Goal: Transaction & Acquisition: Purchase product/service

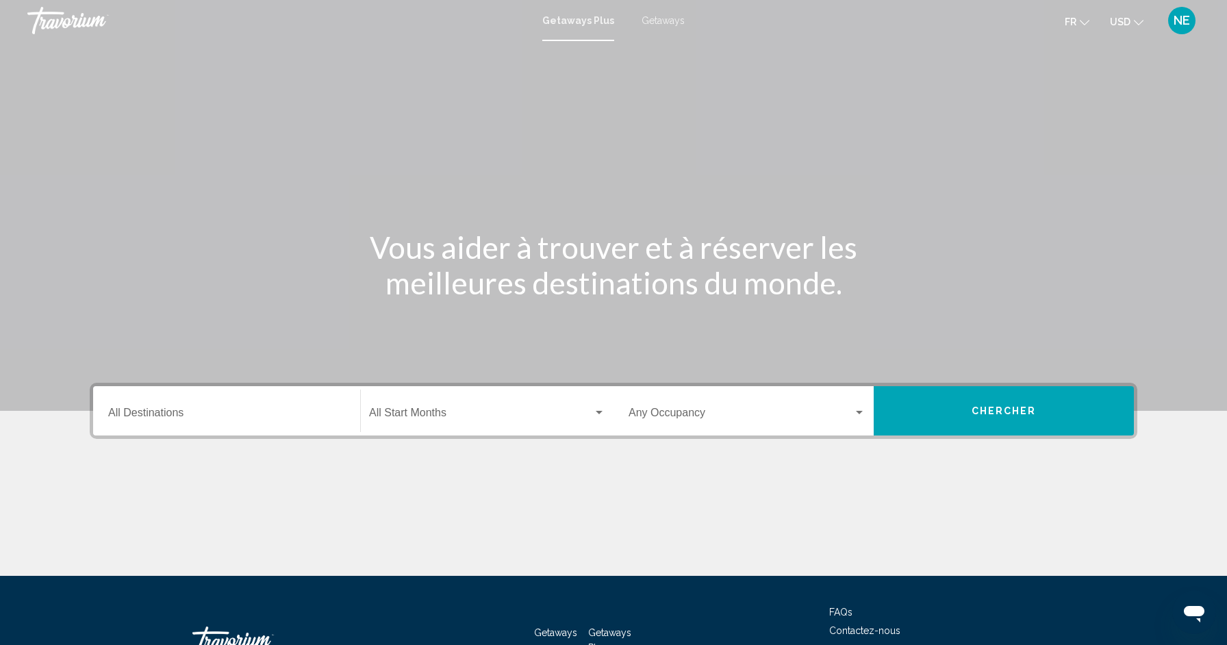
click at [231, 404] on div "Destination All Destinations" at bounding box center [226, 411] width 237 height 43
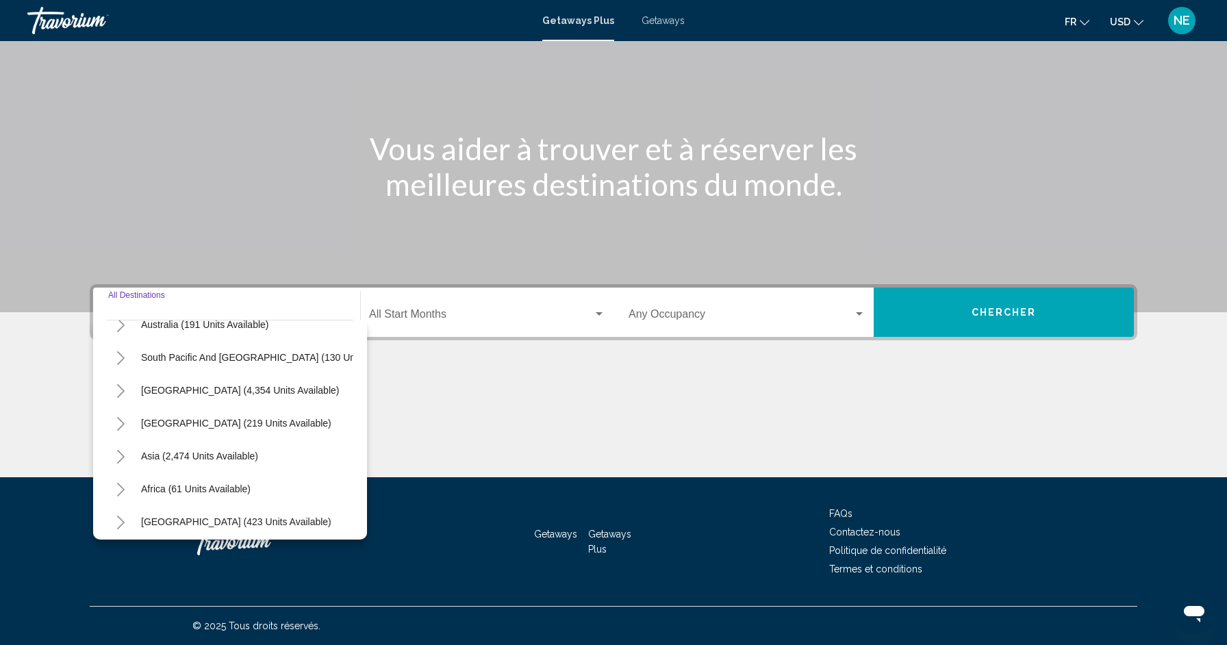
scroll to position [222, 0]
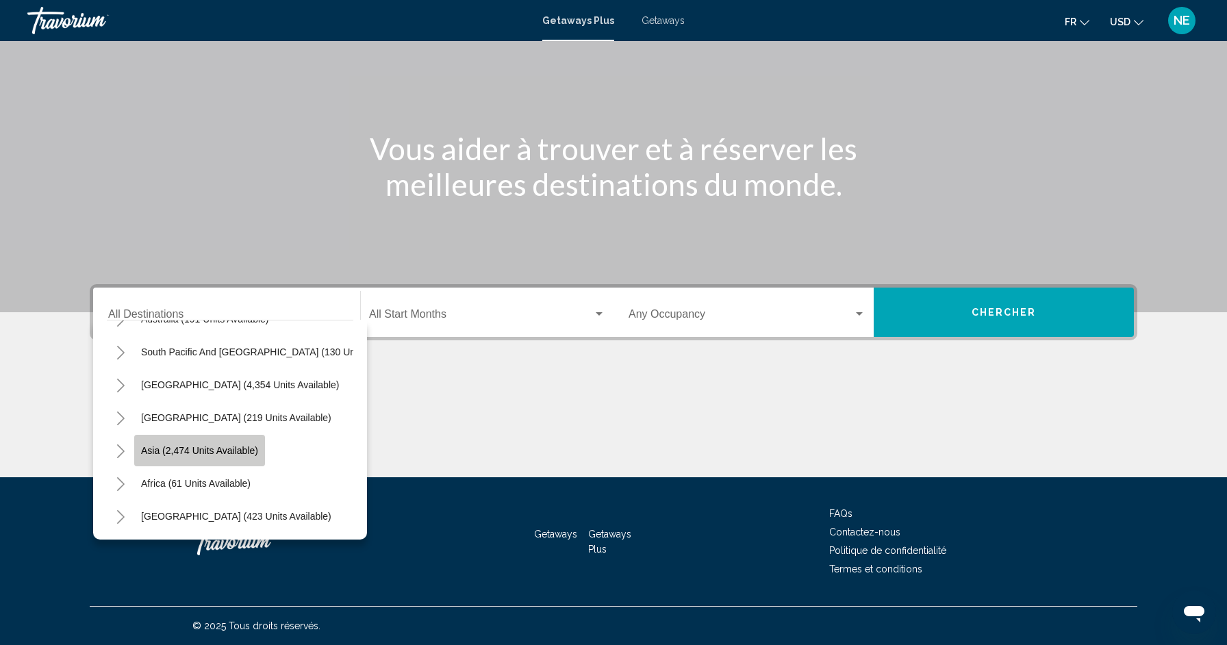
click at [248, 449] on span "Asia (2,474 units available)" at bounding box center [199, 450] width 117 height 11
type input "**********"
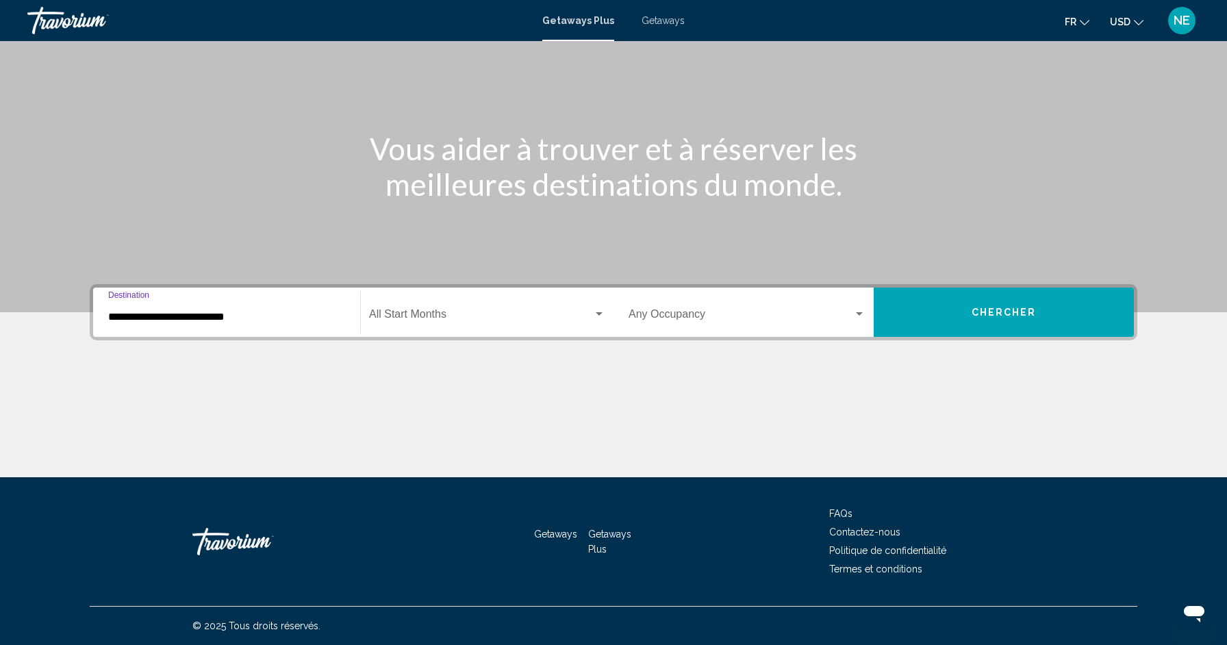
click at [814, 307] on div "Occupancy Any Occupancy" at bounding box center [747, 312] width 237 height 43
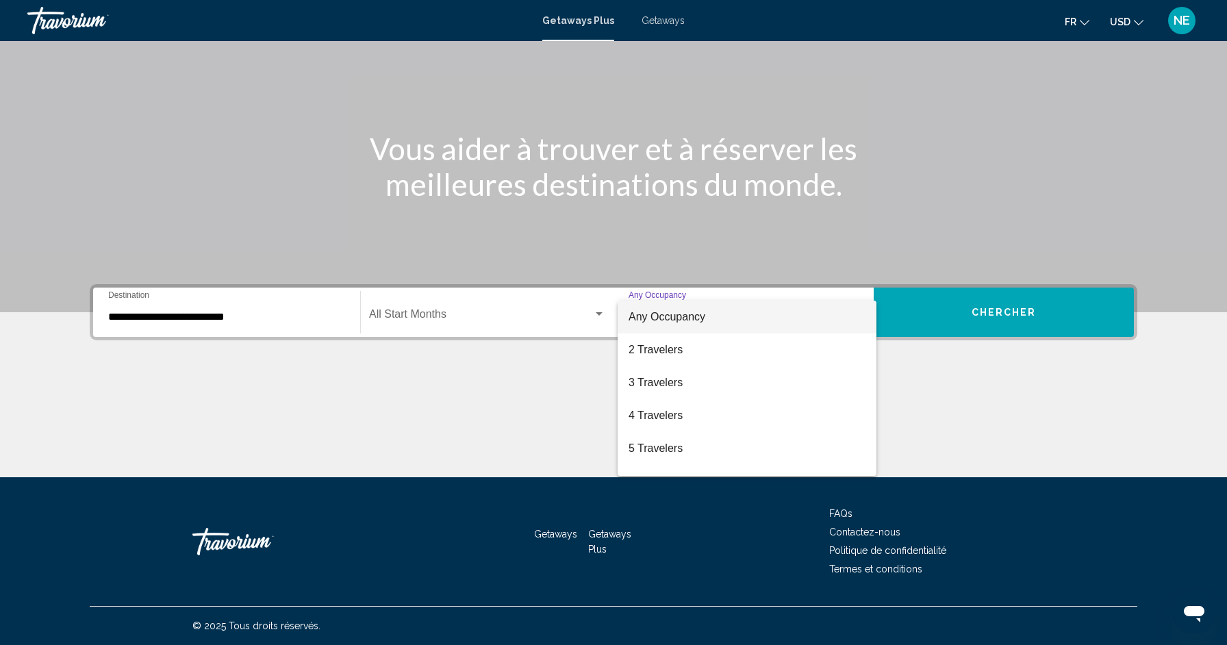
click at [568, 318] on div at bounding box center [613, 322] width 1227 height 645
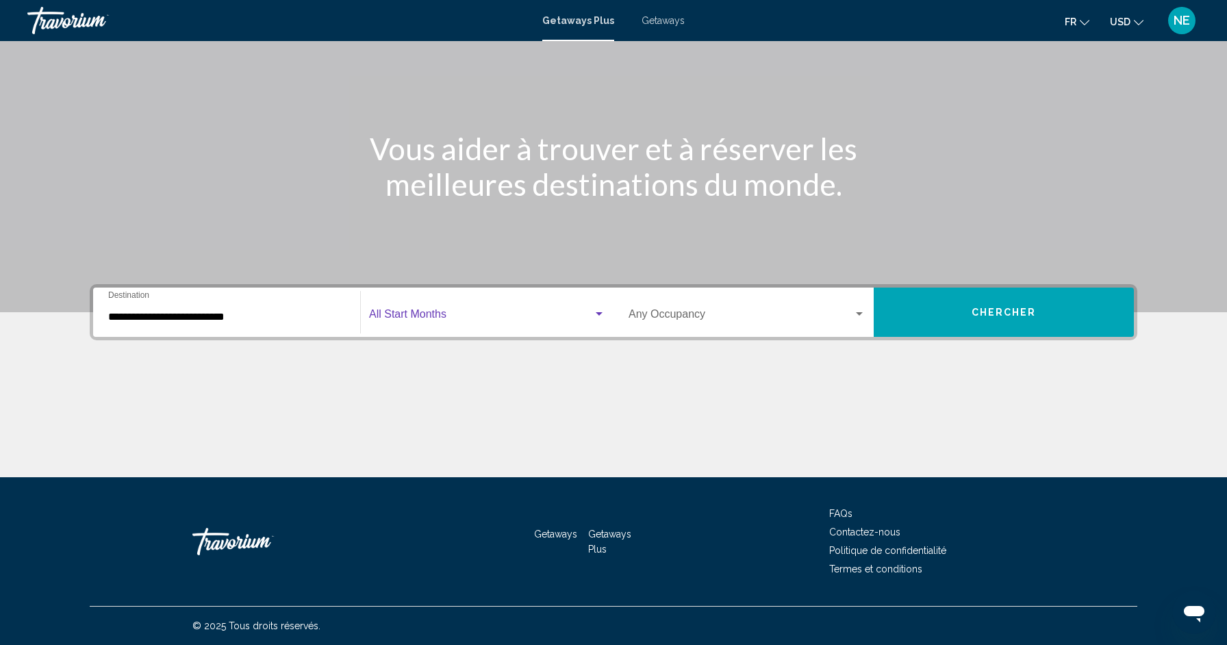
click at [488, 317] on span "Search widget" at bounding box center [481, 317] width 224 height 12
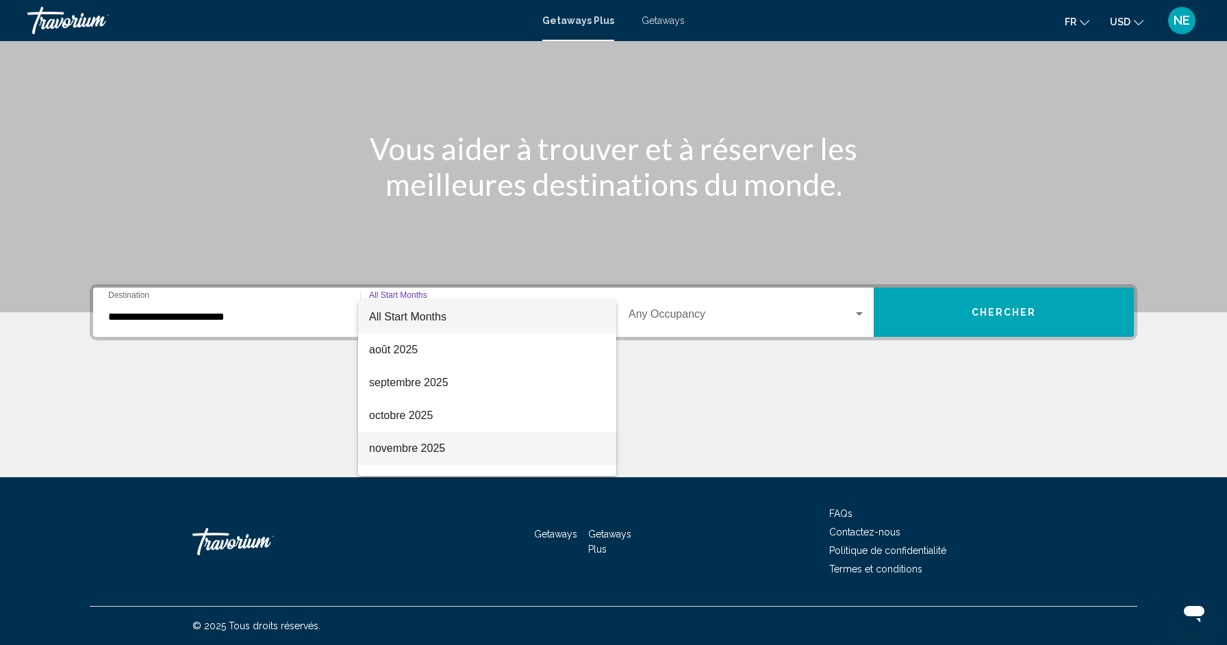
click at [479, 446] on span "novembre 2025" at bounding box center [487, 448] width 236 height 33
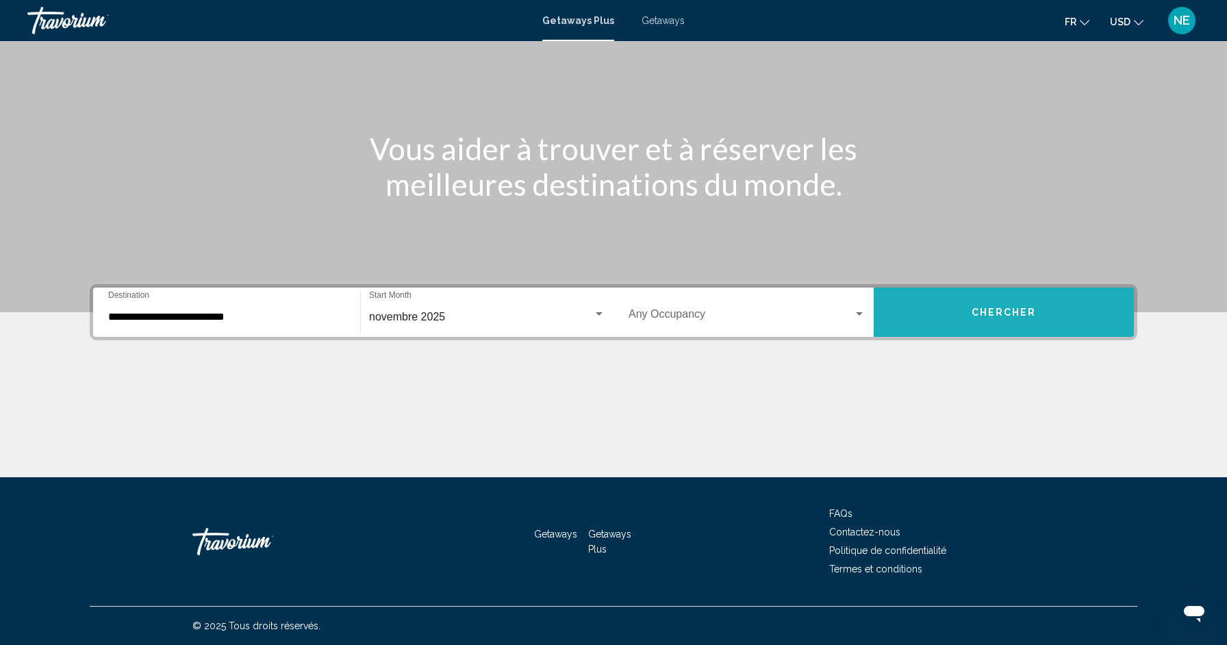
click at [1013, 317] on span "Chercher" at bounding box center [1004, 312] width 65 height 11
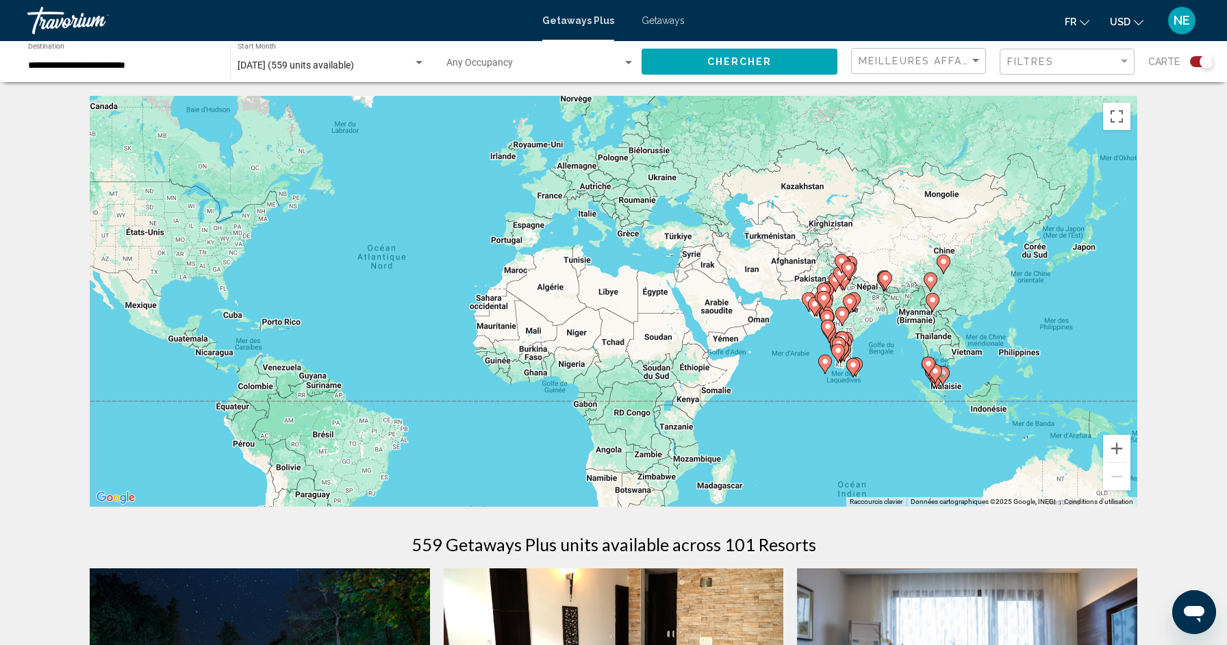
drag, startPoint x: 986, startPoint y: 414, endPoint x: 794, endPoint y: 392, distance: 193.1
click at [794, 392] on div "Pour activer le glissement avec le clavier, appuyez sur Alt+Entrée. Une fois ce…" at bounding box center [614, 301] width 1048 height 411
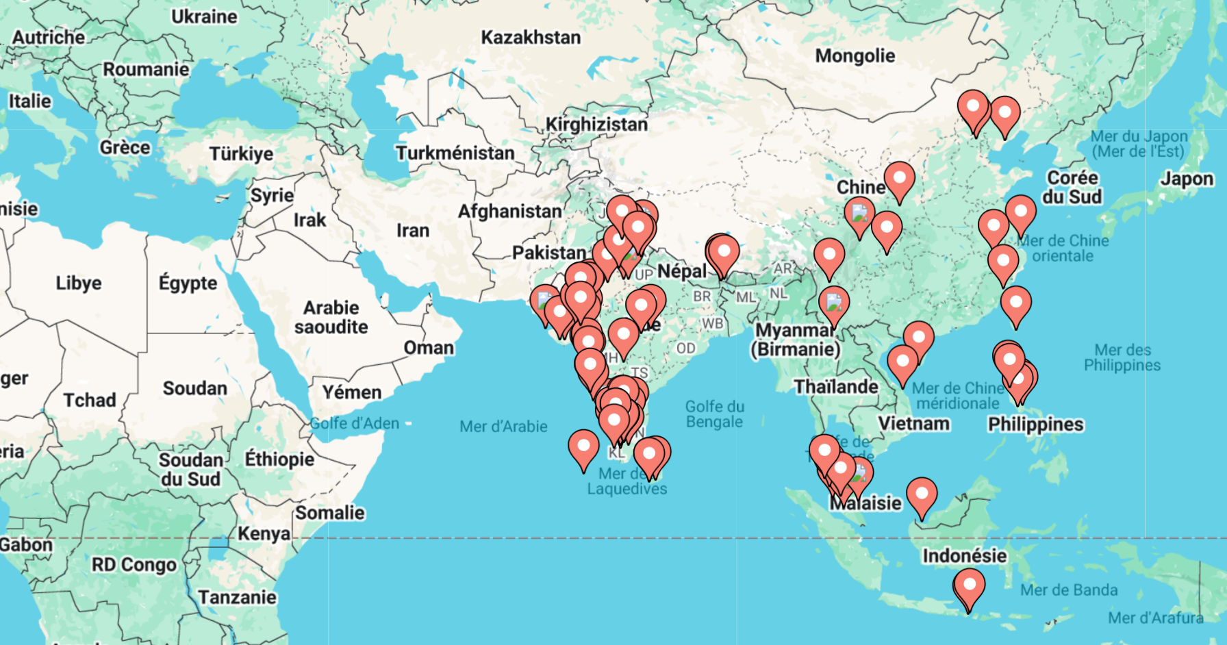
drag, startPoint x: 964, startPoint y: 296, endPoint x: 903, endPoint y: 305, distance: 61.6
click at [903, 305] on div "Pour activer le glissement avec le clavier, appuyez sur Alt+Entrée. Une fois ce…" at bounding box center [614, 301] width 1048 height 411
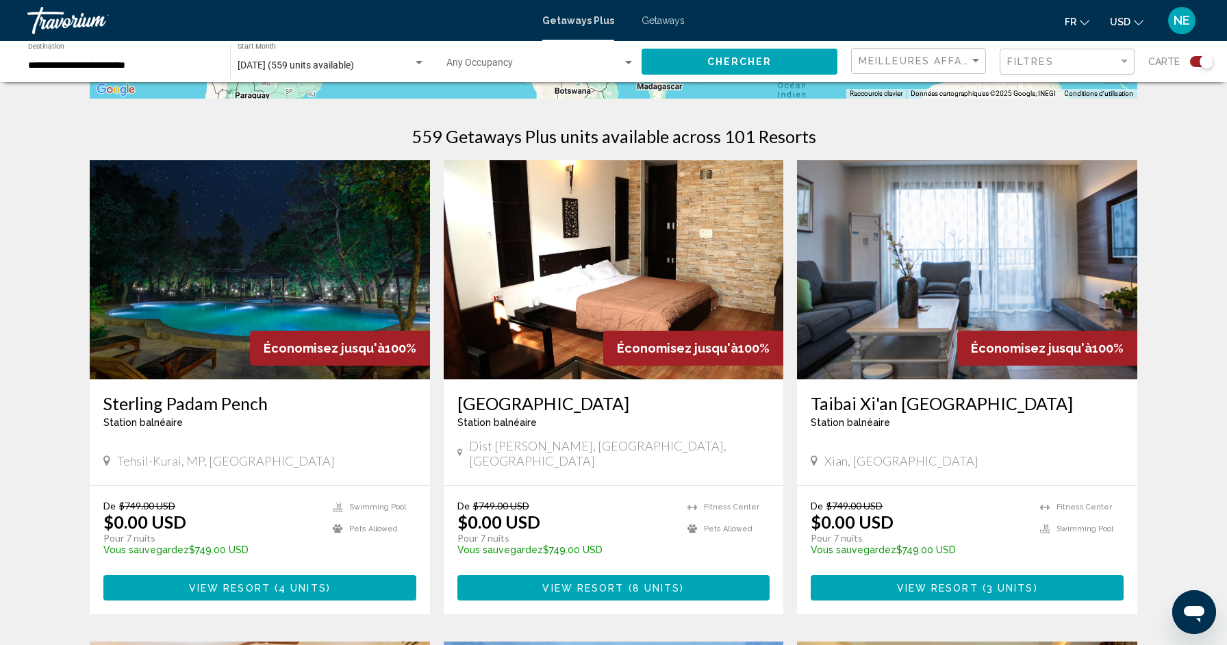
scroll to position [405, 0]
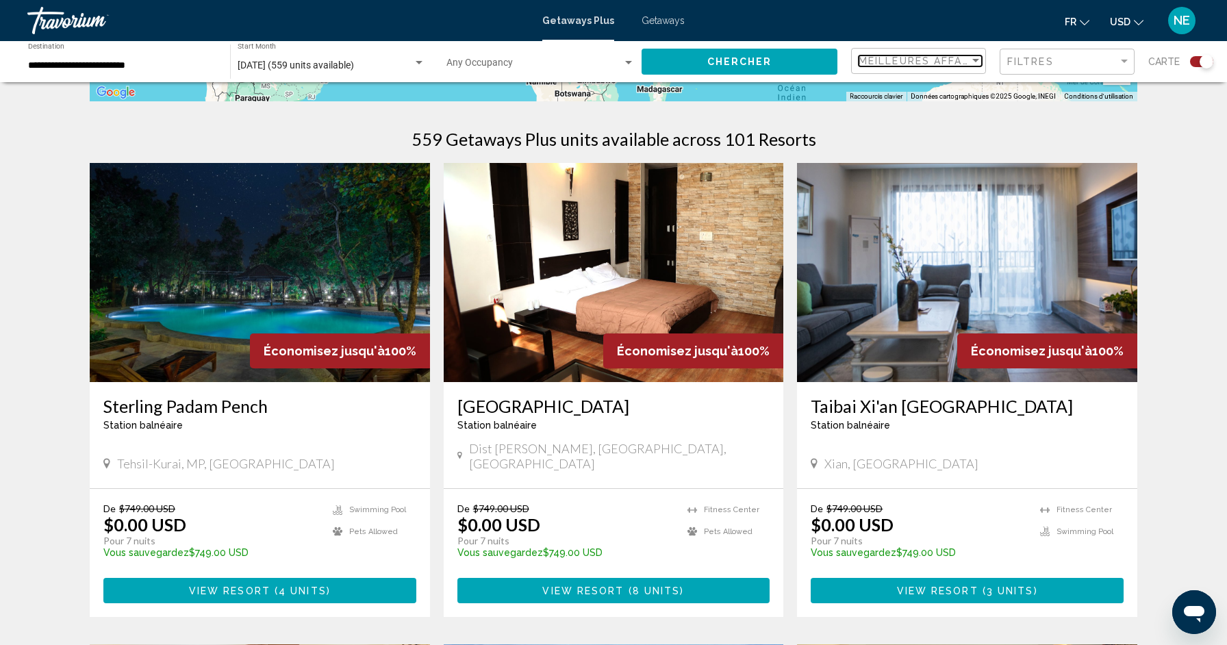
click at [955, 64] on span "Meilleures affaires" at bounding box center [923, 60] width 129 height 11
click at [928, 90] on span "Prix ​​le plus bas" at bounding box center [920, 89] width 123 height 29
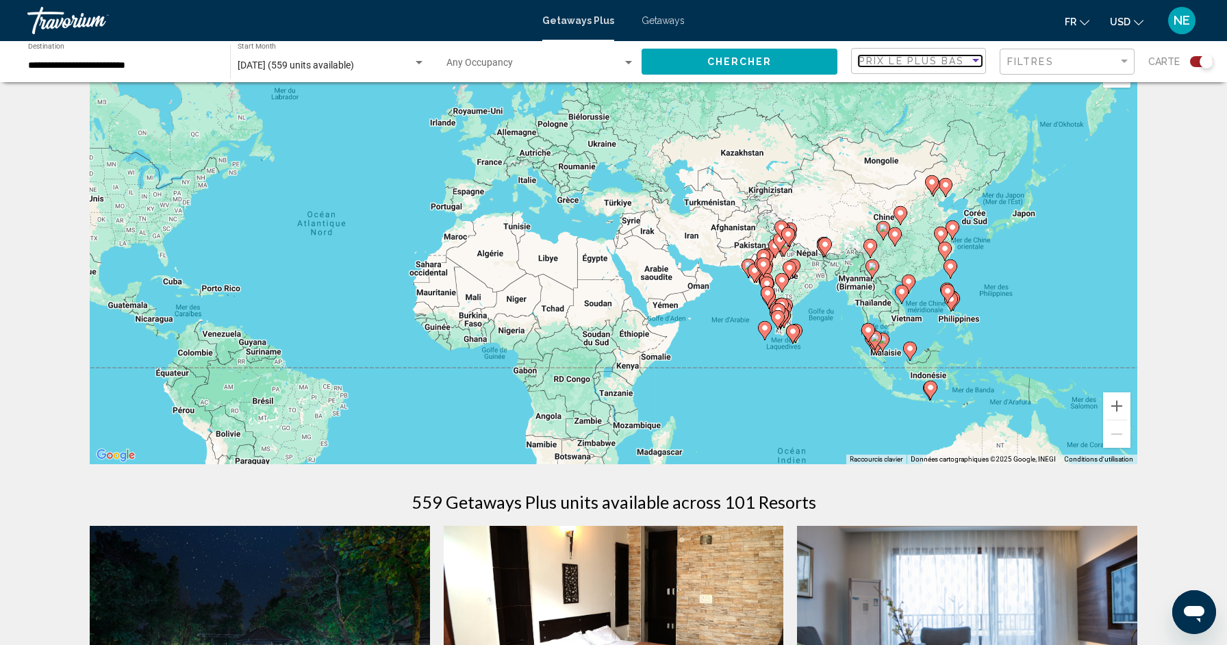
scroll to position [28, 0]
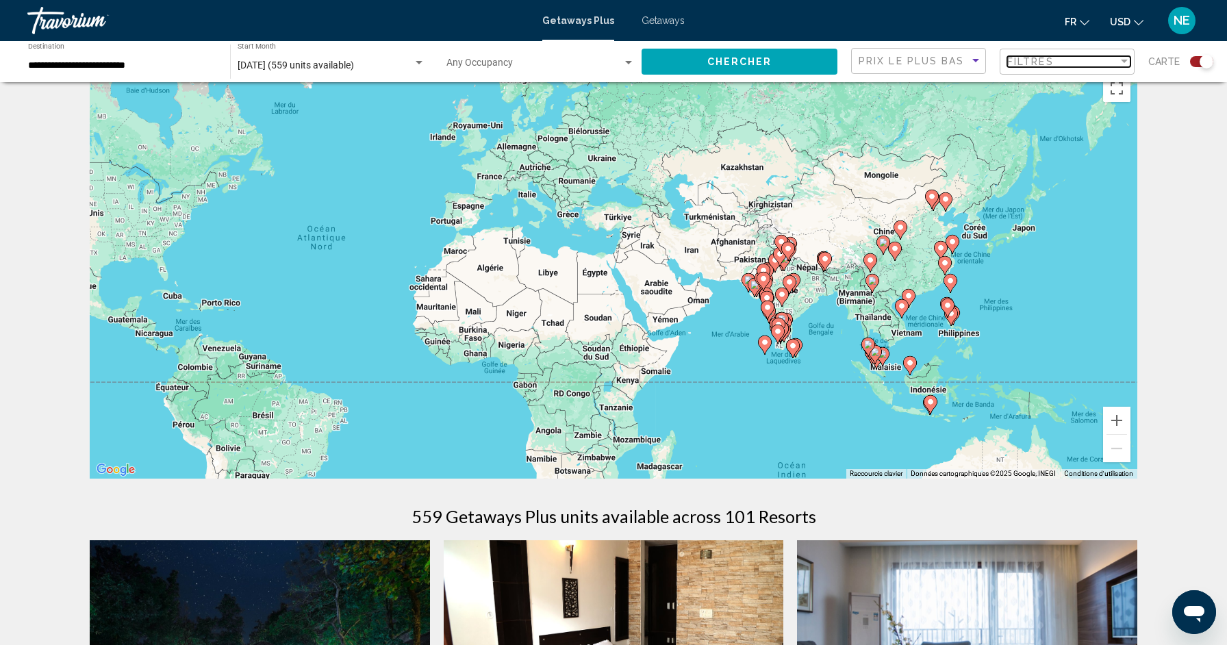
click at [1040, 62] on span "Filtres" at bounding box center [1030, 61] width 47 height 11
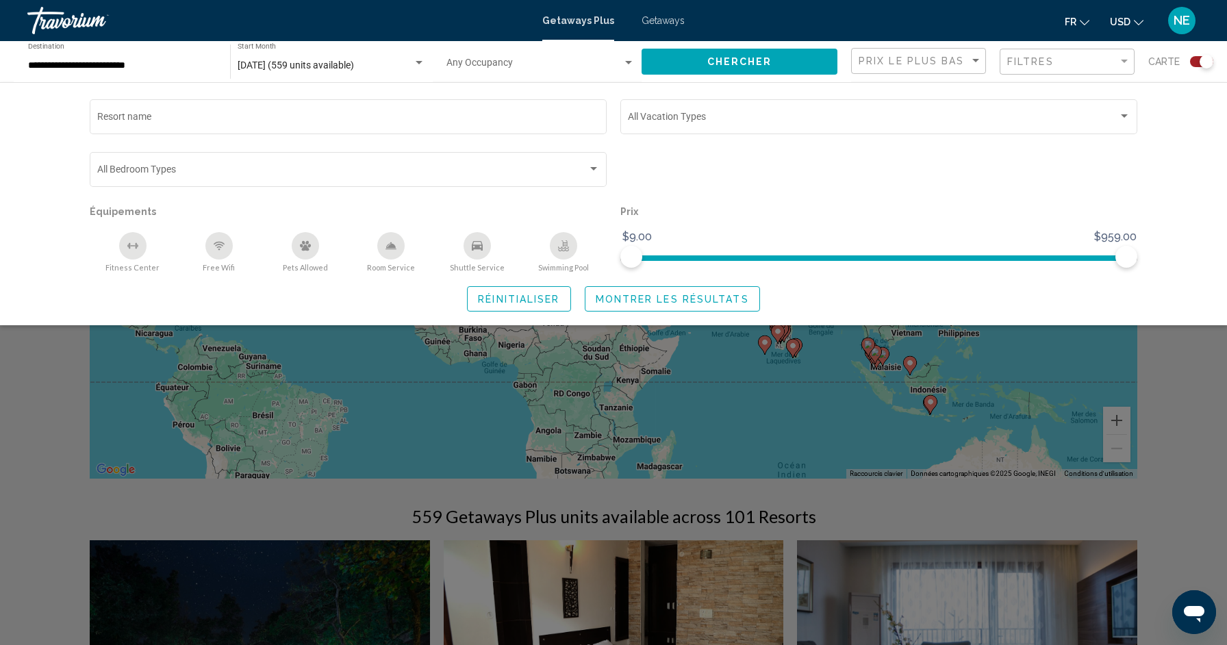
click at [225, 243] on div "Free Wifi" at bounding box center [218, 245] width 27 height 27
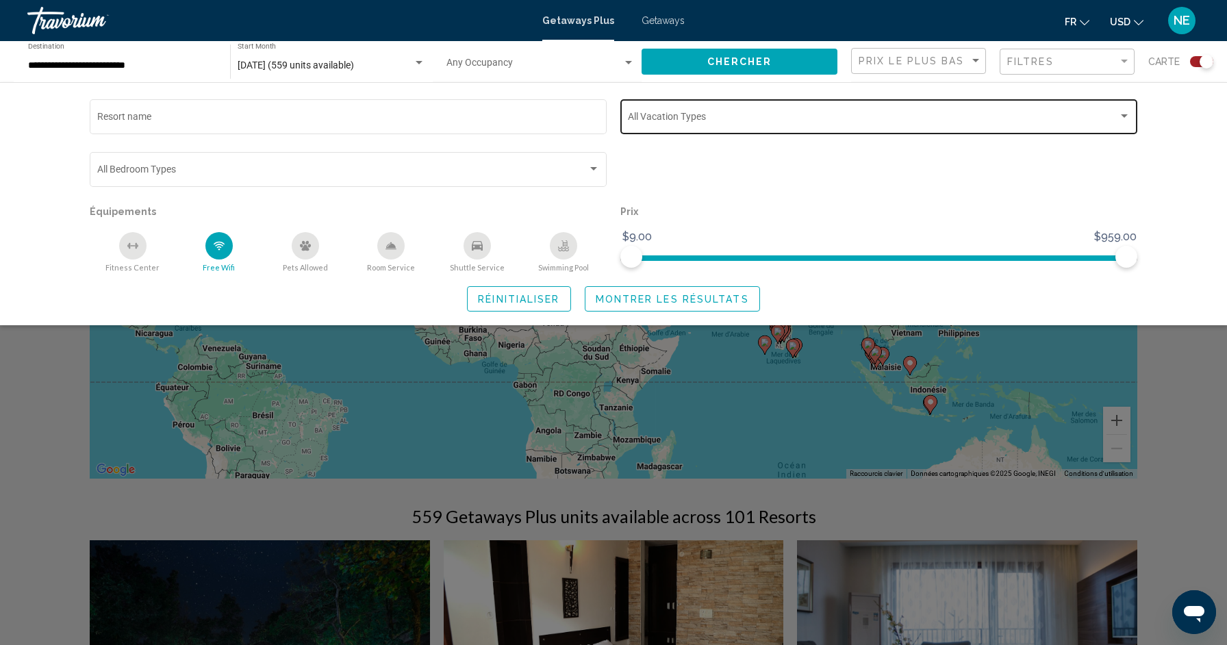
click at [663, 118] on span "Search widget" at bounding box center [873, 119] width 490 height 11
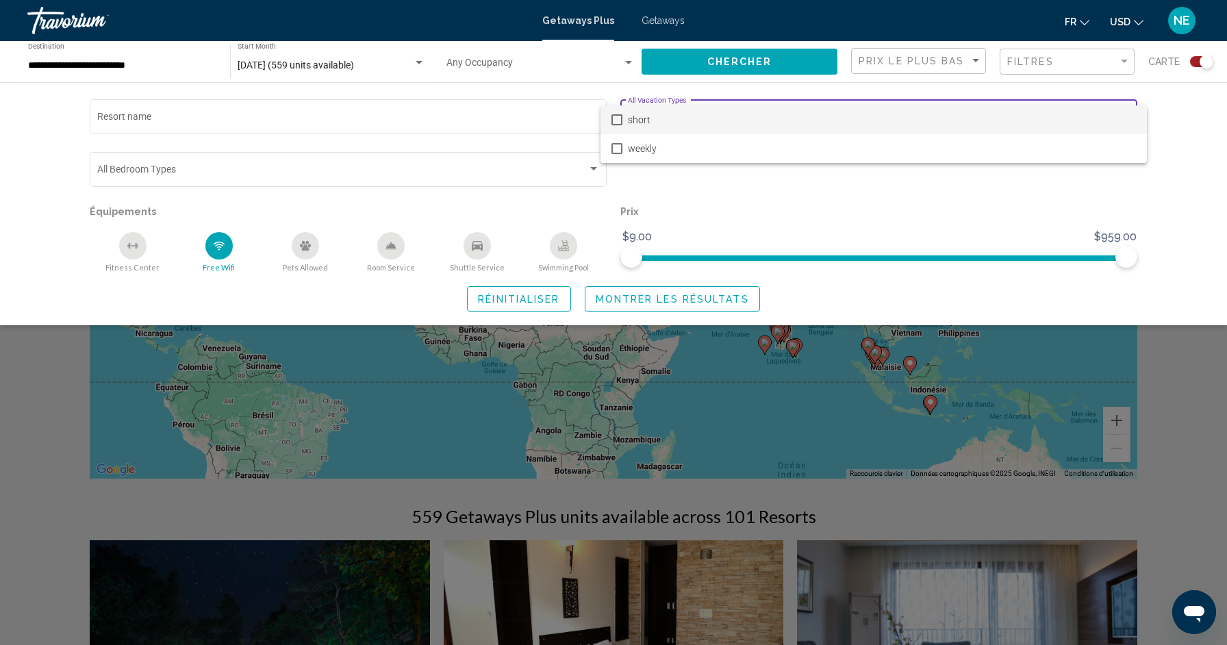
click at [722, 218] on div at bounding box center [613, 322] width 1227 height 645
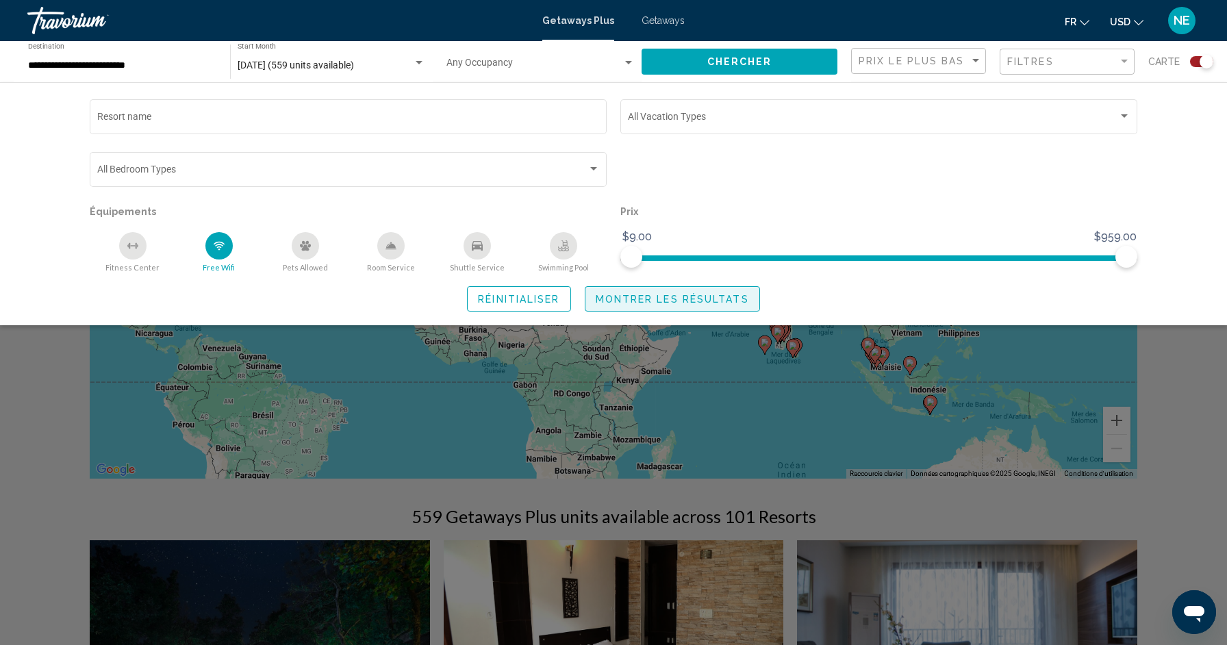
click at [670, 298] on span "Montrer les résultats" at bounding box center [672, 299] width 153 height 11
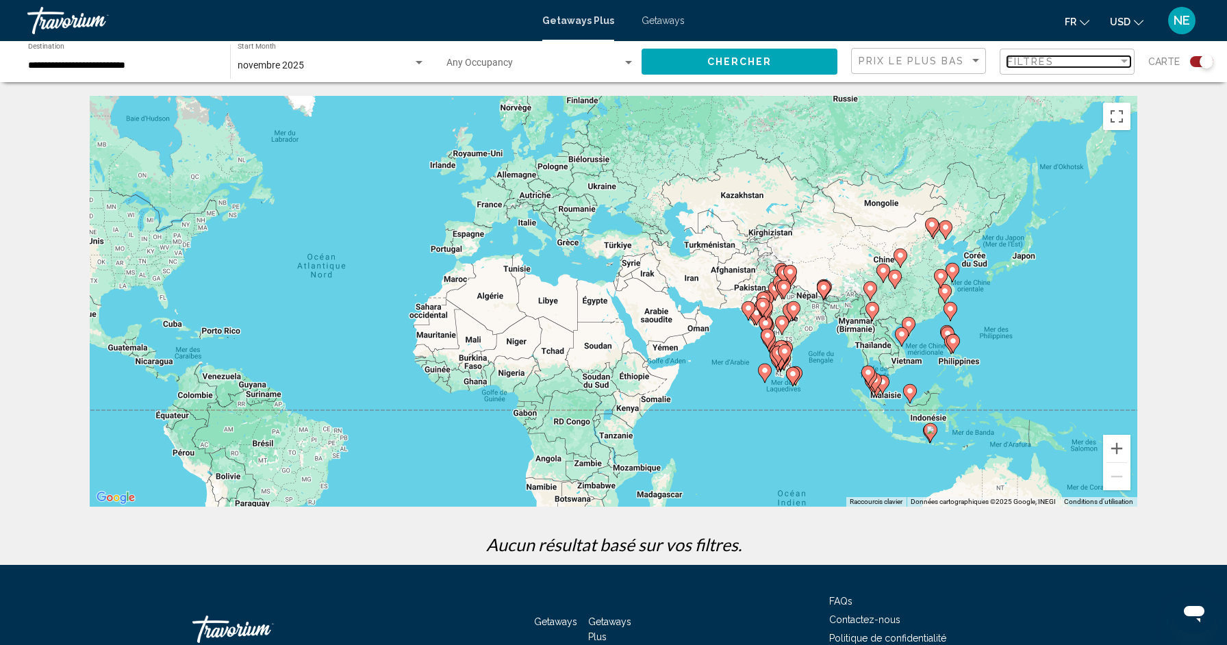
click at [1051, 56] on span "Filtres" at bounding box center [1030, 61] width 47 height 11
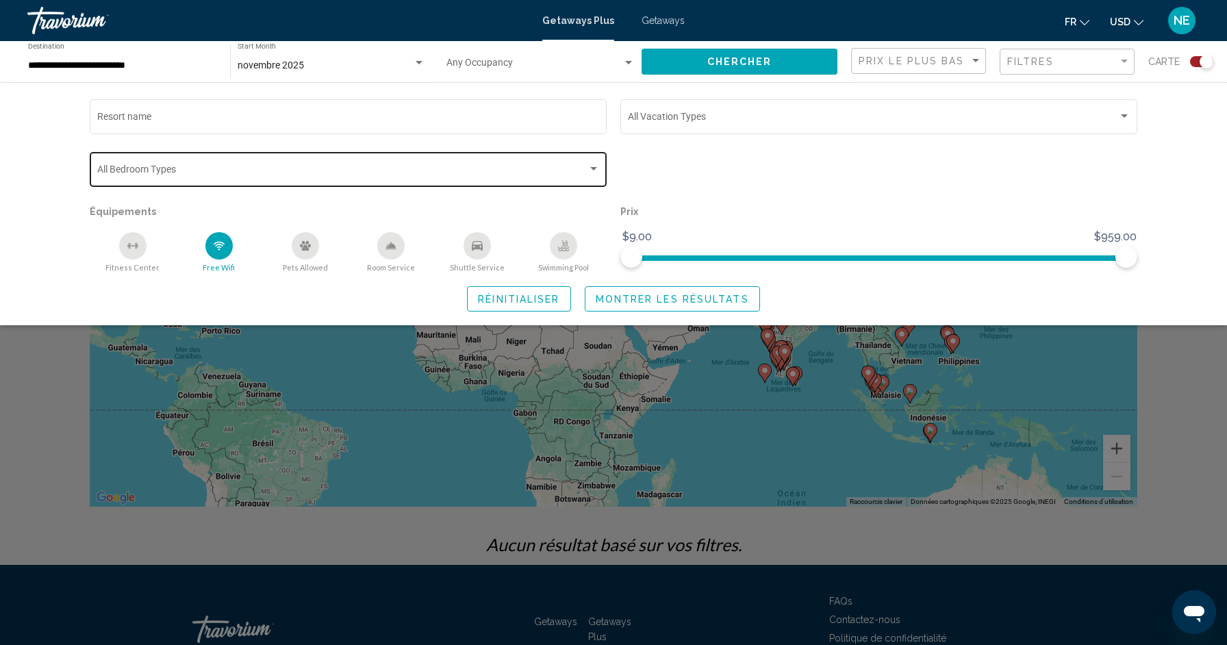
click at [576, 177] on span "Search widget" at bounding box center [342, 171] width 490 height 11
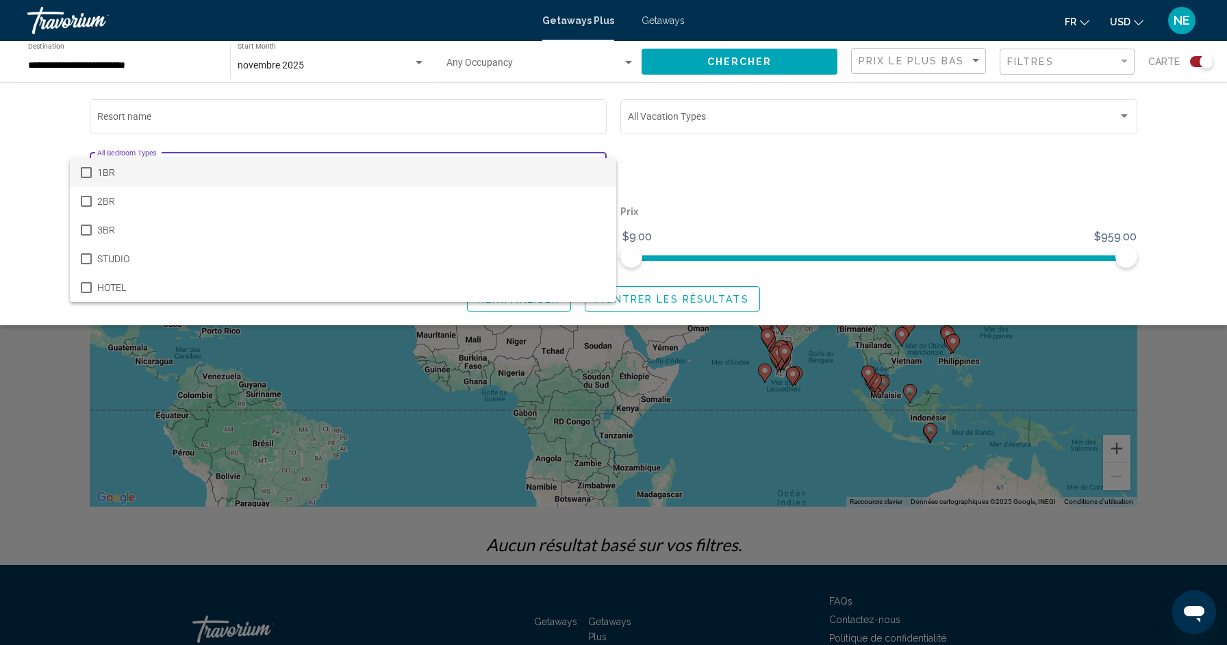
click at [608, 141] on div at bounding box center [613, 322] width 1227 height 645
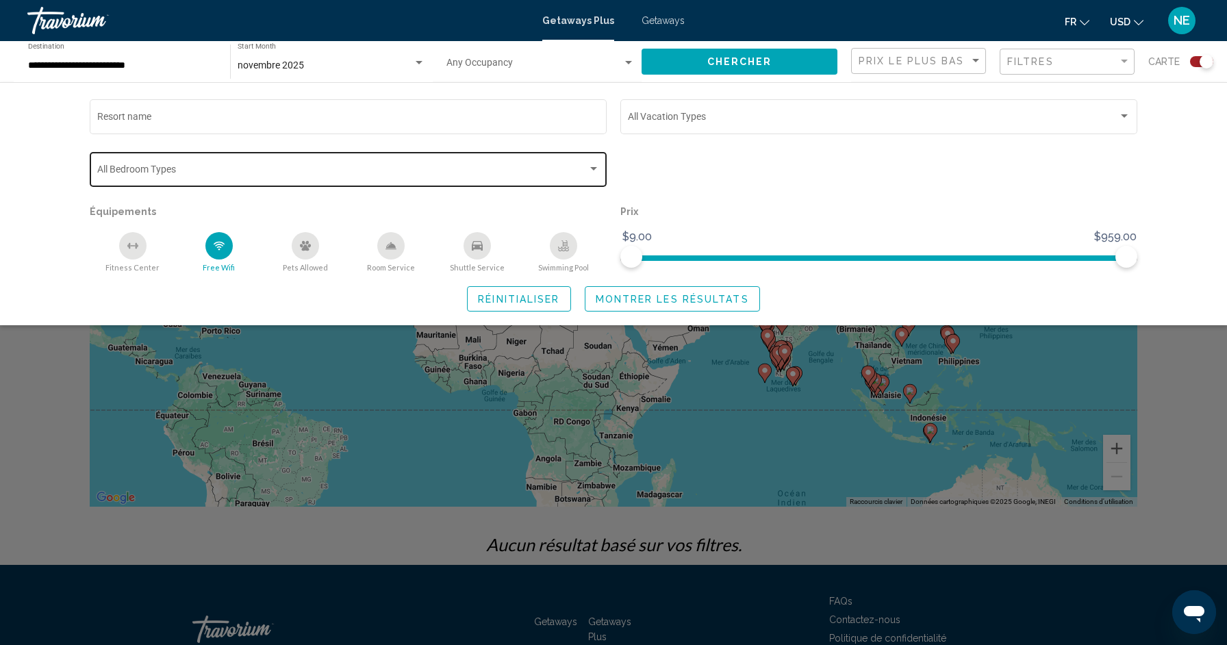
click at [590, 168] on div "Search widget" at bounding box center [593, 168] width 7 height 3
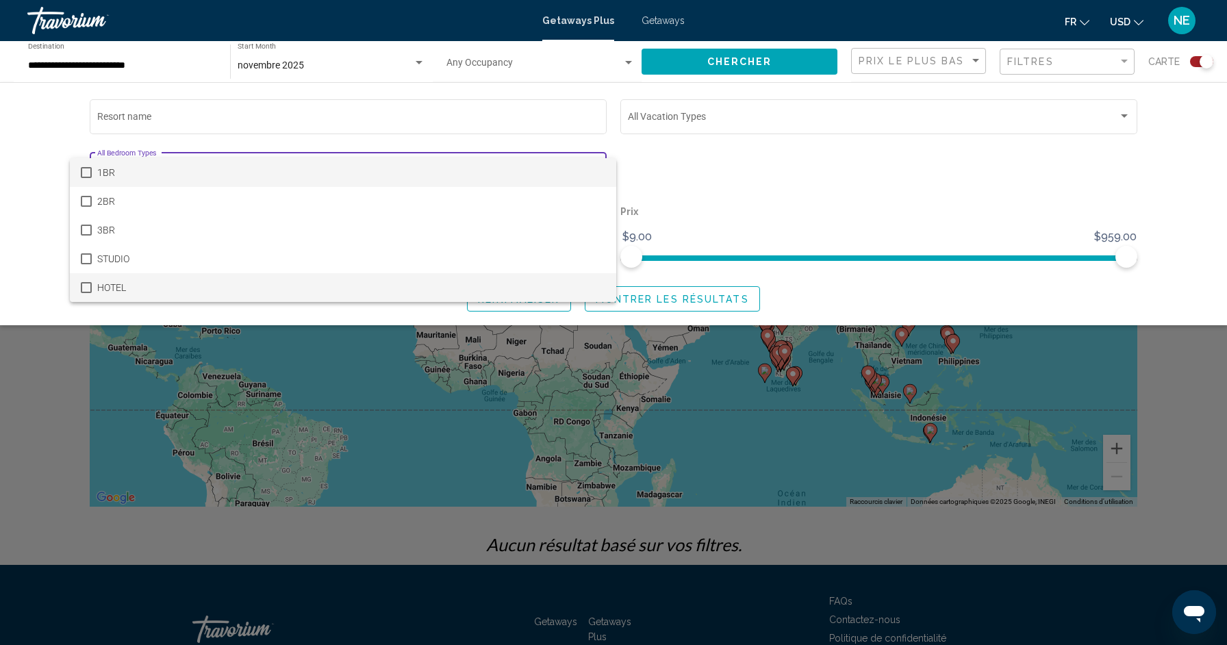
click at [84, 291] on mat-pseudo-checkbox at bounding box center [86, 287] width 11 height 11
click at [598, 142] on div at bounding box center [613, 322] width 1227 height 645
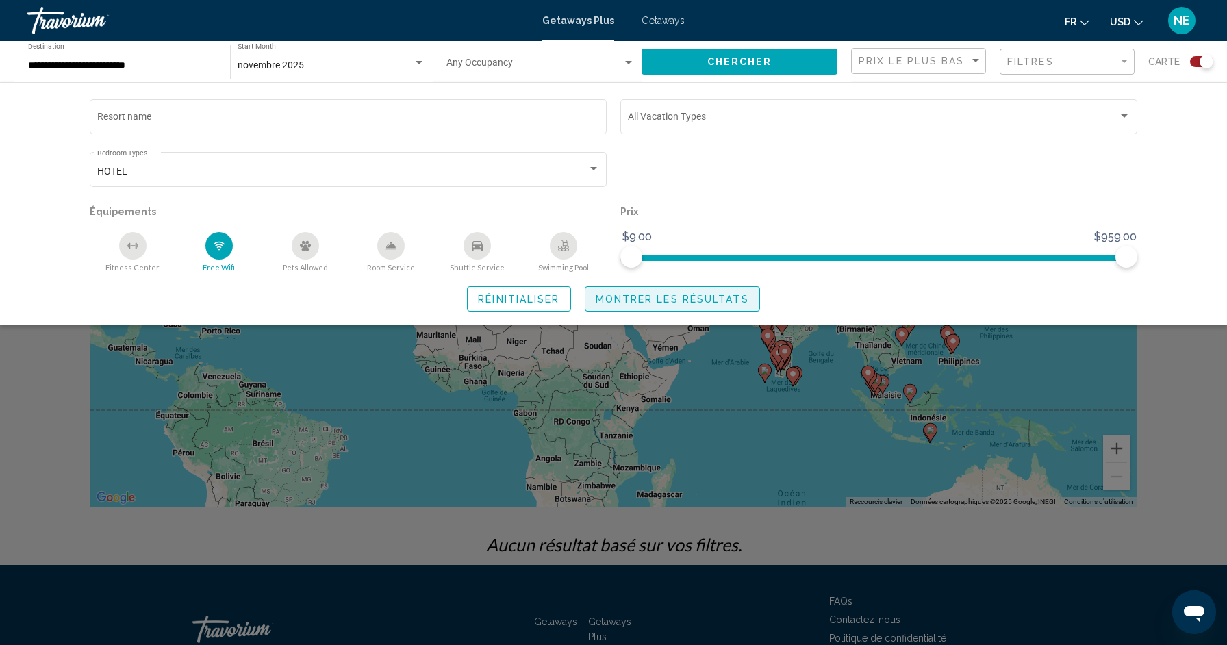
click at [628, 305] on button "Montrer les résultats" at bounding box center [672, 298] width 175 height 25
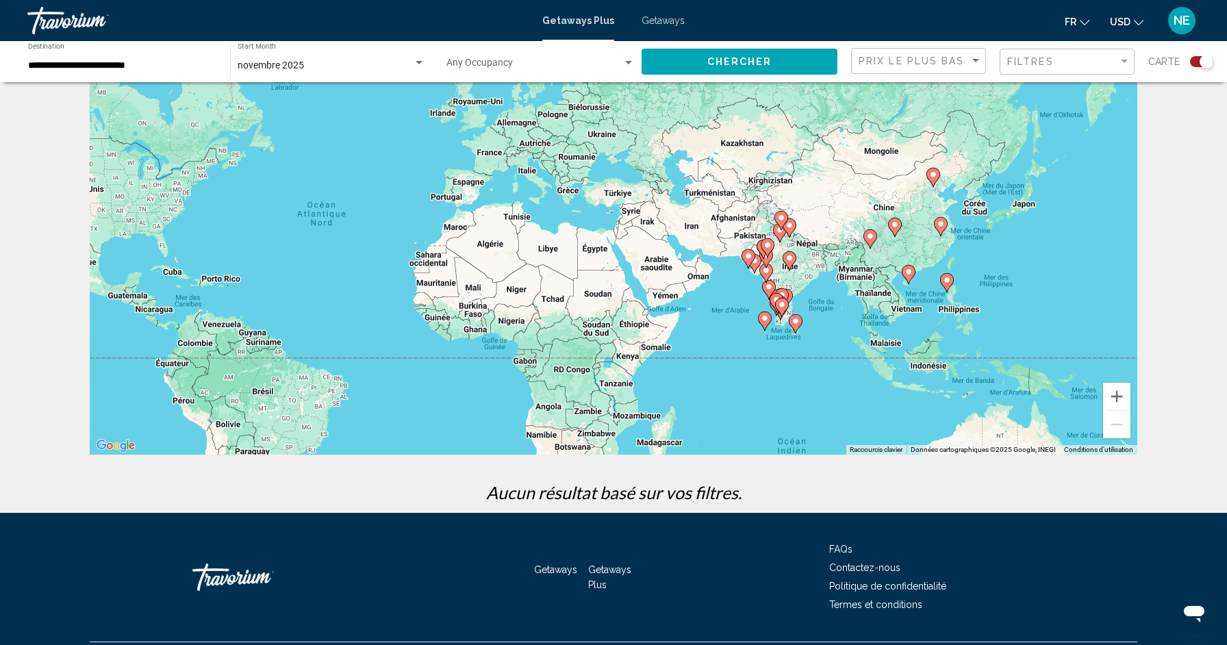
scroll to position [88, 0]
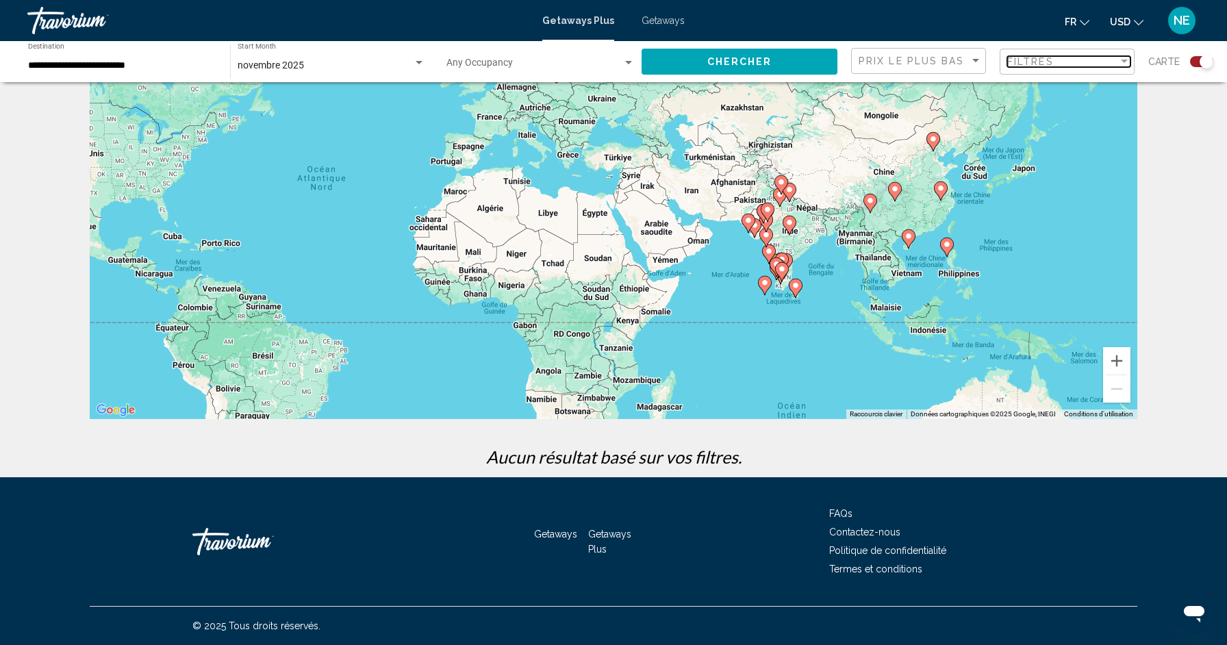
click at [1057, 64] on div "Filtres" at bounding box center [1062, 61] width 111 height 11
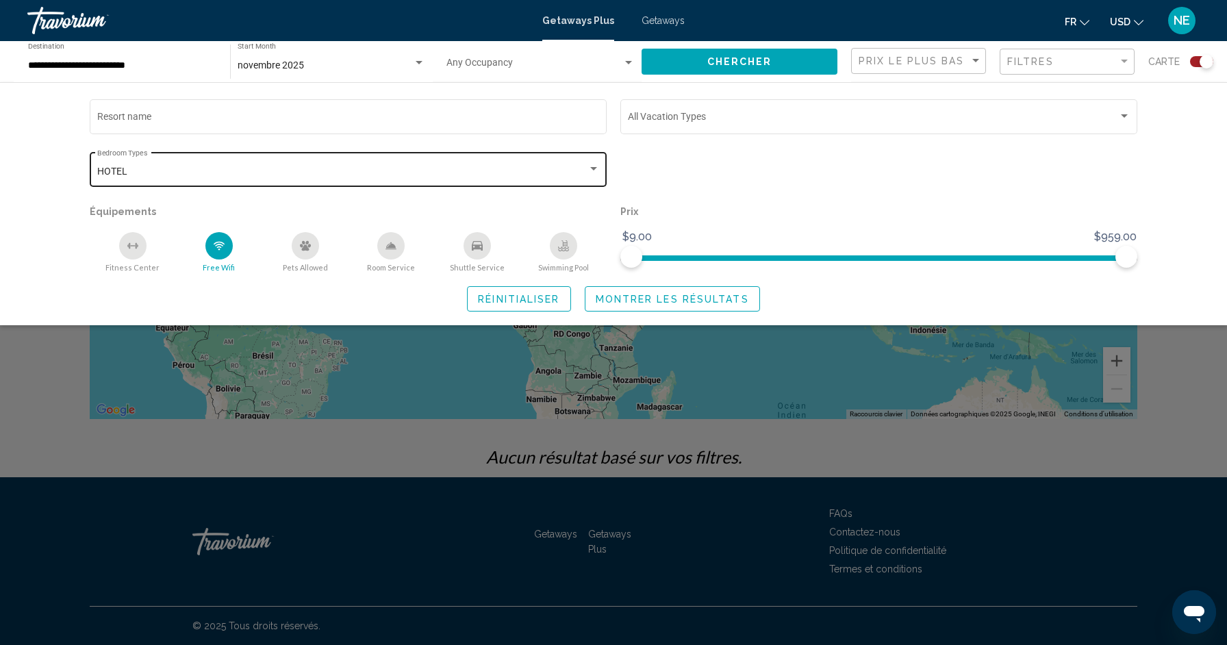
click at [479, 168] on div "HOTEL" at bounding box center [342, 171] width 490 height 11
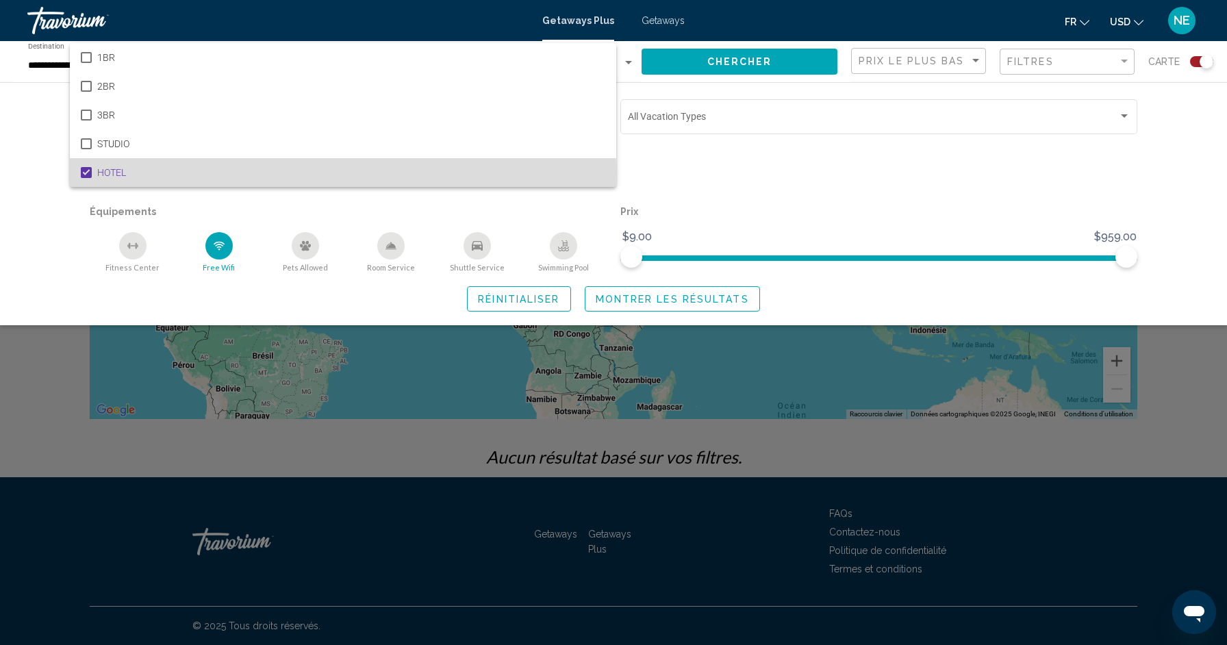
click at [87, 173] on mat-pseudo-checkbox at bounding box center [86, 172] width 11 height 11
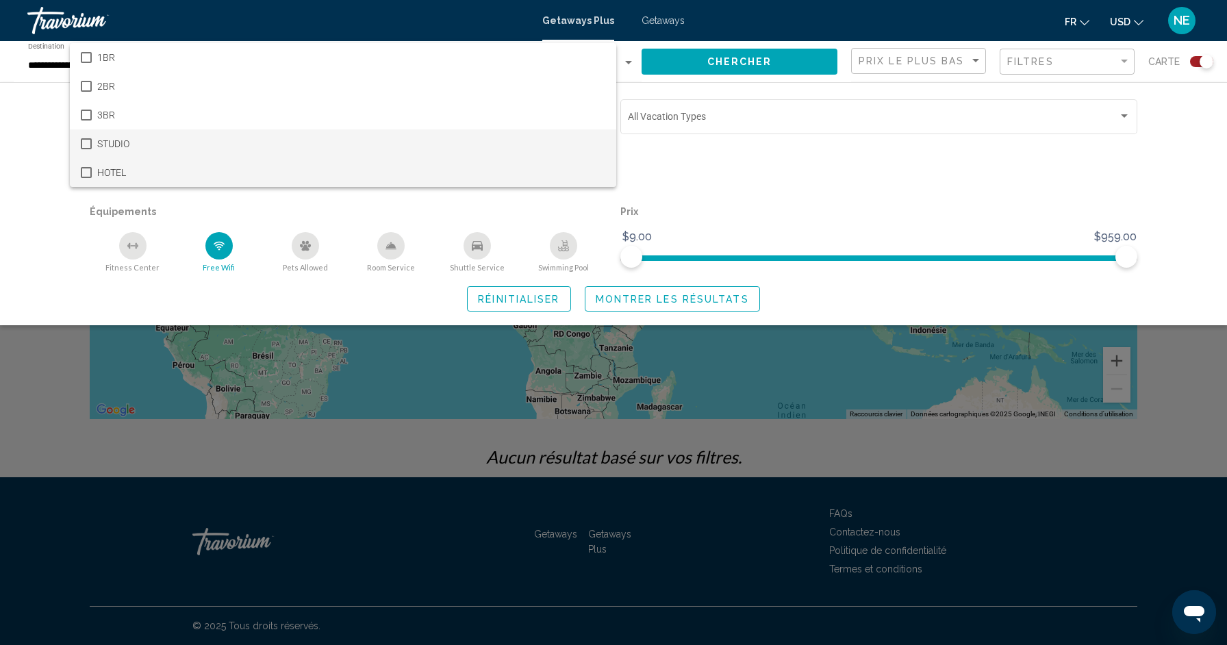
click at [89, 140] on mat-pseudo-checkbox at bounding box center [86, 143] width 11 height 11
click at [722, 299] on div at bounding box center [613, 322] width 1227 height 645
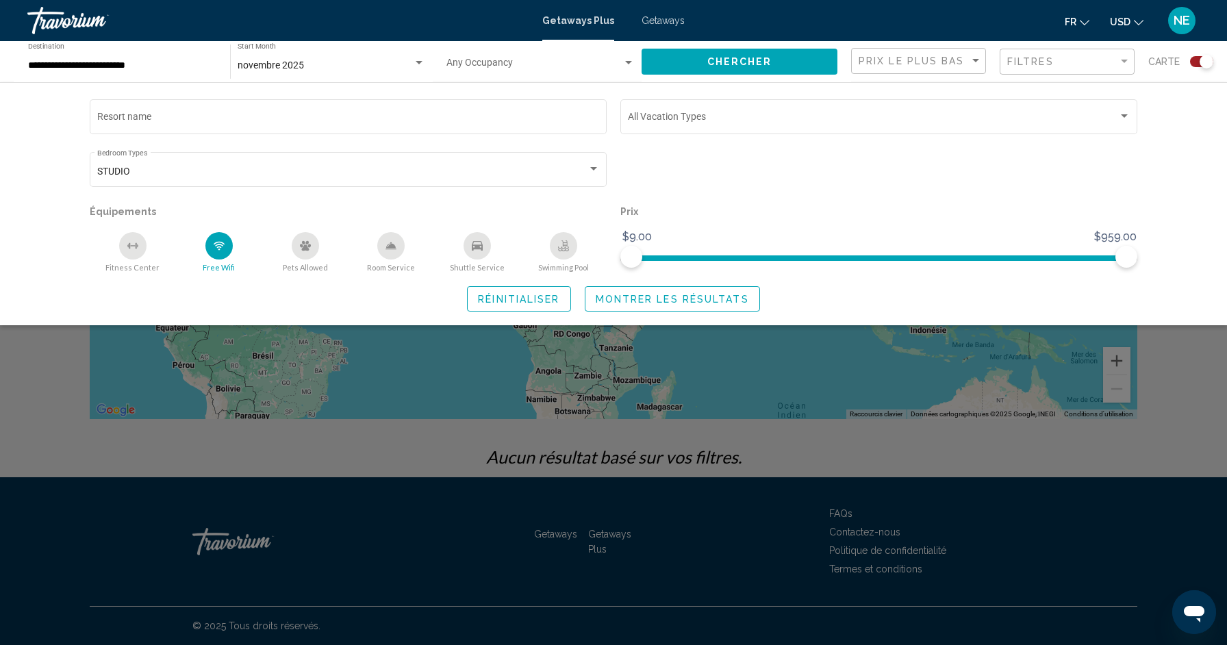
click at [722, 299] on span "Montrer les résultats" at bounding box center [672, 299] width 153 height 11
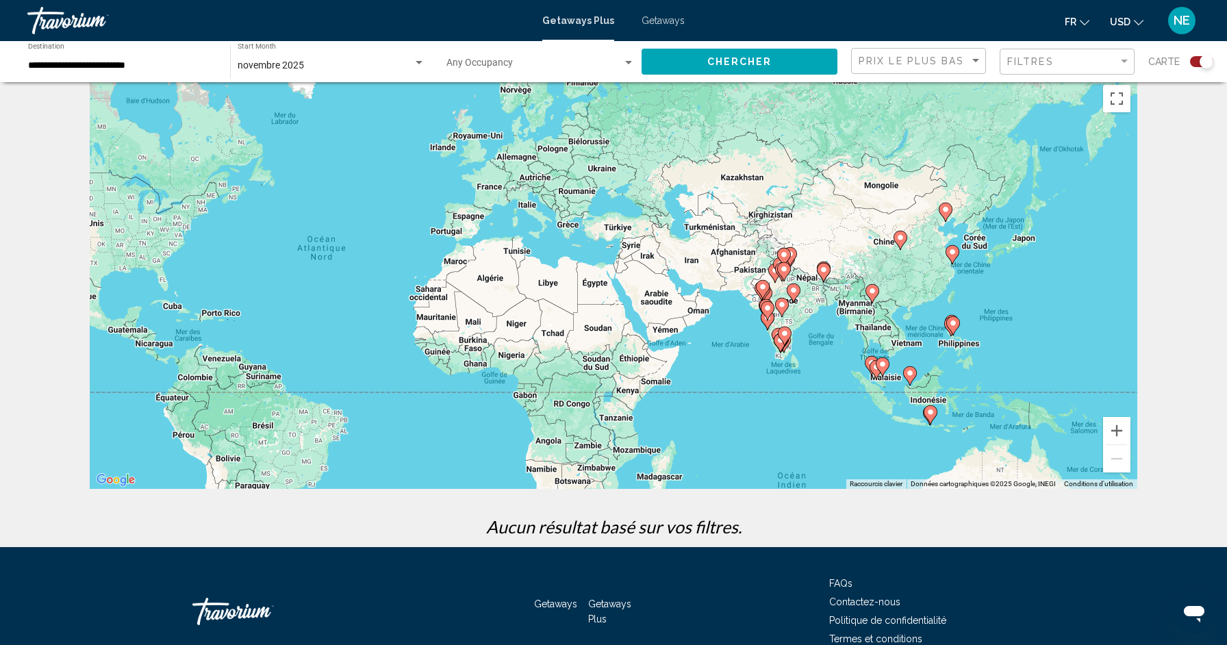
scroll to position [1, 0]
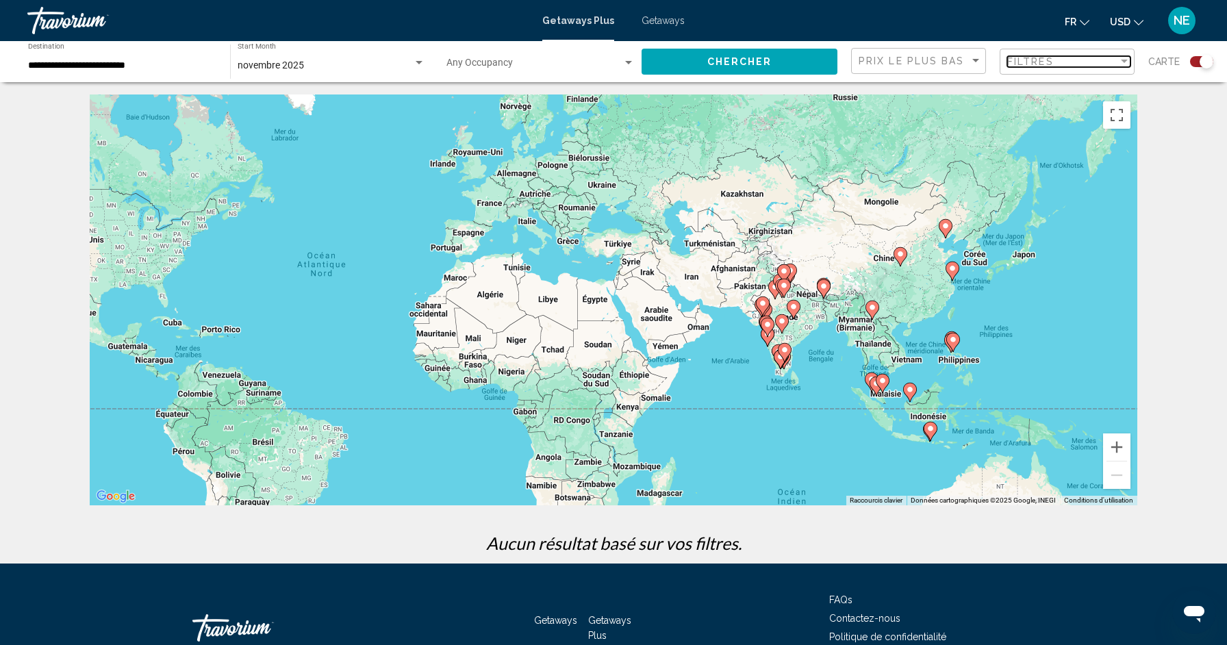
click at [1042, 65] on span "Filtres" at bounding box center [1030, 61] width 47 height 11
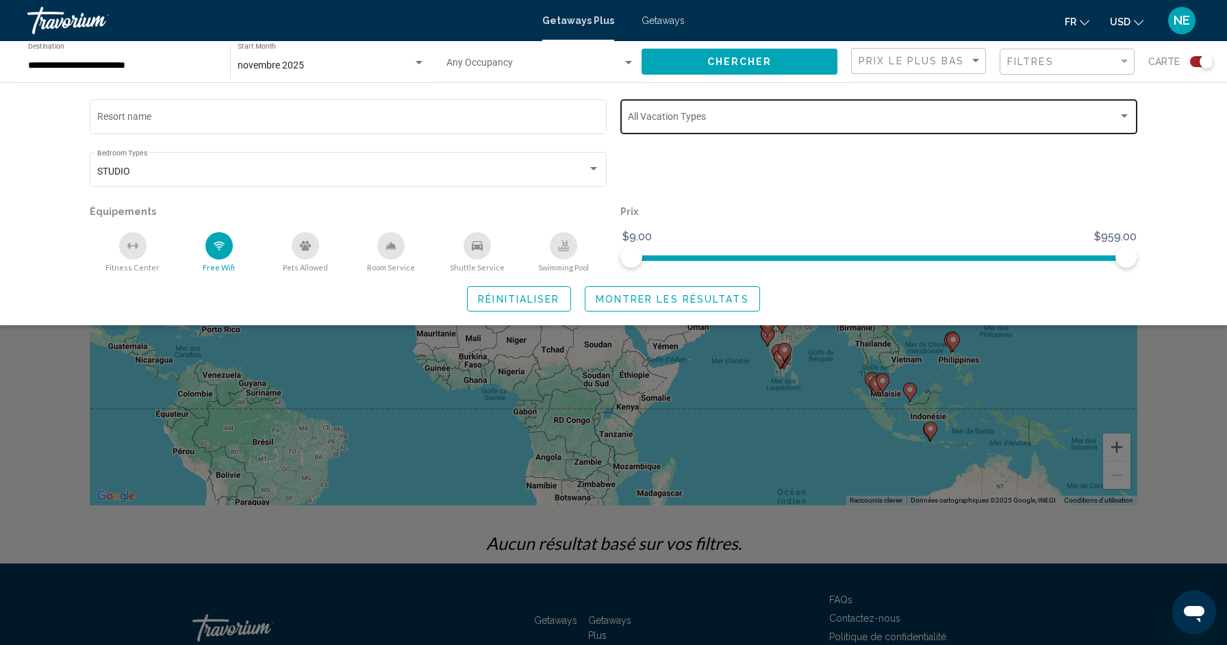
click at [708, 112] on div "Vacation Types All Vacation Types" at bounding box center [879, 116] width 503 height 38
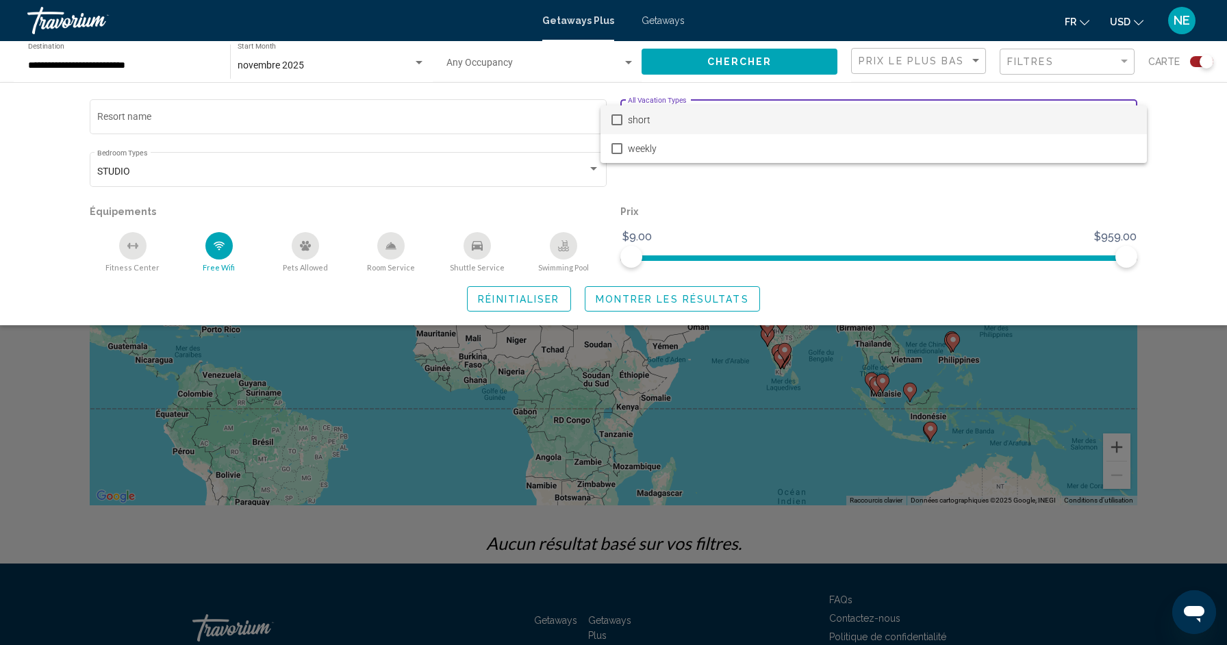
click at [712, 197] on div at bounding box center [613, 322] width 1227 height 645
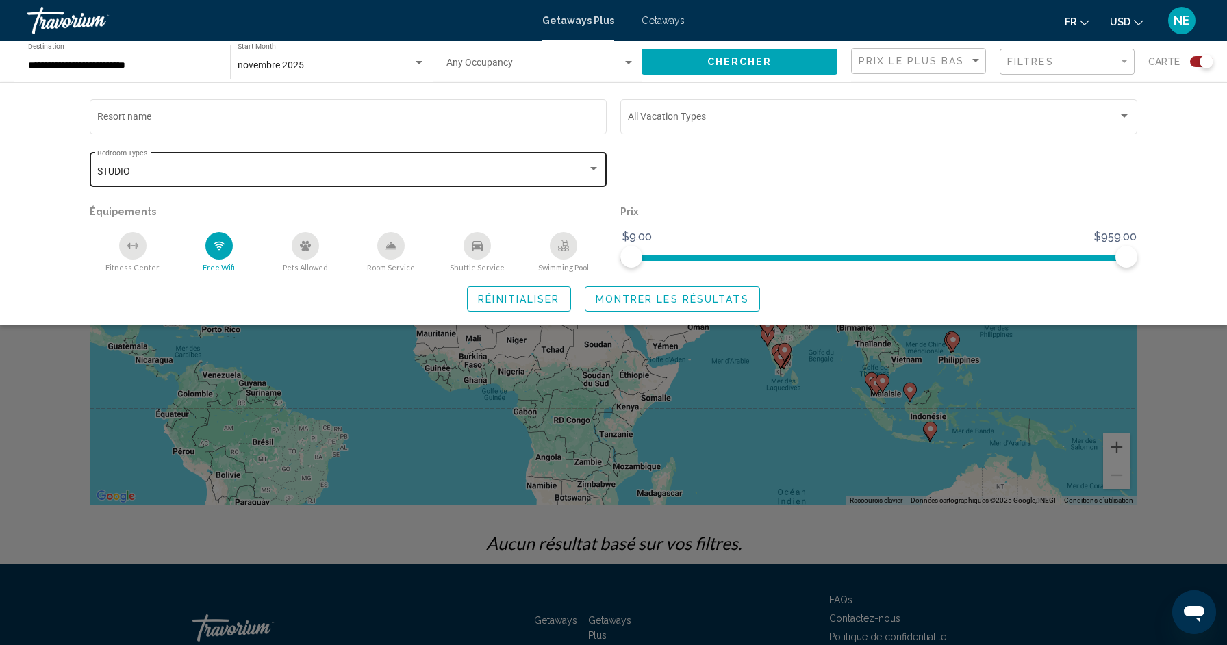
click at [538, 180] on div "STUDIO Bedroom Types All Bedroom Types" at bounding box center [348, 168] width 503 height 38
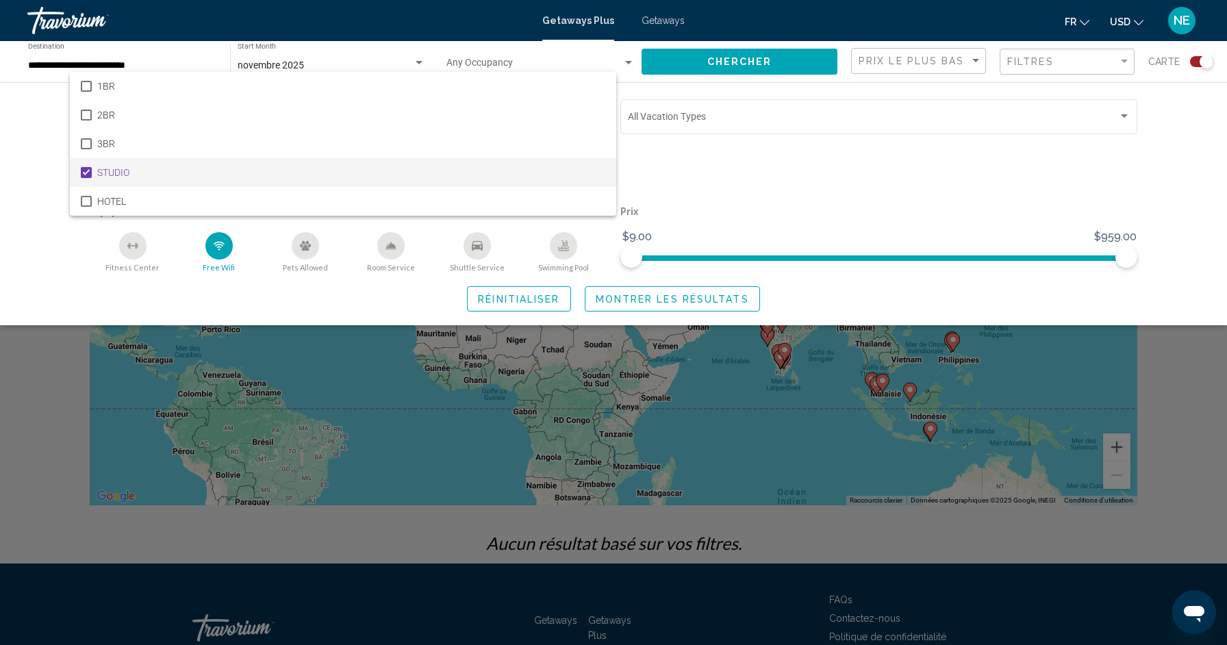
click at [527, 167] on span "STUDIO" at bounding box center [351, 172] width 508 height 29
click at [727, 302] on div at bounding box center [613, 322] width 1227 height 645
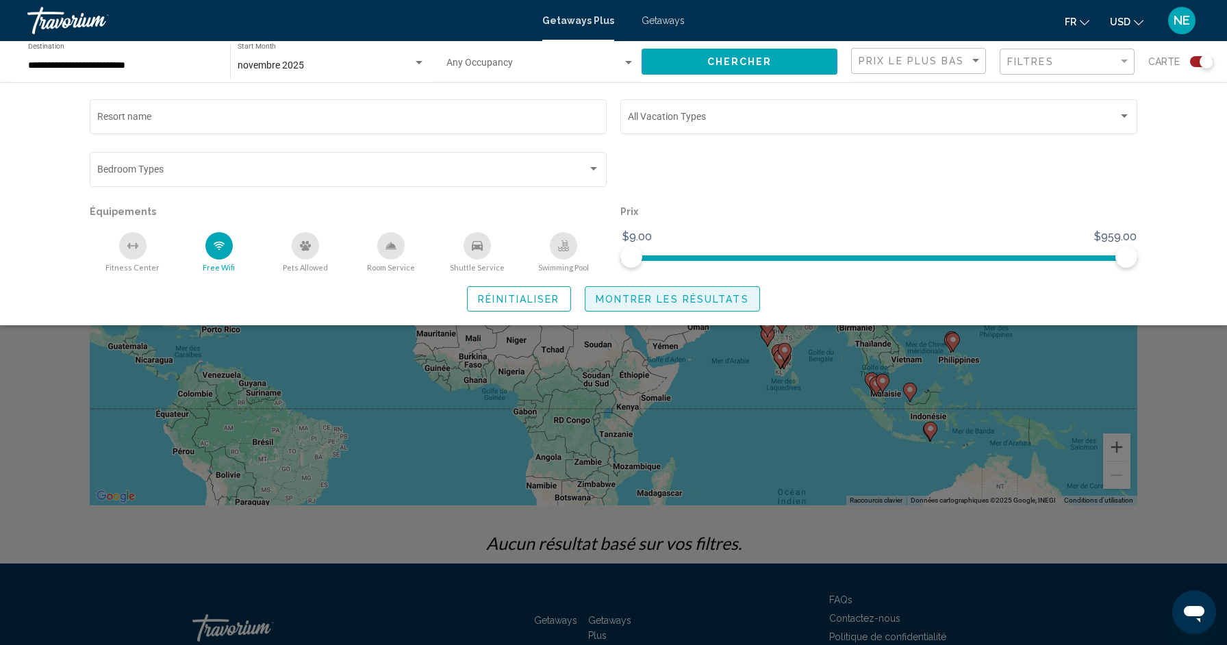
click at [727, 302] on span "Montrer les résultats" at bounding box center [672, 299] width 153 height 11
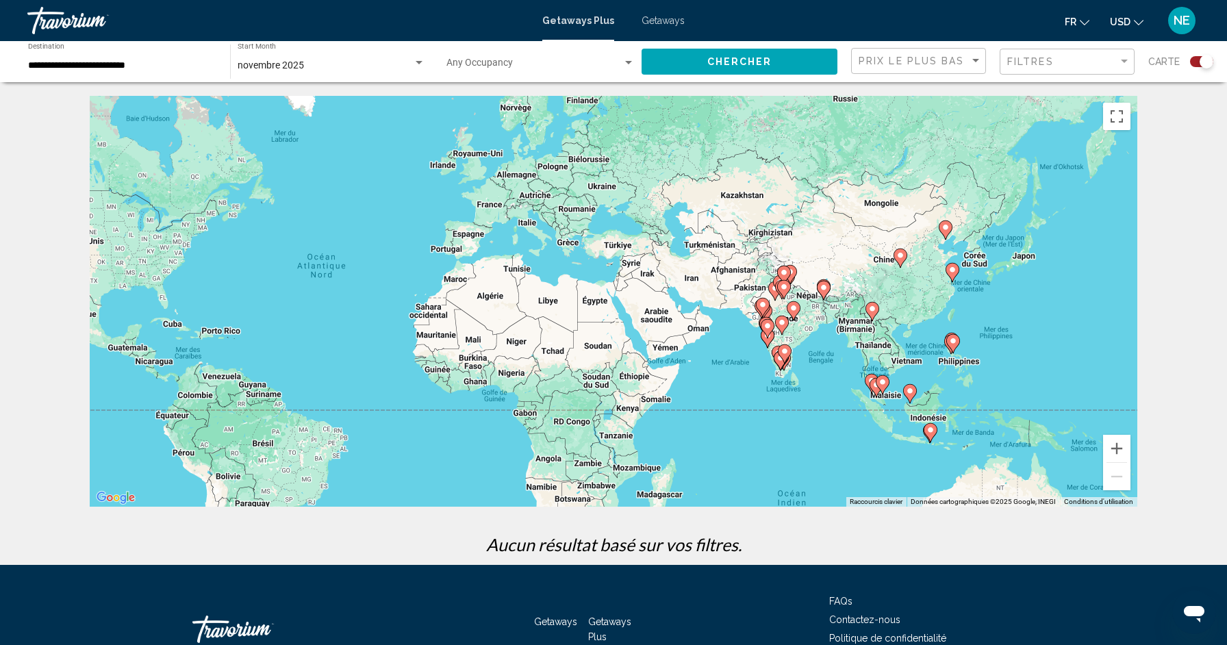
click at [1036, 68] on div "Filtres" at bounding box center [1068, 61] width 123 height 25
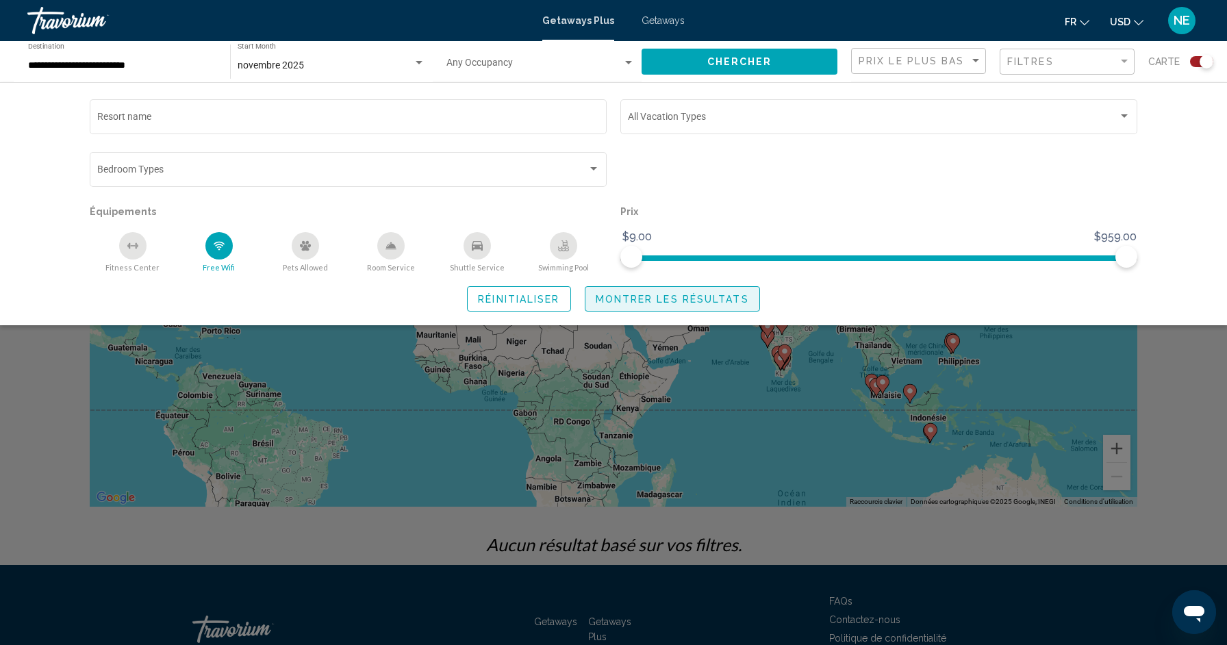
click at [642, 294] on span "Montrer les résultats" at bounding box center [672, 299] width 153 height 11
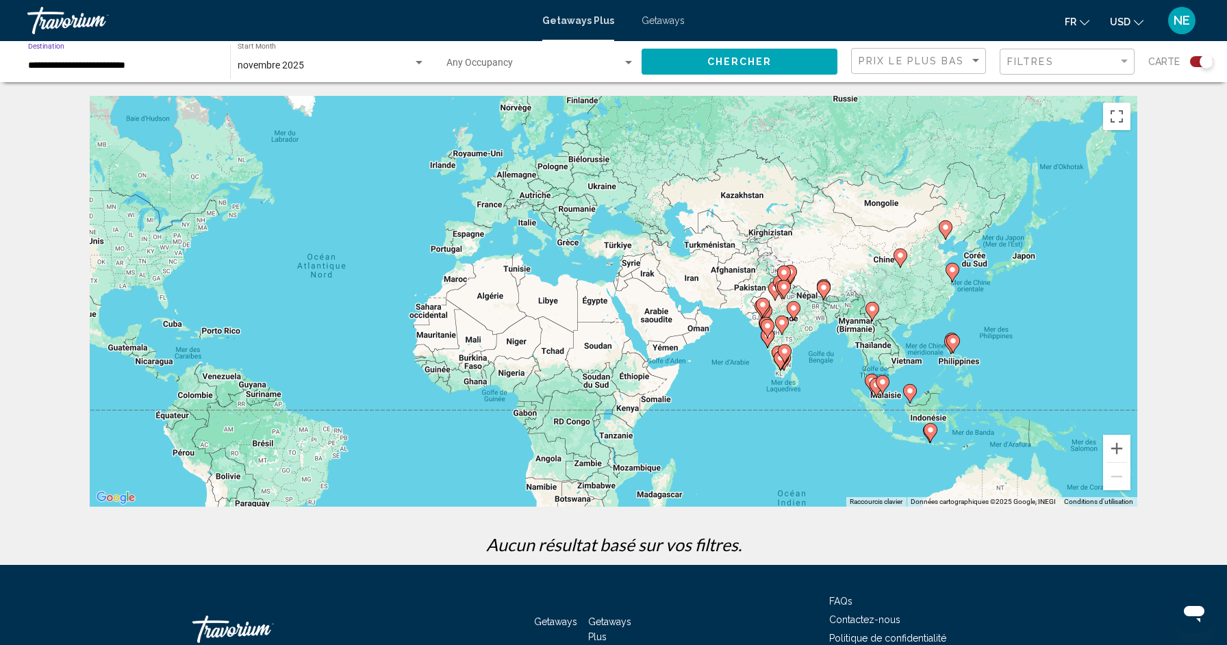
click at [166, 60] on input "**********" at bounding box center [122, 65] width 188 height 11
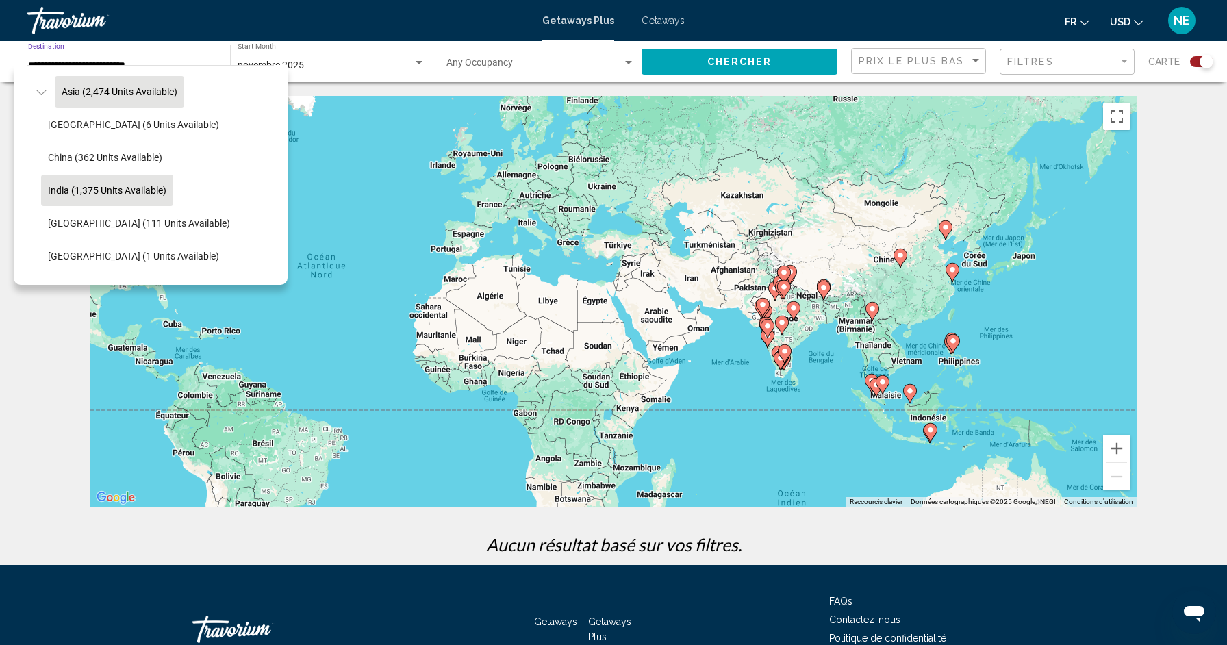
scroll to position [329, 0]
click at [154, 156] on span "China (362 units available)" at bounding box center [105, 154] width 114 height 11
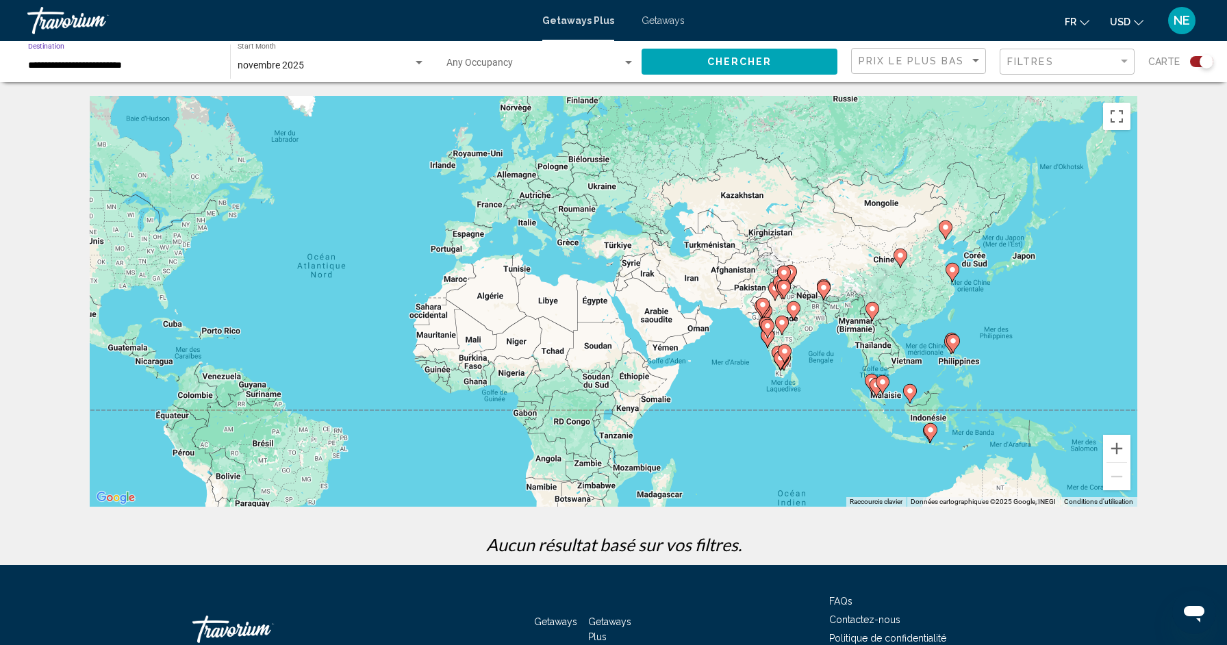
click at [783, 68] on button "Chercher" at bounding box center [740, 61] width 196 height 25
click at [349, 72] on div "novembre 2025 Start Month All Start Months" at bounding box center [332, 62] width 188 height 38
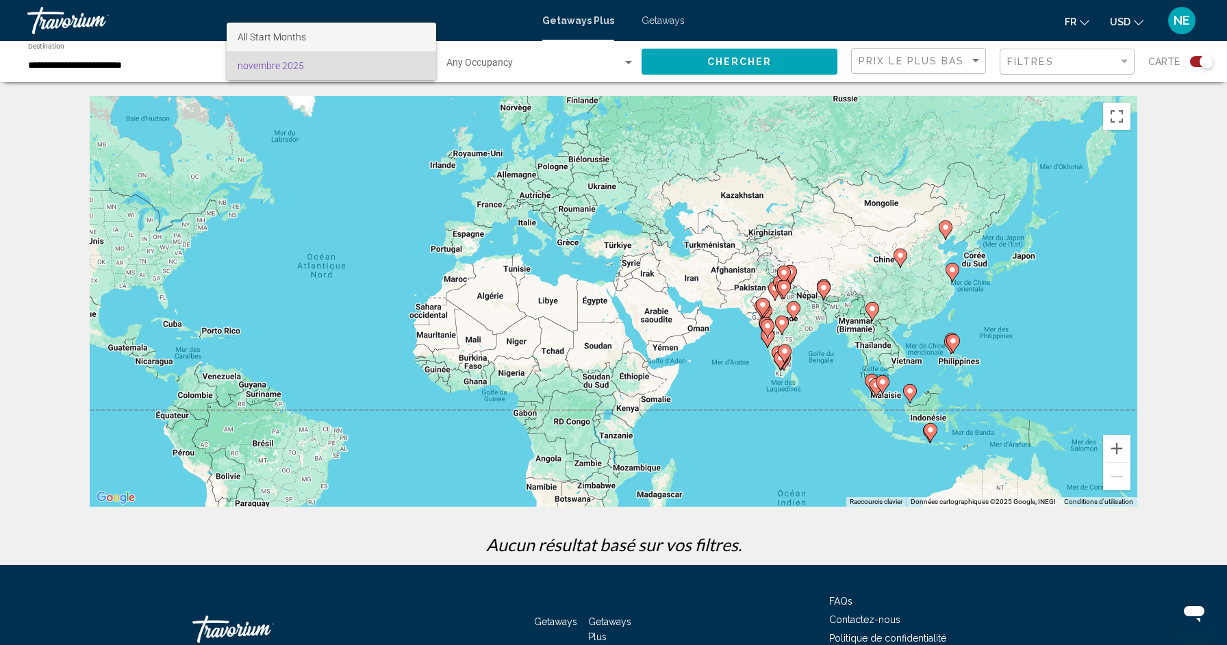
click at [356, 38] on span "All Start Months" at bounding box center [332, 37] width 188 height 29
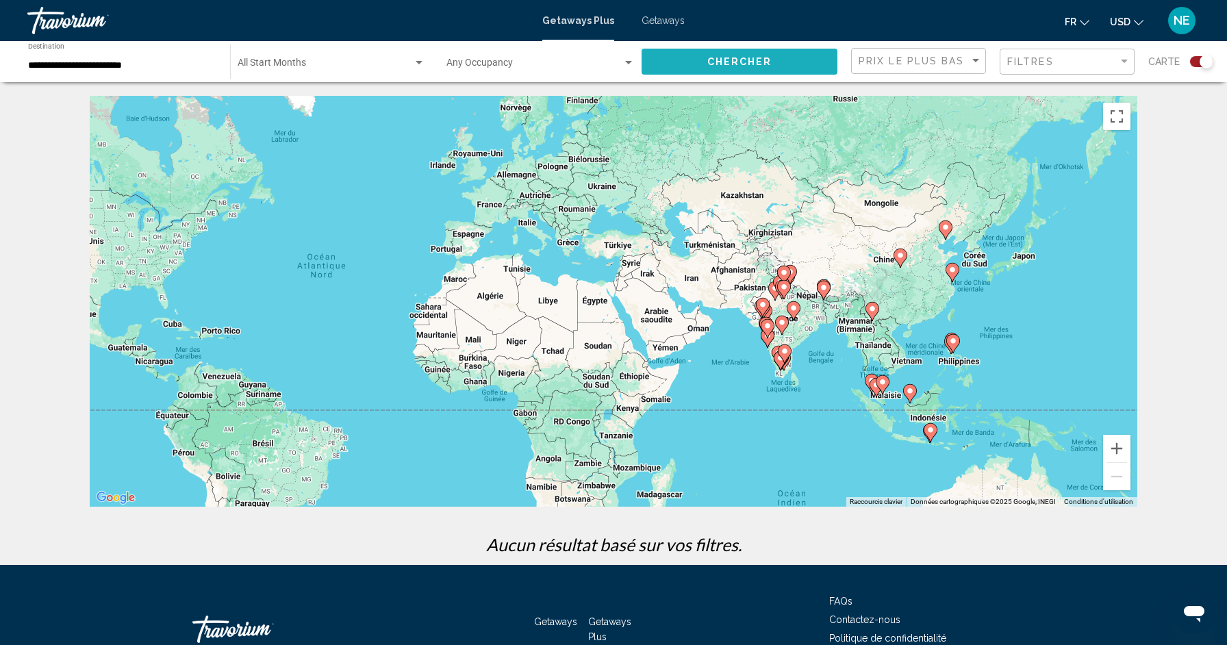
click at [783, 60] on button "Chercher" at bounding box center [740, 61] width 196 height 25
click at [143, 60] on div "**********" at bounding box center [122, 62] width 188 height 38
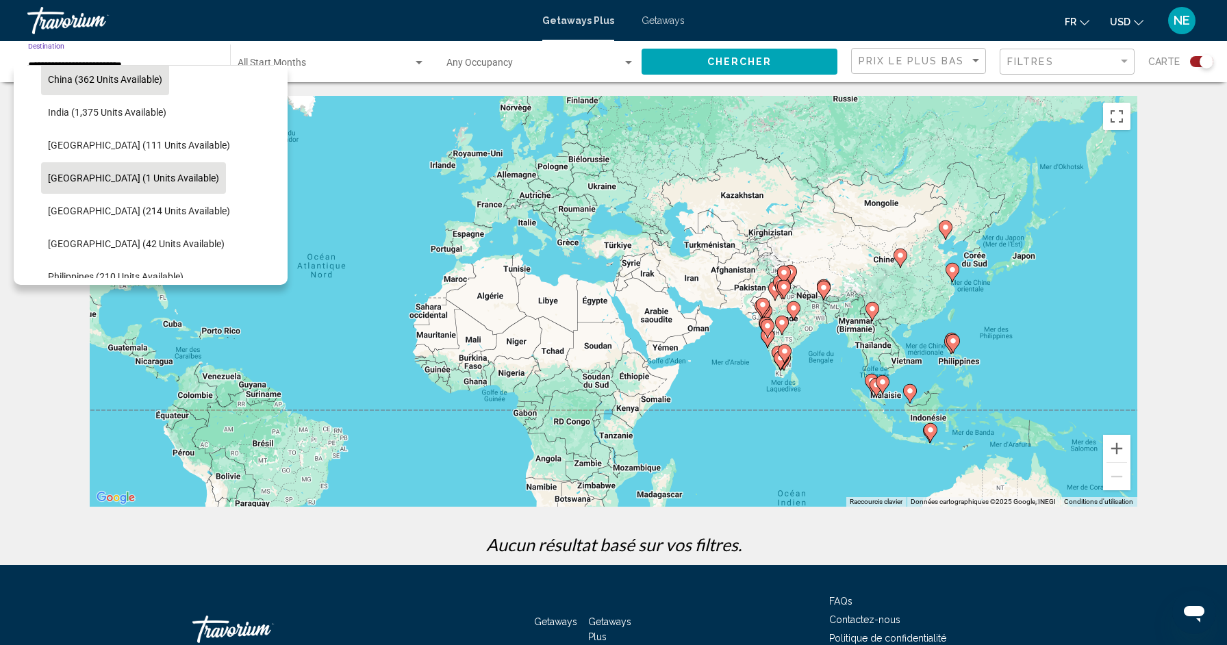
scroll to position [407, 0]
click at [147, 186] on button "Japan (1 units available)" at bounding box center [133, 175] width 185 height 32
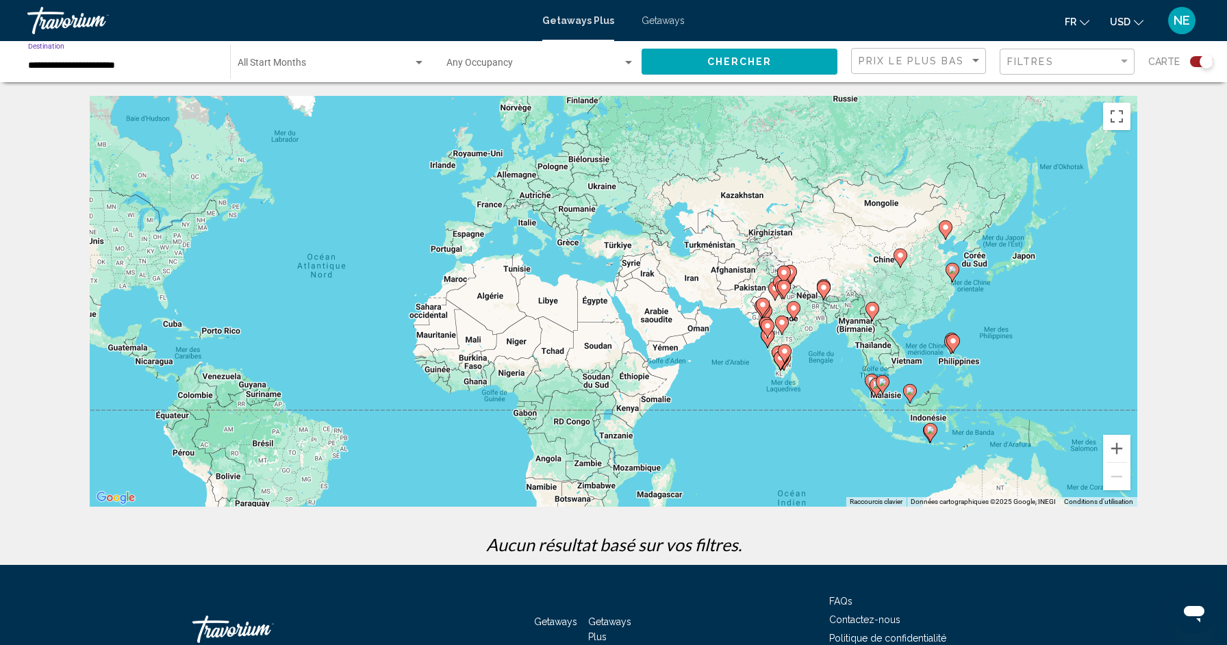
click at [735, 60] on span "Chercher" at bounding box center [739, 62] width 65 height 11
click at [167, 60] on input "**********" at bounding box center [122, 65] width 188 height 11
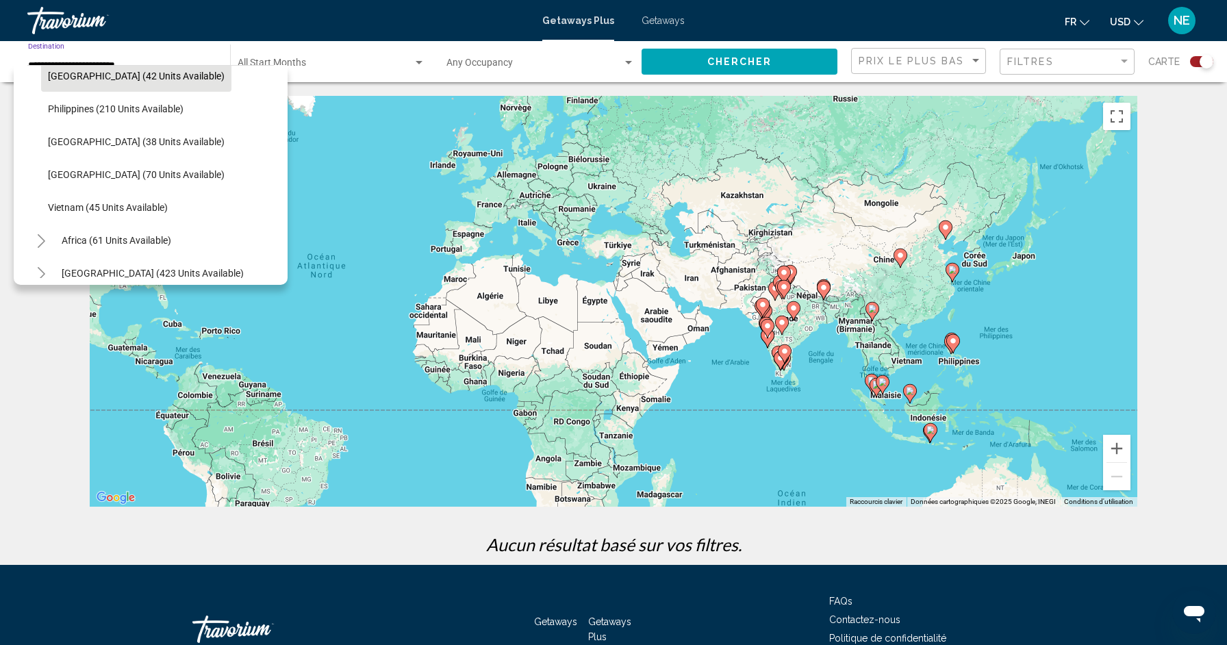
scroll to position [583, 0]
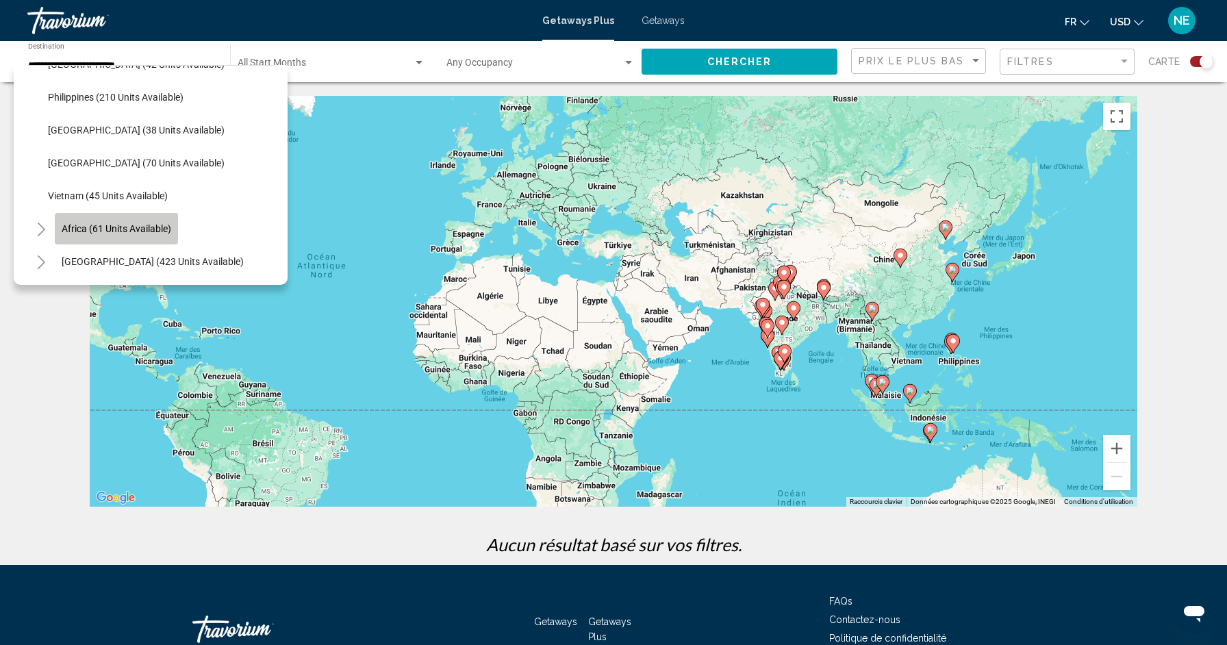
click at [173, 230] on button "Africa (61 units available)" at bounding box center [116, 229] width 123 height 32
type input "**********"
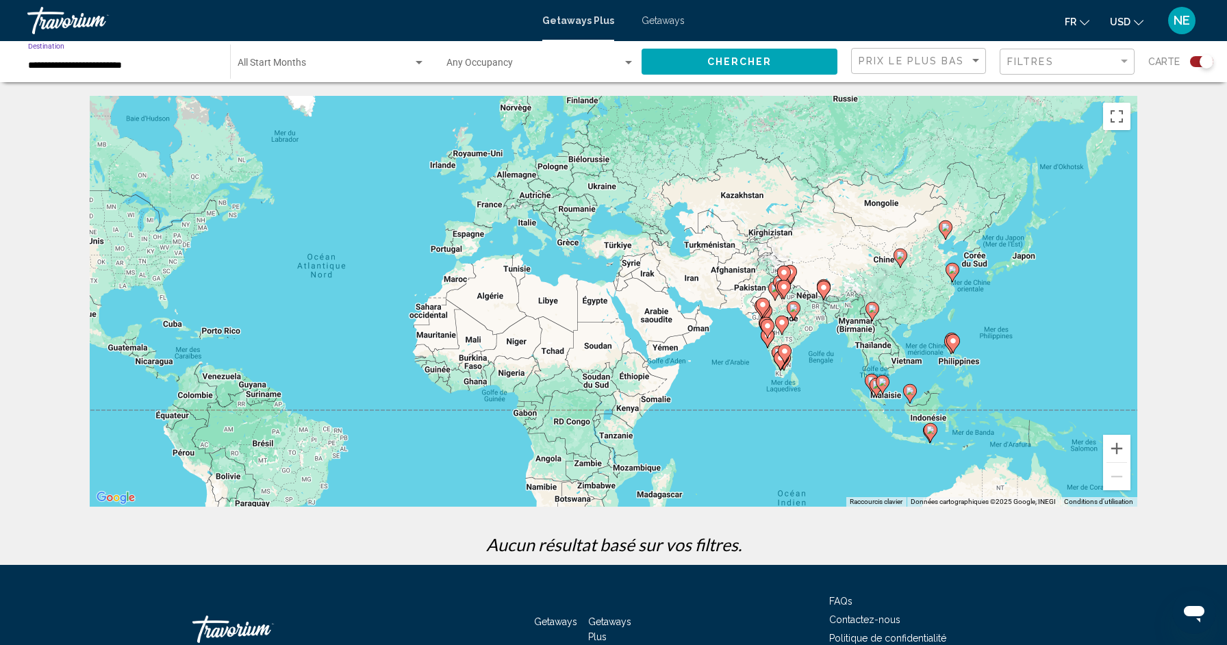
click at [701, 61] on button "Chercher" at bounding box center [740, 61] width 196 height 25
click at [1045, 58] on span "Filtres" at bounding box center [1030, 61] width 47 height 11
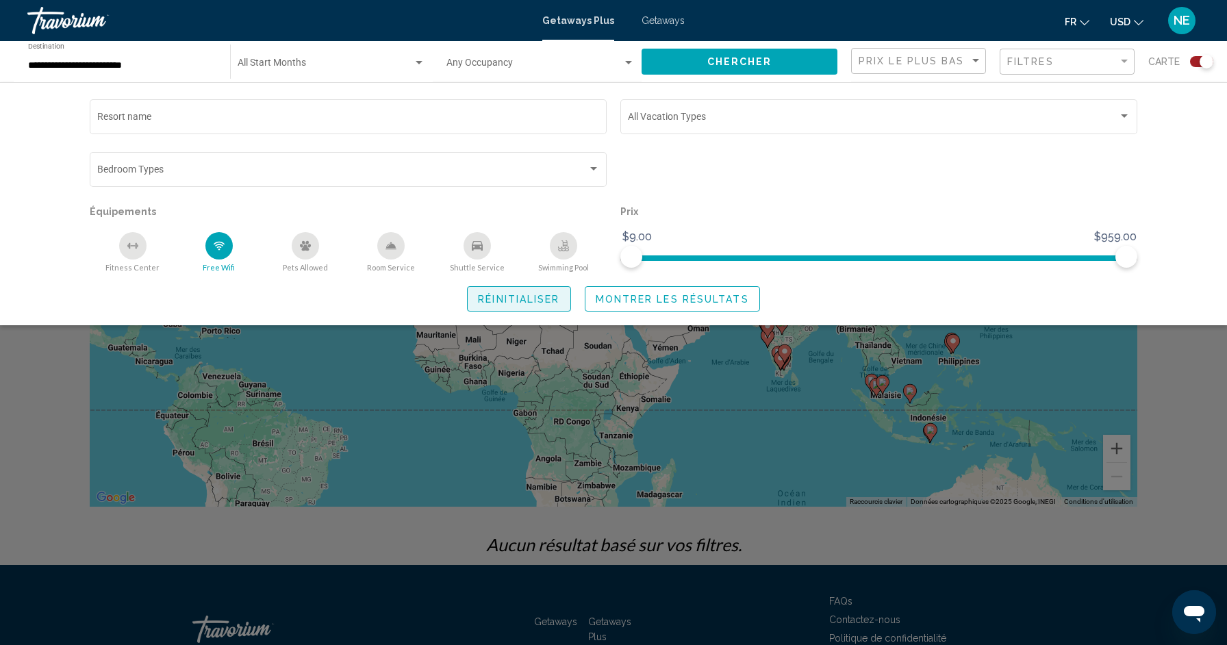
click at [529, 301] on span "Réinitialiser" at bounding box center [518, 299] width 81 height 11
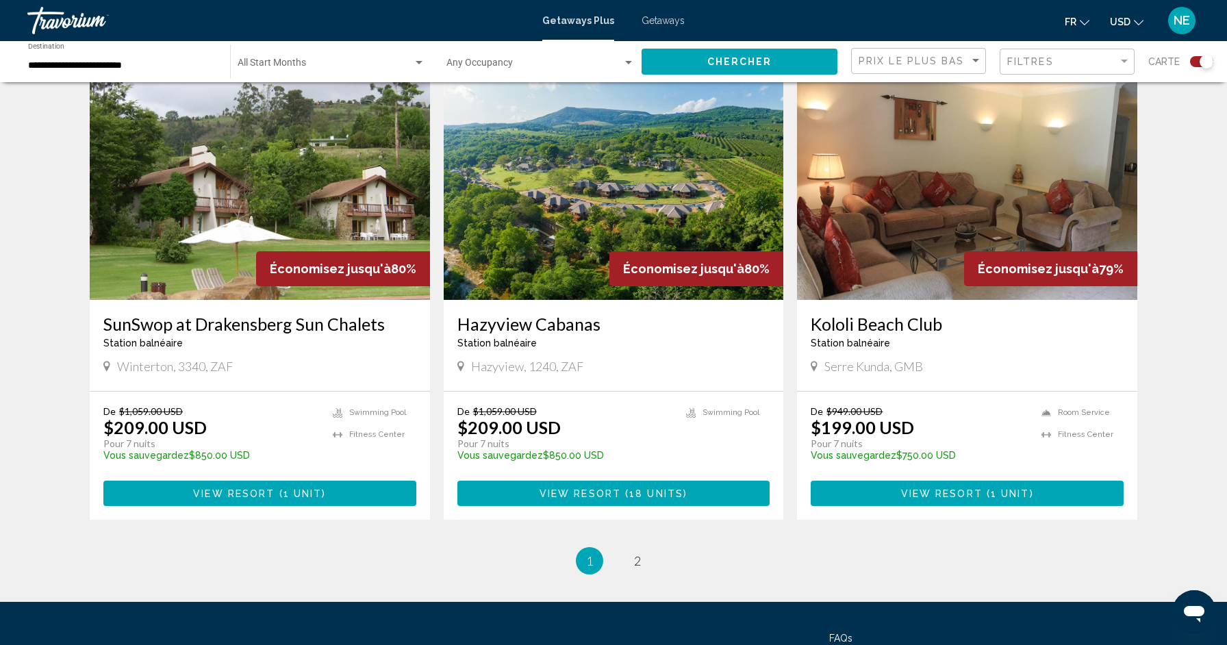
scroll to position [1909, 0]
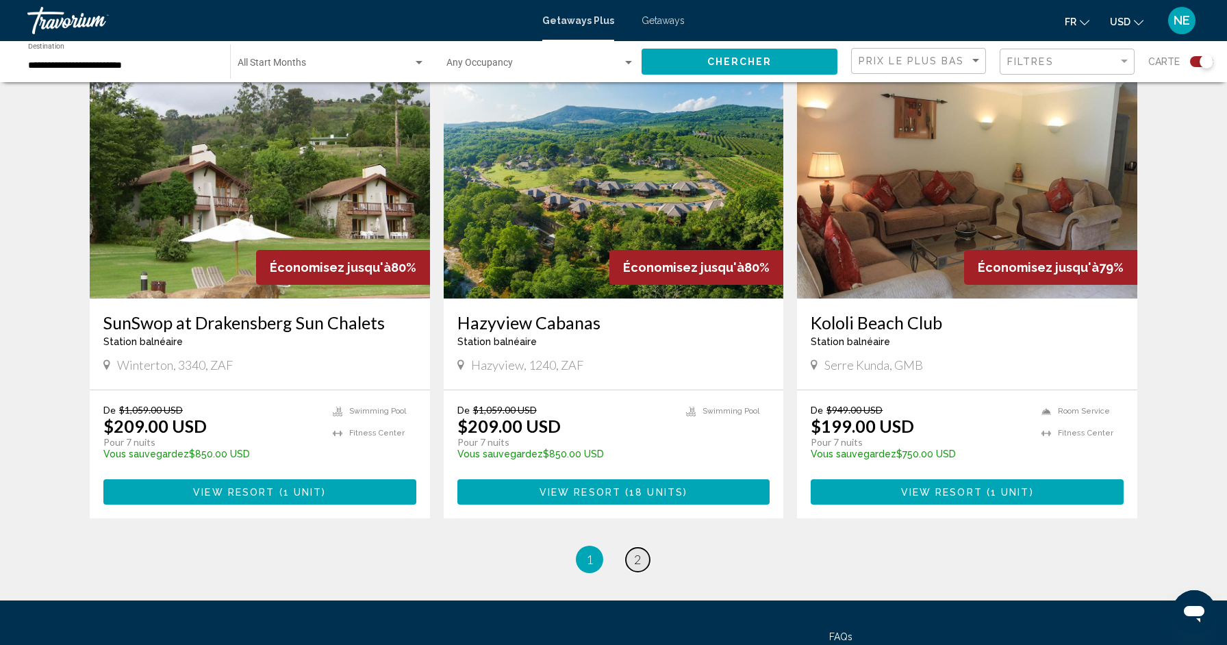
click at [634, 558] on span "2" at bounding box center [637, 559] width 7 height 15
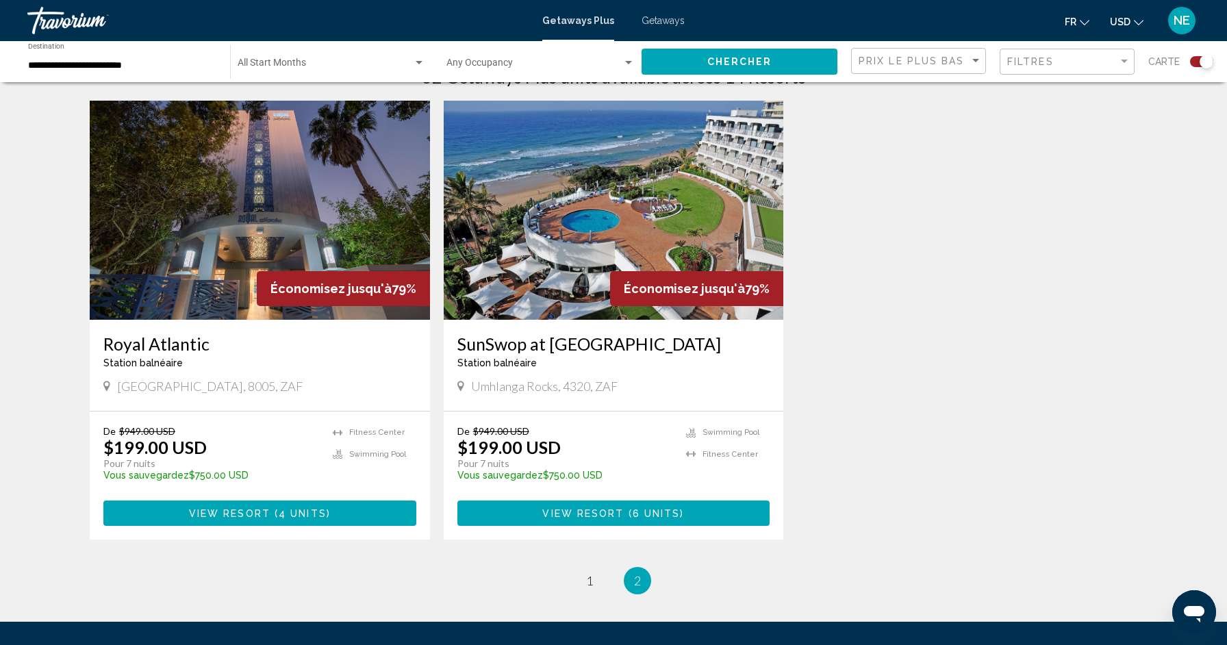
scroll to position [473, 0]
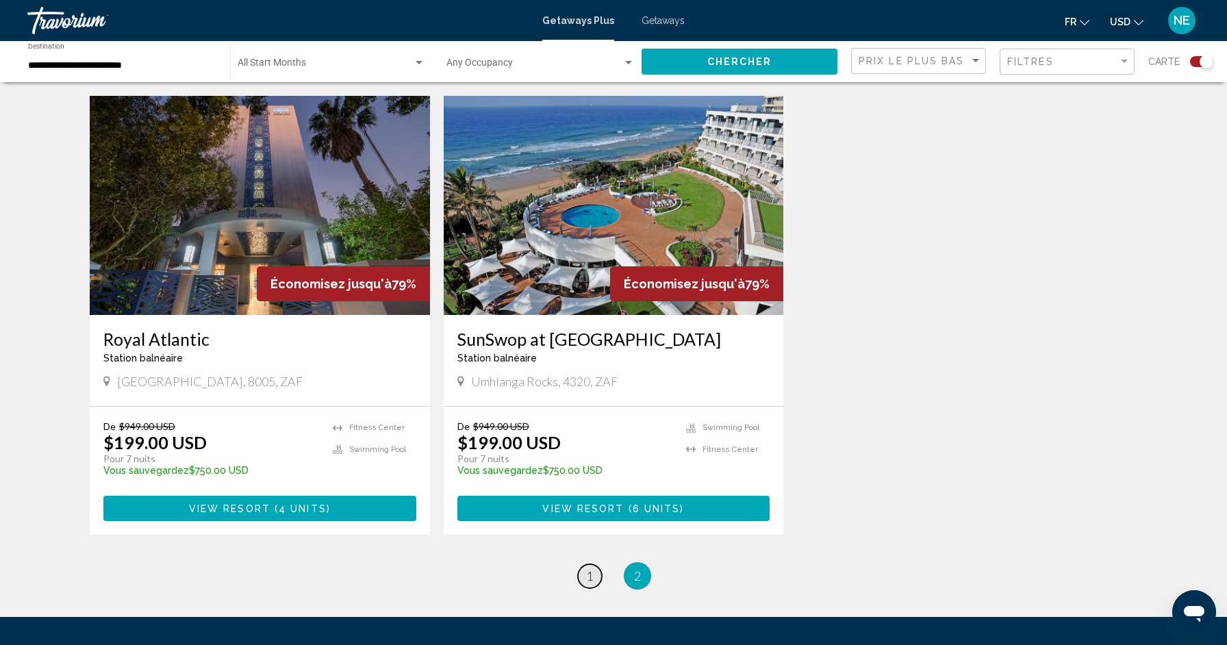
click at [588, 576] on span "1" at bounding box center [589, 575] width 7 height 15
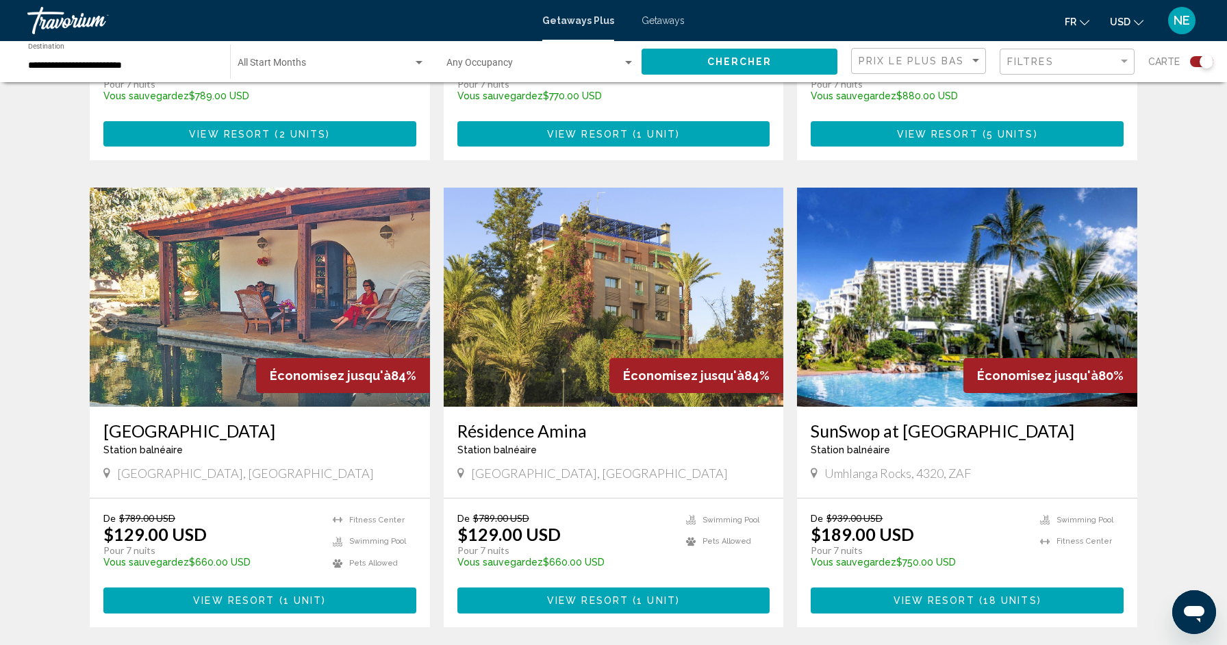
scroll to position [853, 0]
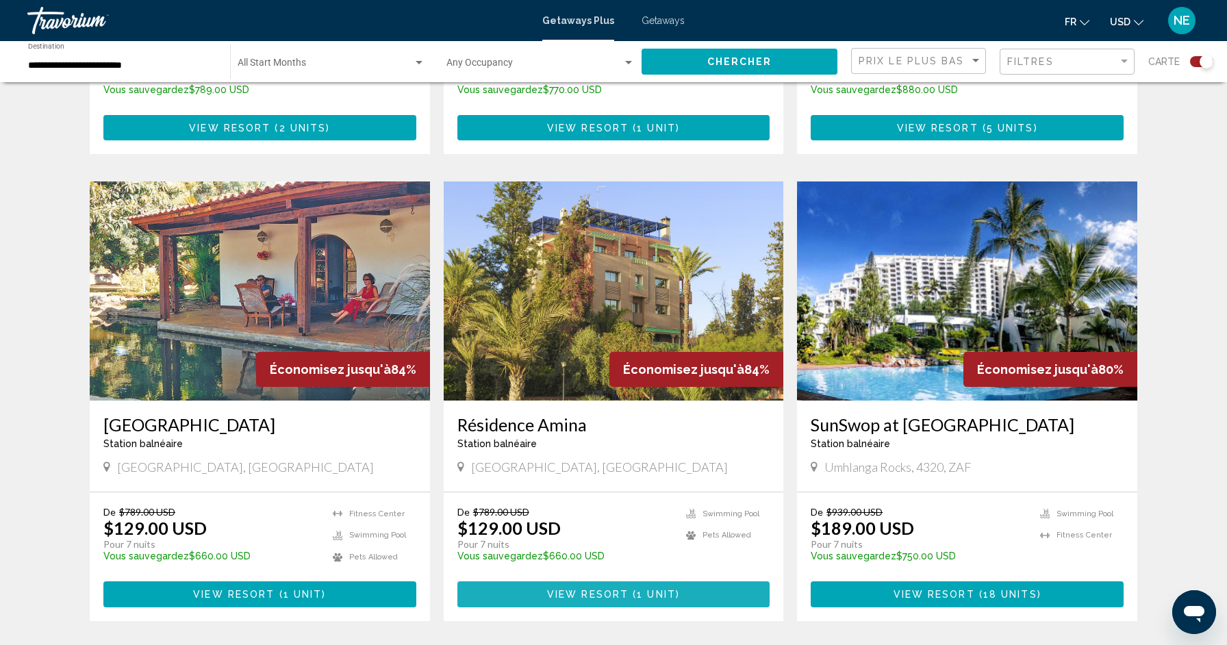
click at [599, 594] on span "View Resort" at bounding box center [587, 595] width 81 height 11
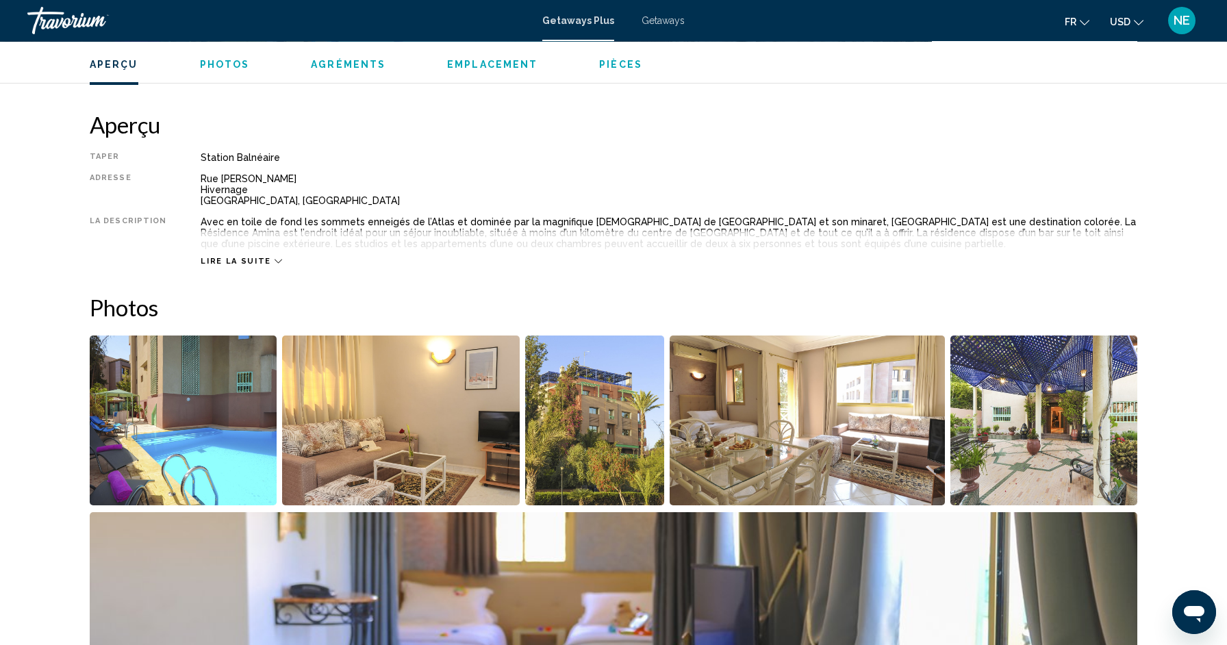
scroll to position [394, 0]
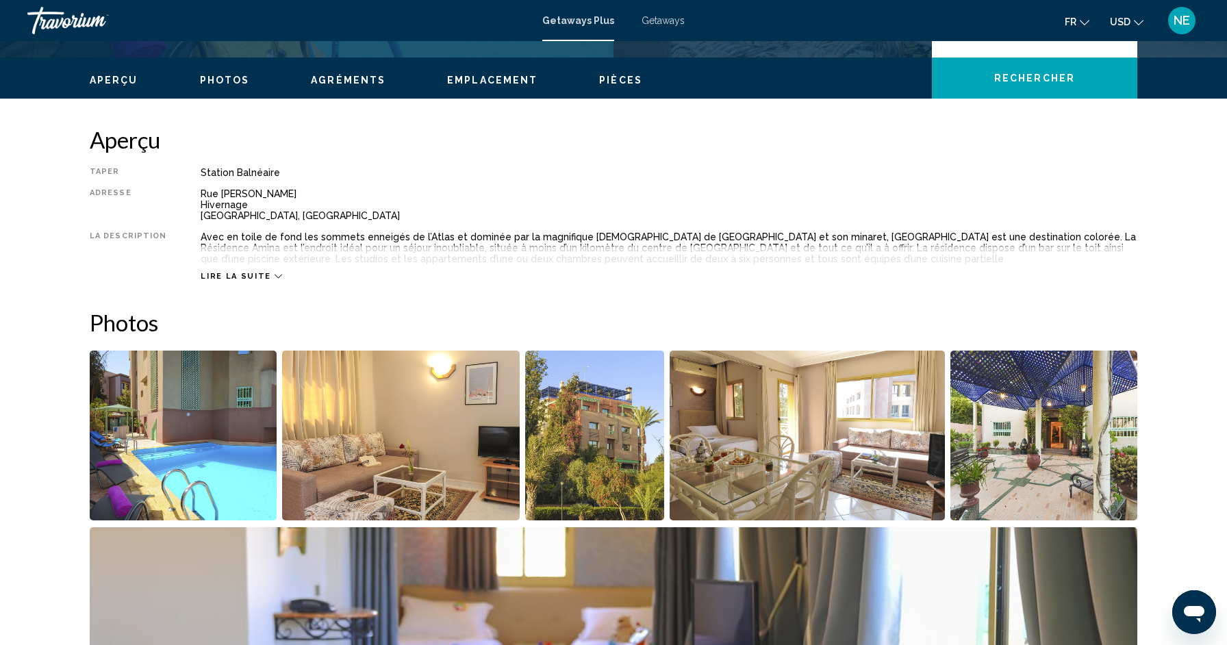
click at [253, 278] on span "Lire la suite" at bounding box center [236, 276] width 70 height 9
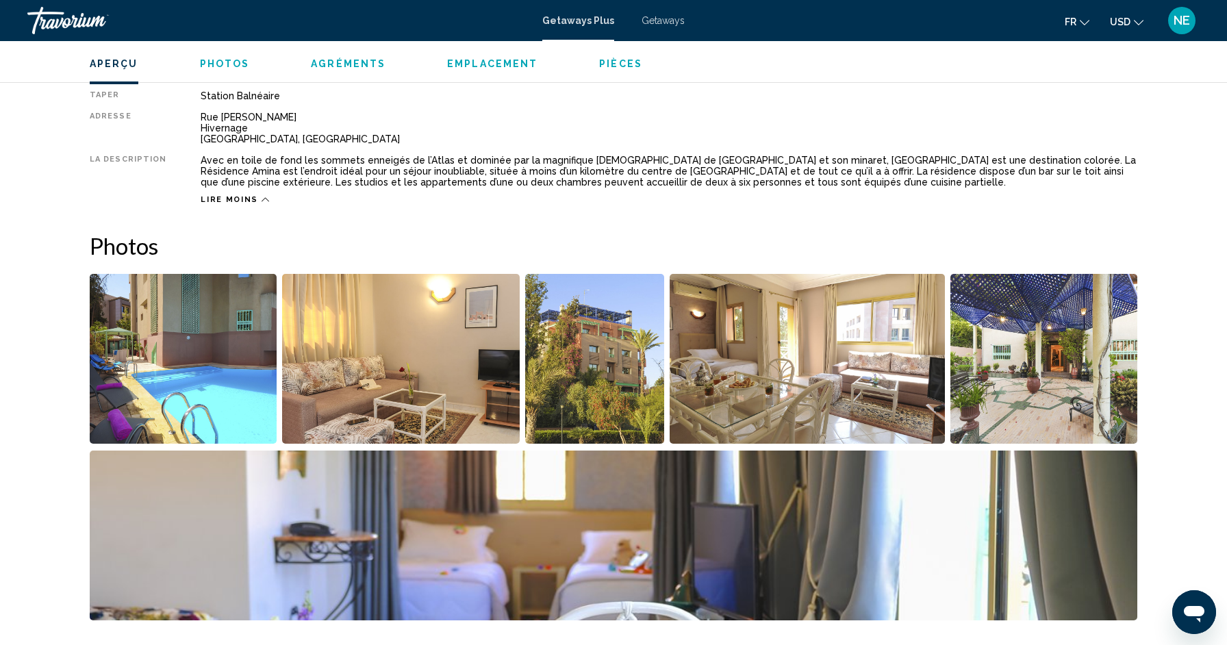
scroll to position [482, 0]
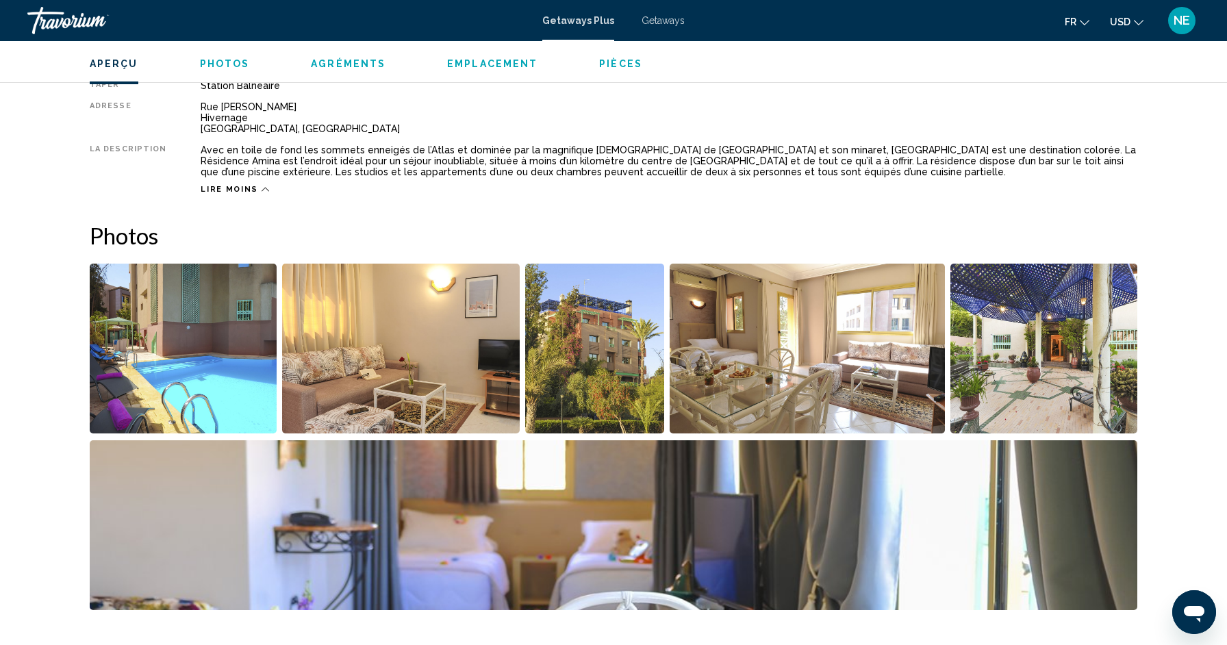
click at [138, 343] on img "Open full-screen image slider" at bounding box center [183, 349] width 187 height 170
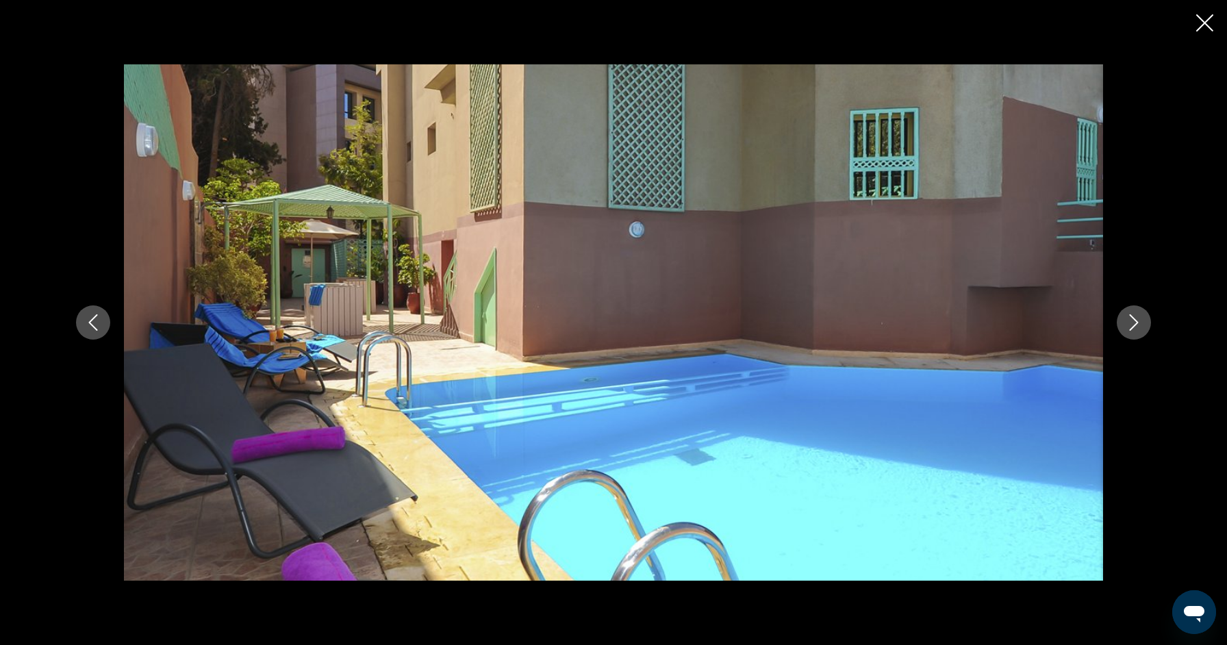
click at [1133, 320] on icon "Next image" at bounding box center [1134, 322] width 16 height 16
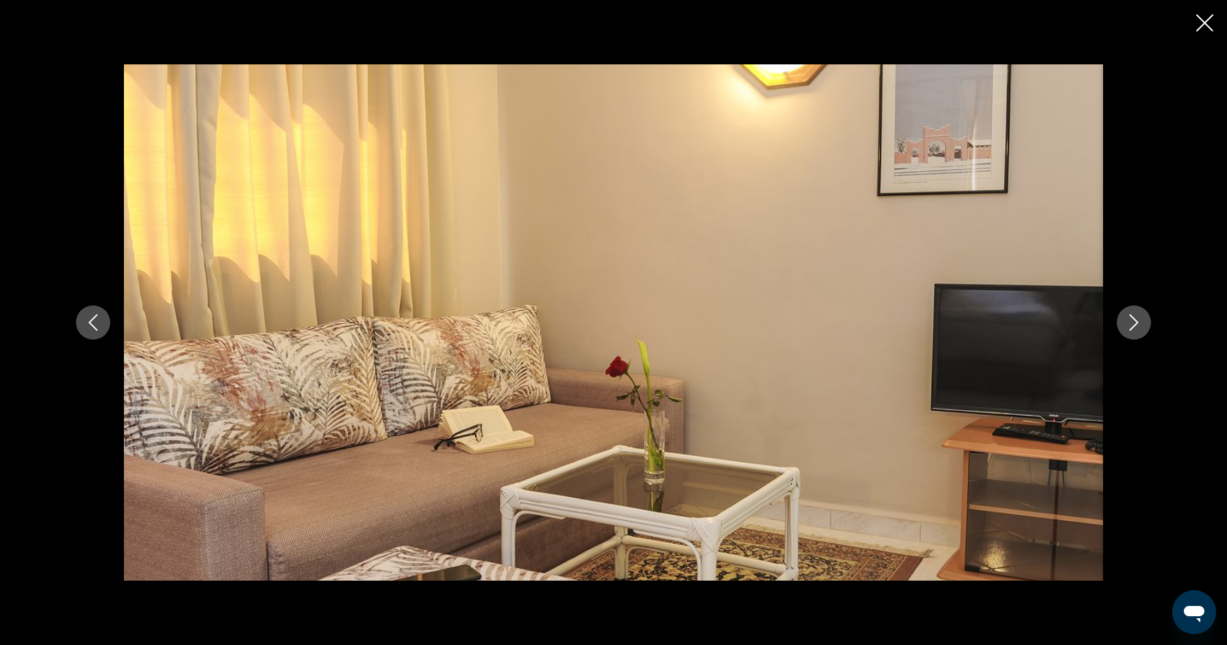
click at [1133, 320] on icon "Next image" at bounding box center [1134, 322] width 16 height 16
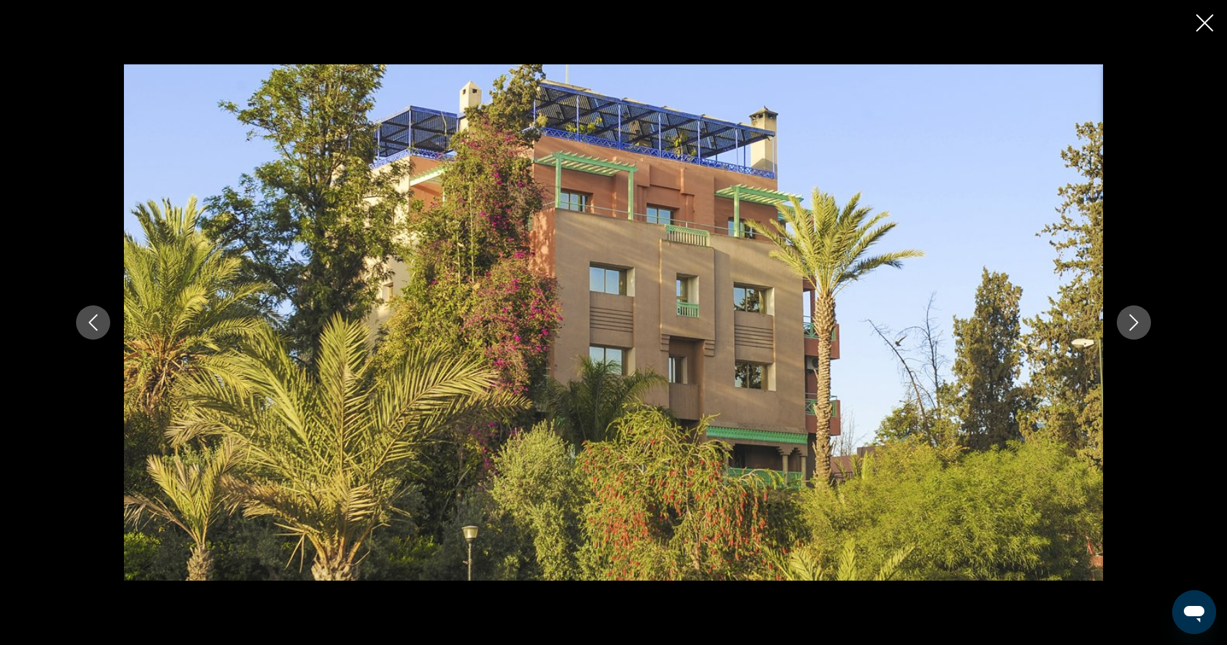
click at [1133, 320] on icon "Next image" at bounding box center [1134, 322] width 16 height 16
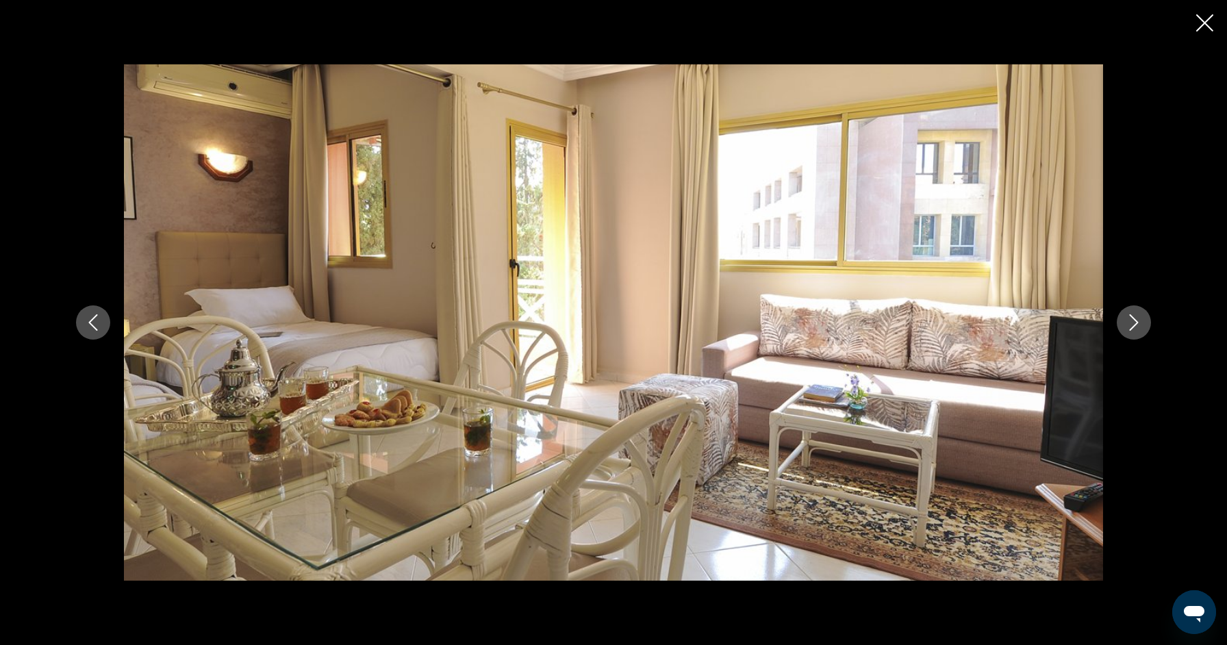
click at [1133, 320] on icon "Next image" at bounding box center [1134, 322] width 16 height 16
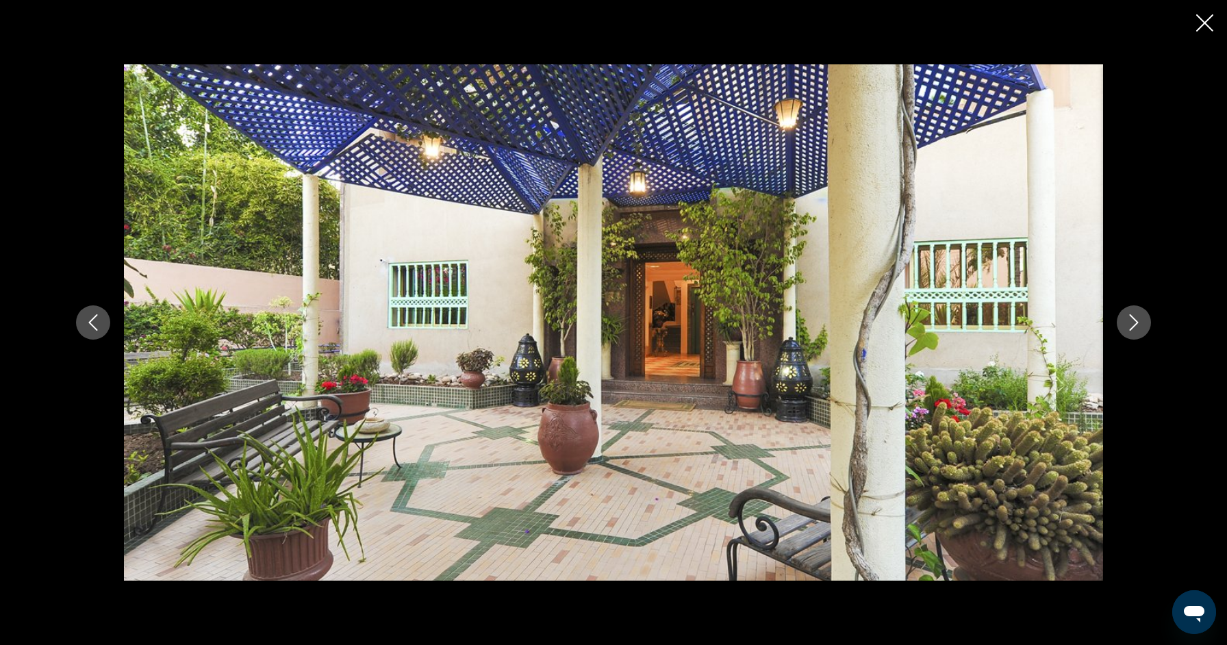
click at [1133, 320] on icon "Next image" at bounding box center [1134, 322] width 16 height 16
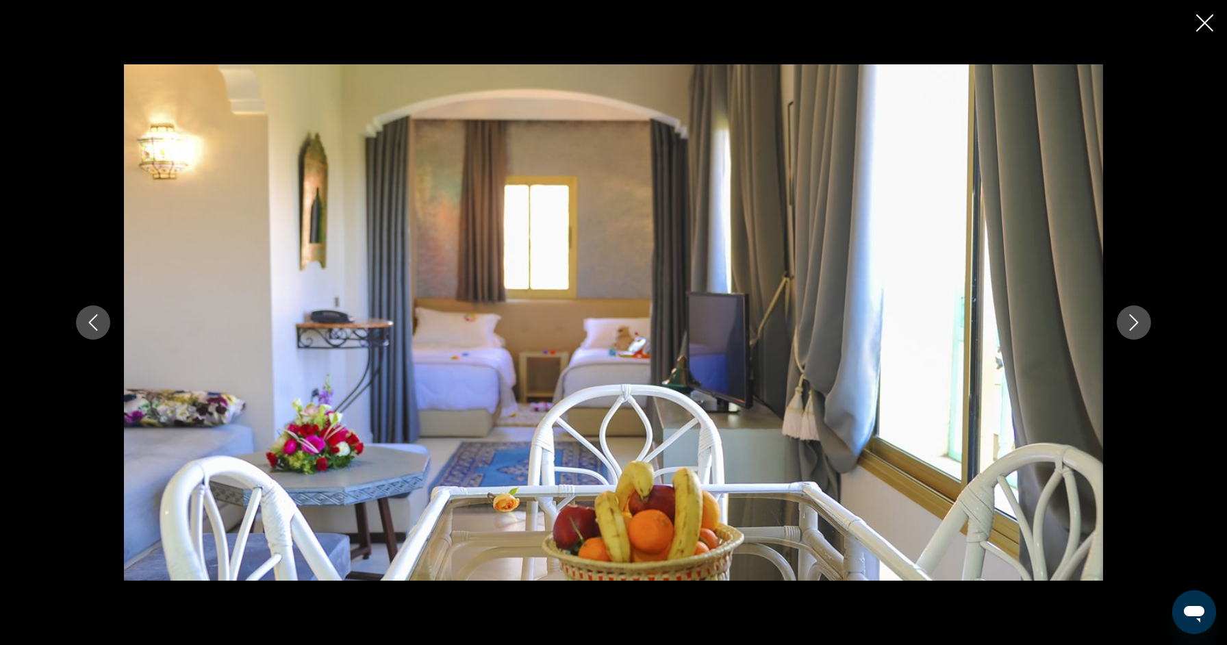
click at [1133, 320] on icon "Next image" at bounding box center [1134, 322] width 16 height 16
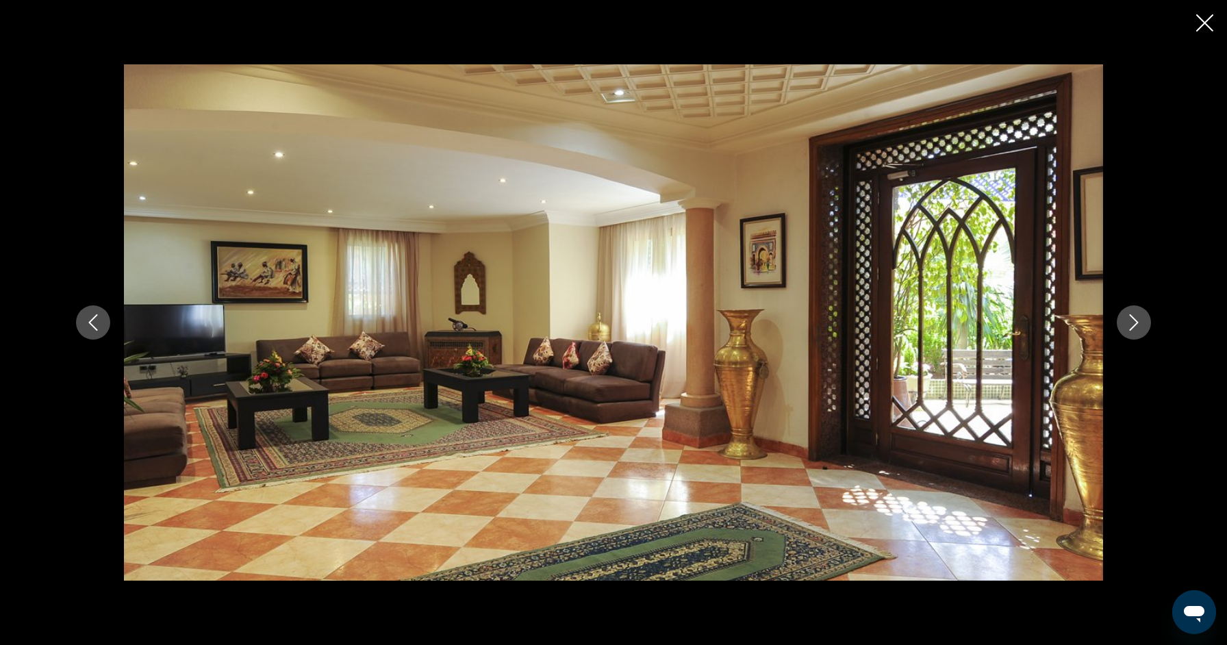
click at [1133, 320] on icon "Next image" at bounding box center [1134, 322] width 16 height 16
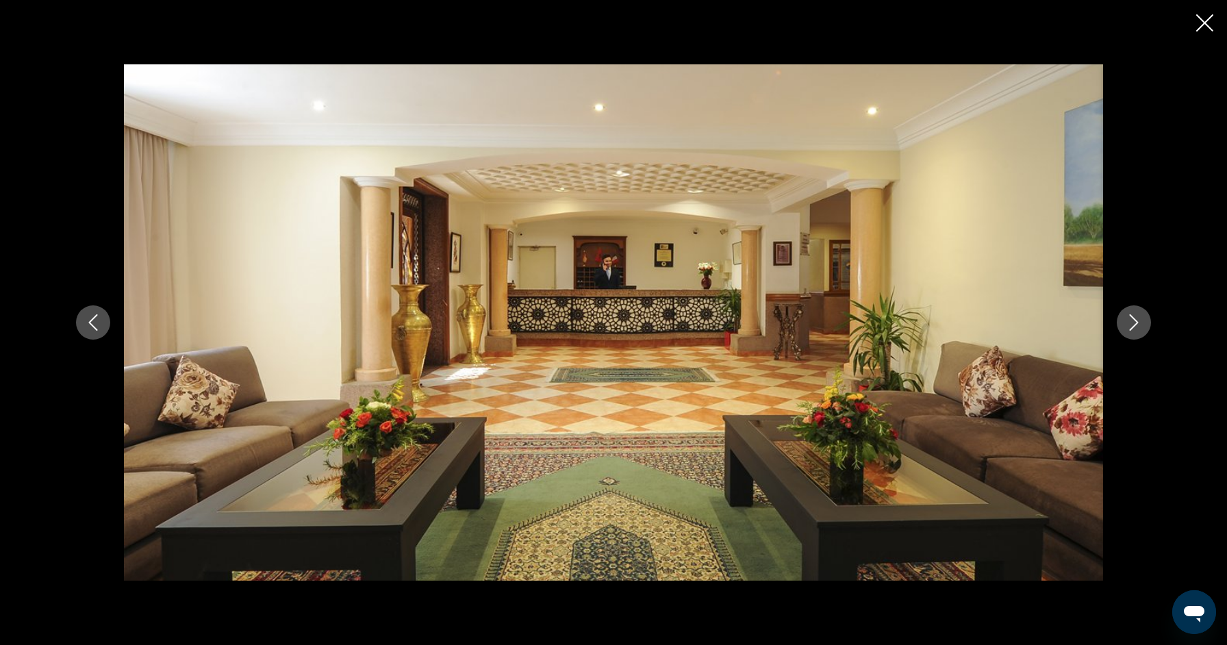
click at [1133, 320] on icon "Next image" at bounding box center [1134, 322] width 16 height 16
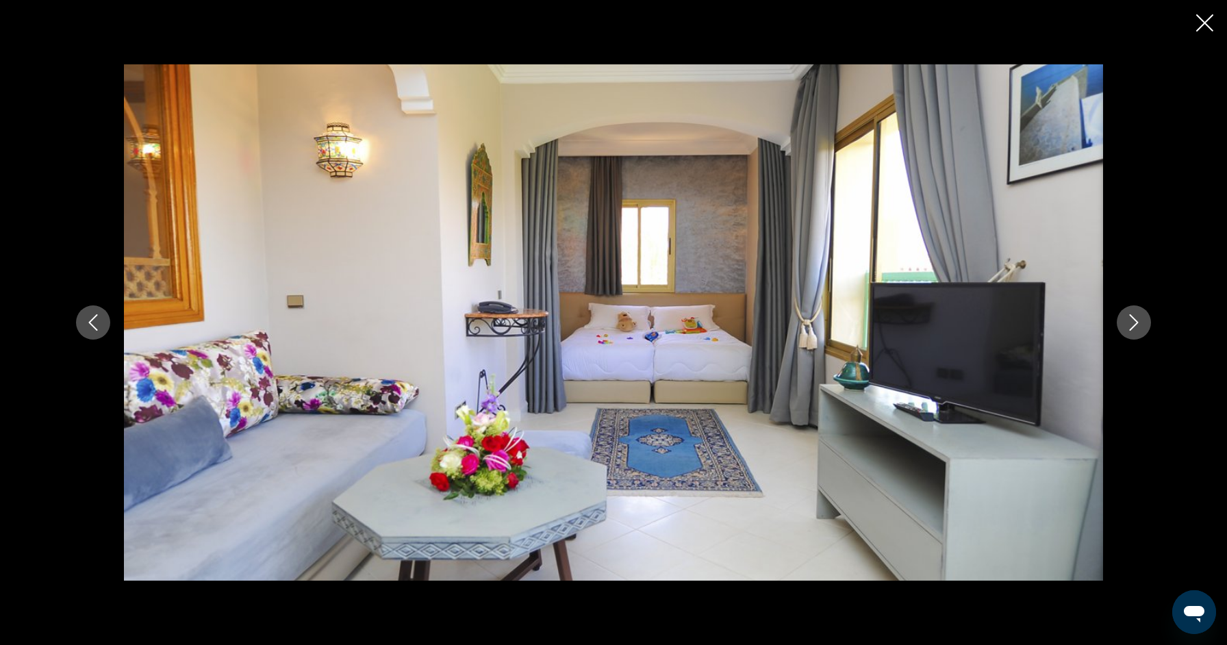
click at [1133, 320] on icon "Next image" at bounding box center [1134, 322] width 16 height 16
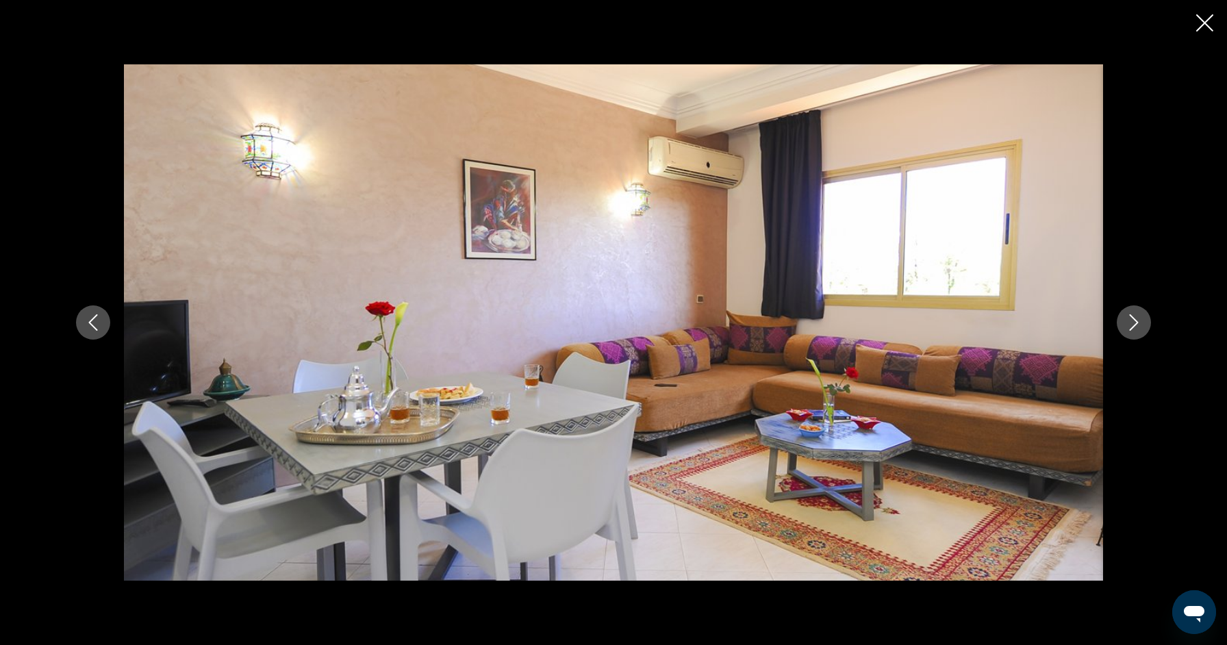
click at [1133, 320] on icon "Next image" at bounding box center [1134, 322] width 16 height 16
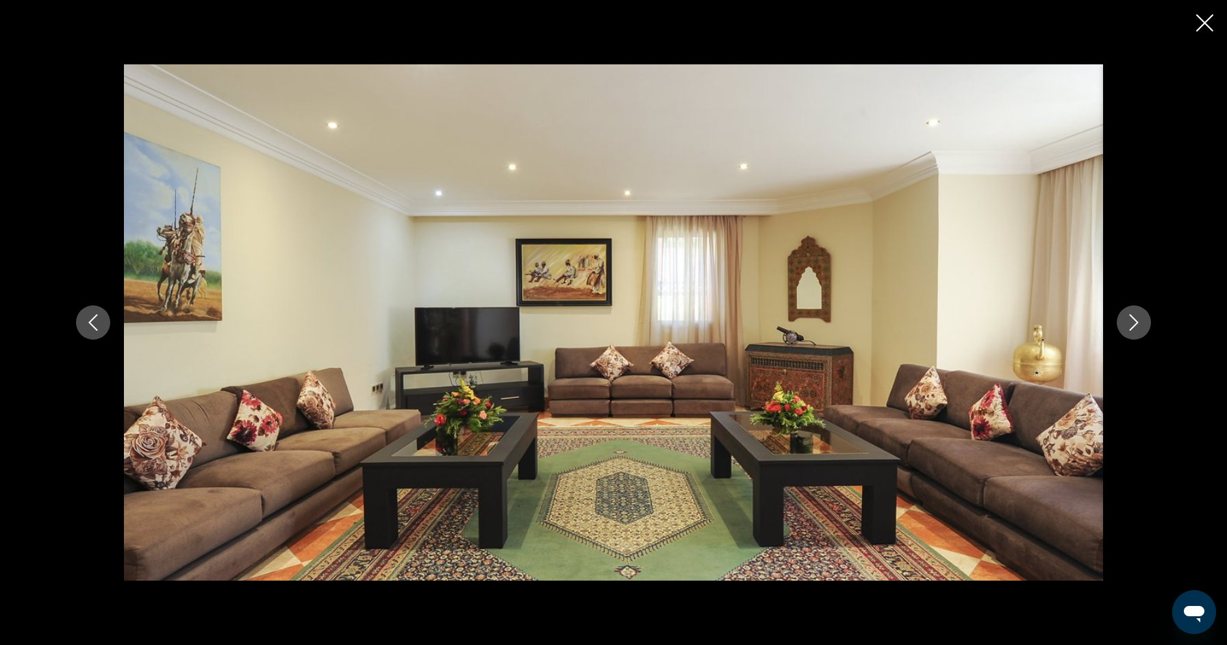
click at [1133, 320] on icon "Next image" at bounding box center [1134, 322] width 16 height 16
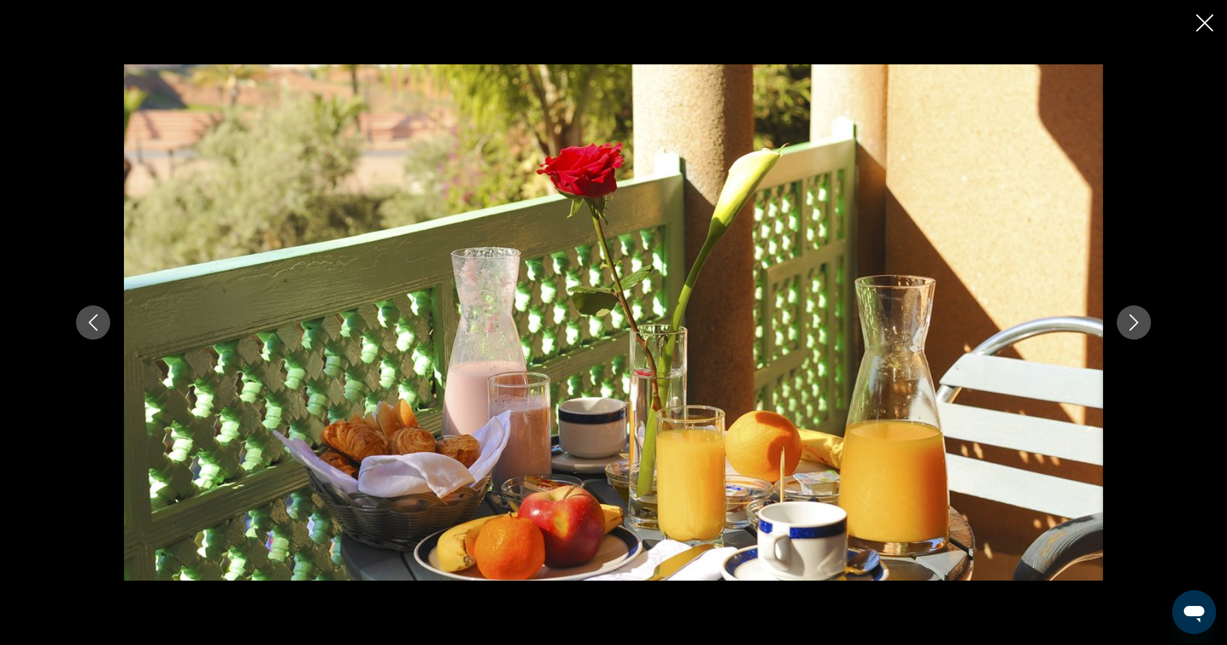
click at [1133, 320] on icon "Next image" at bounding box center [1134, 322] width 16 height 16
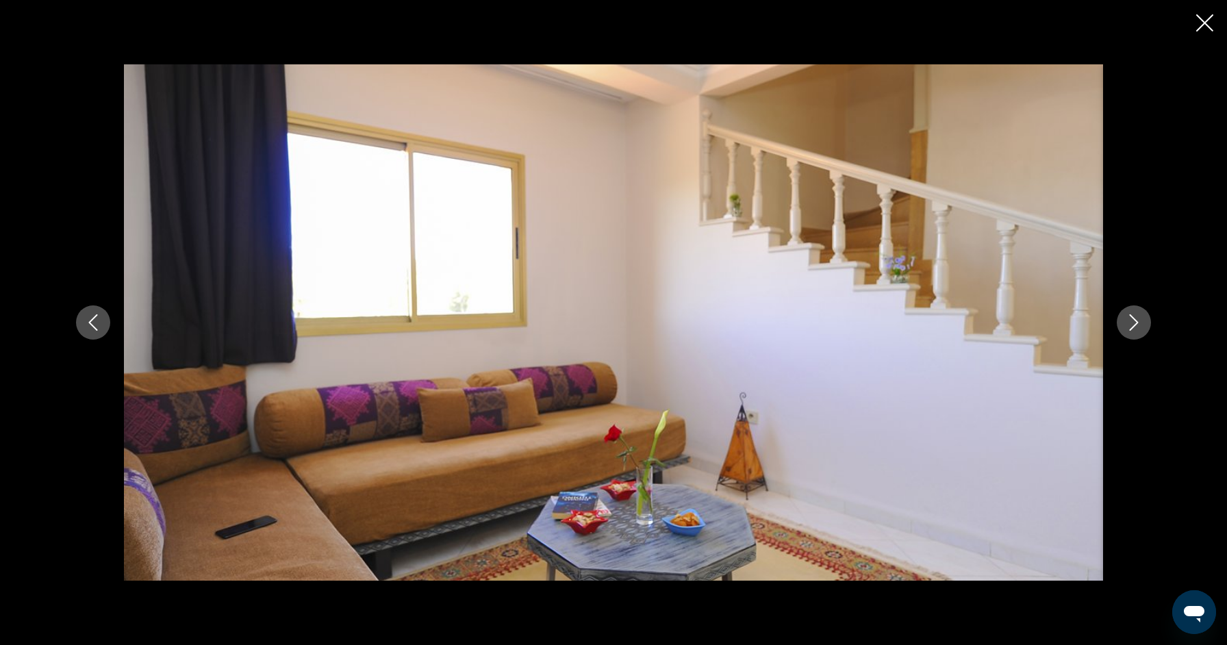
click at [1133, 320] on icon "Next image" at bounding box center [1134, 322] width 16 height 16
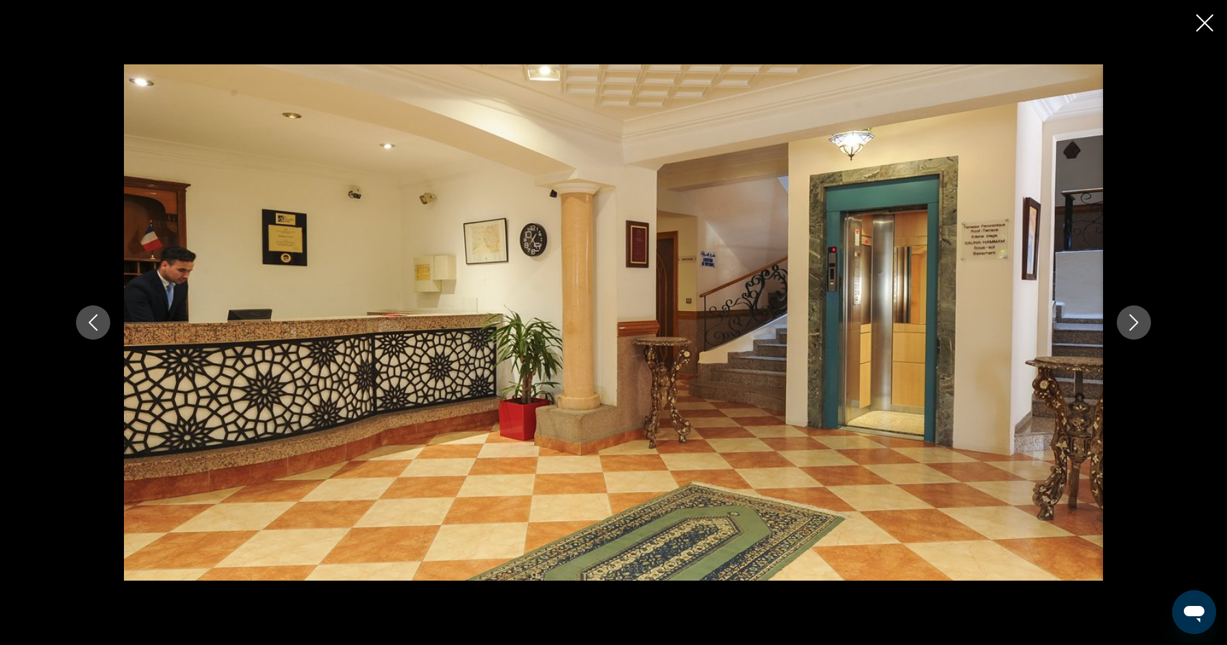
click at [1133, 320] on icon "Next image" at bounding box center [1134, 322] width 16 height 16
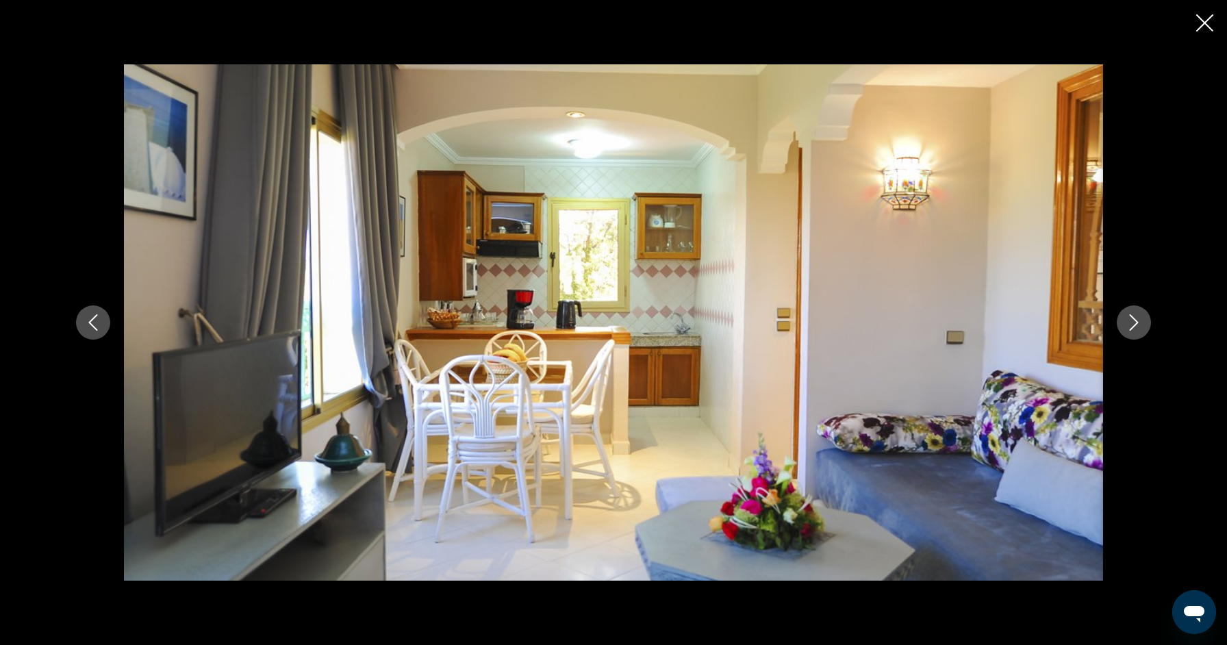
click at [1133, 320] on icon "Next image" at bounding box center [1134, 322] width 16 height 16
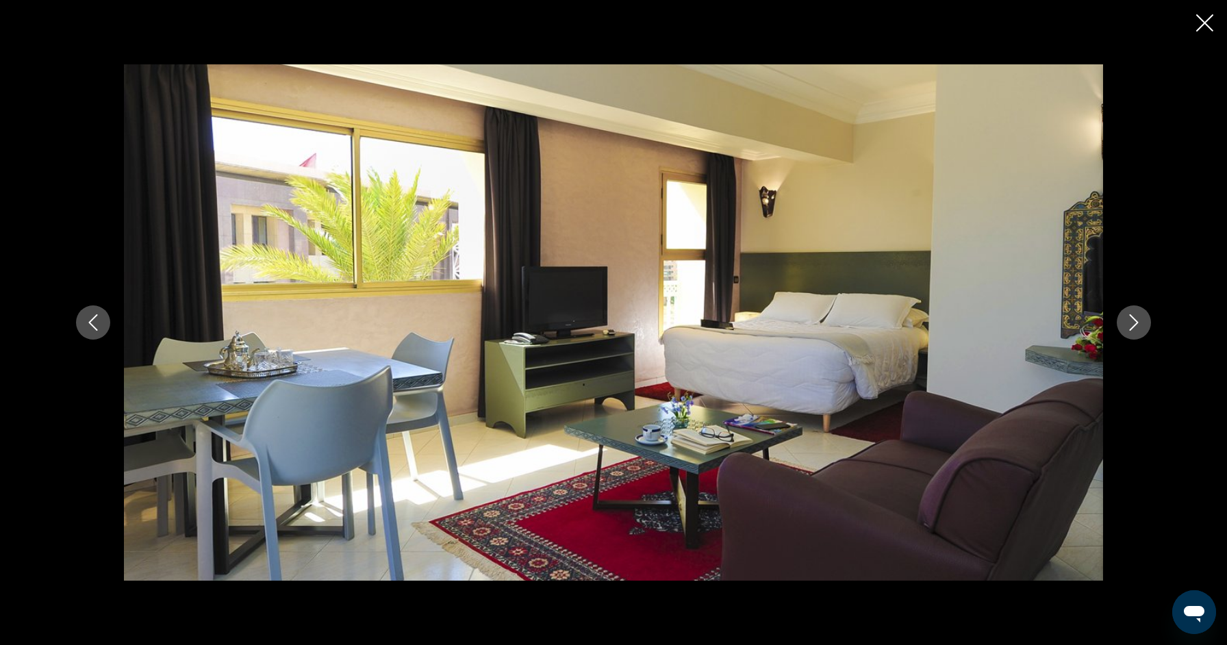
click at [1133, 320] on icon "Next image" at bounding box center [1134, 322] width 16 height 16
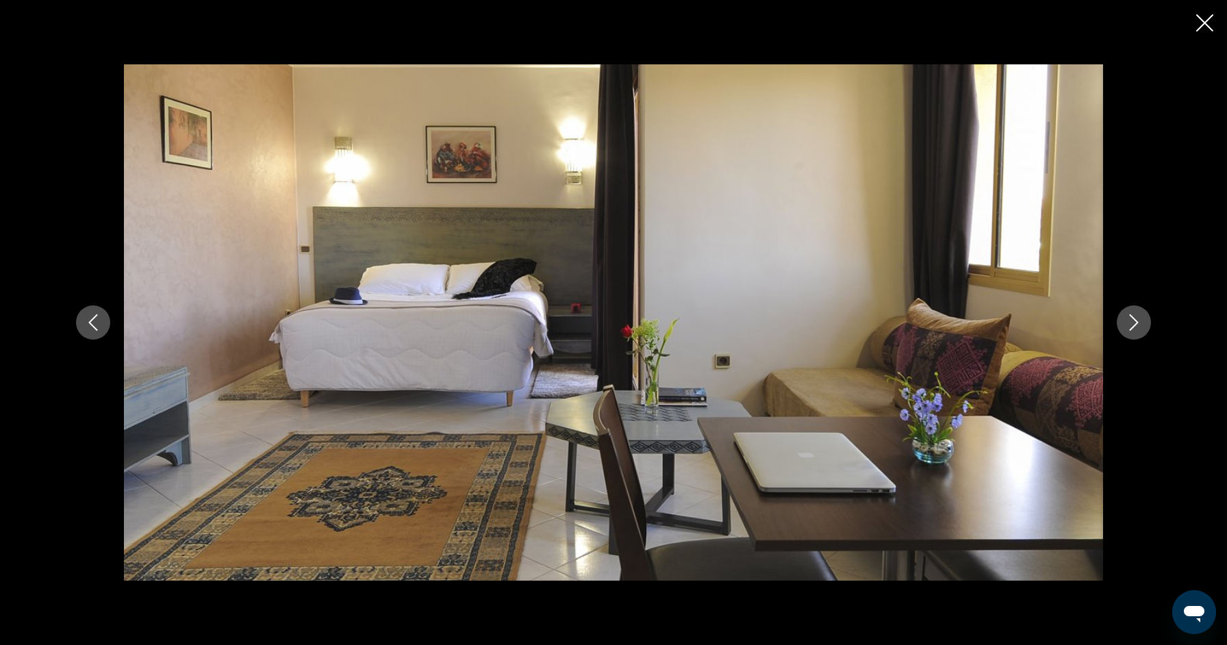
click at [1133, 320] on icon "Next image" at bounding box center [1134, 322] width 16 height 16
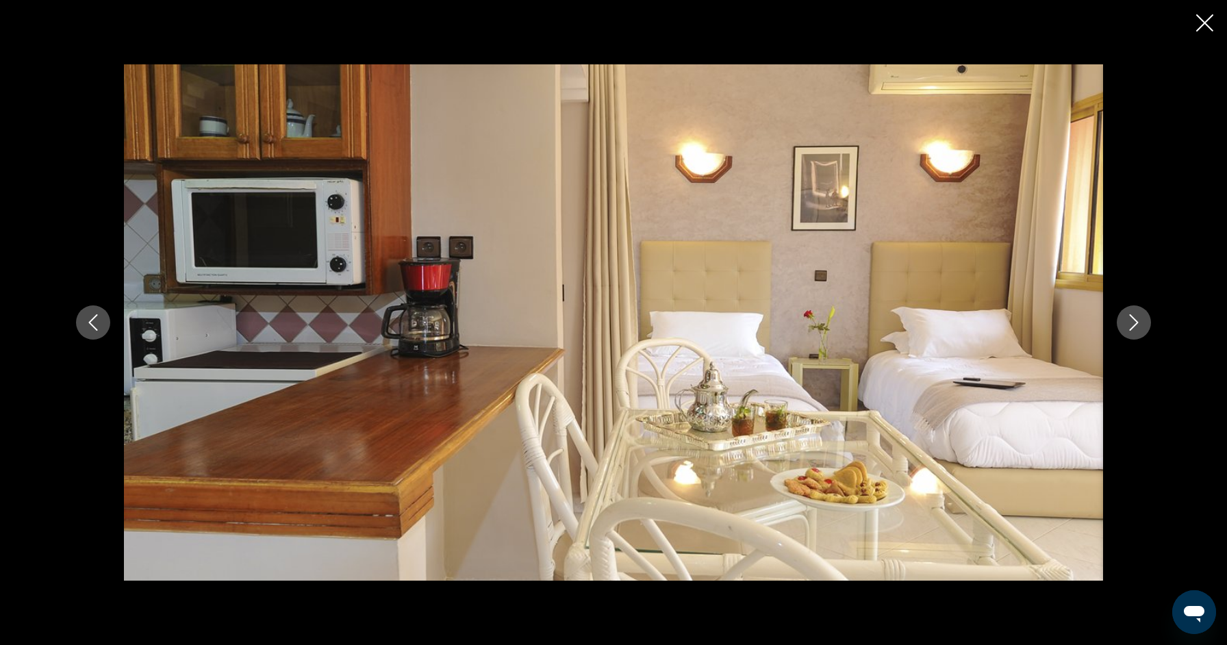
click at [1133, 320] on icon "Next image" at bounding box center [1134, 322] width 16 height 16
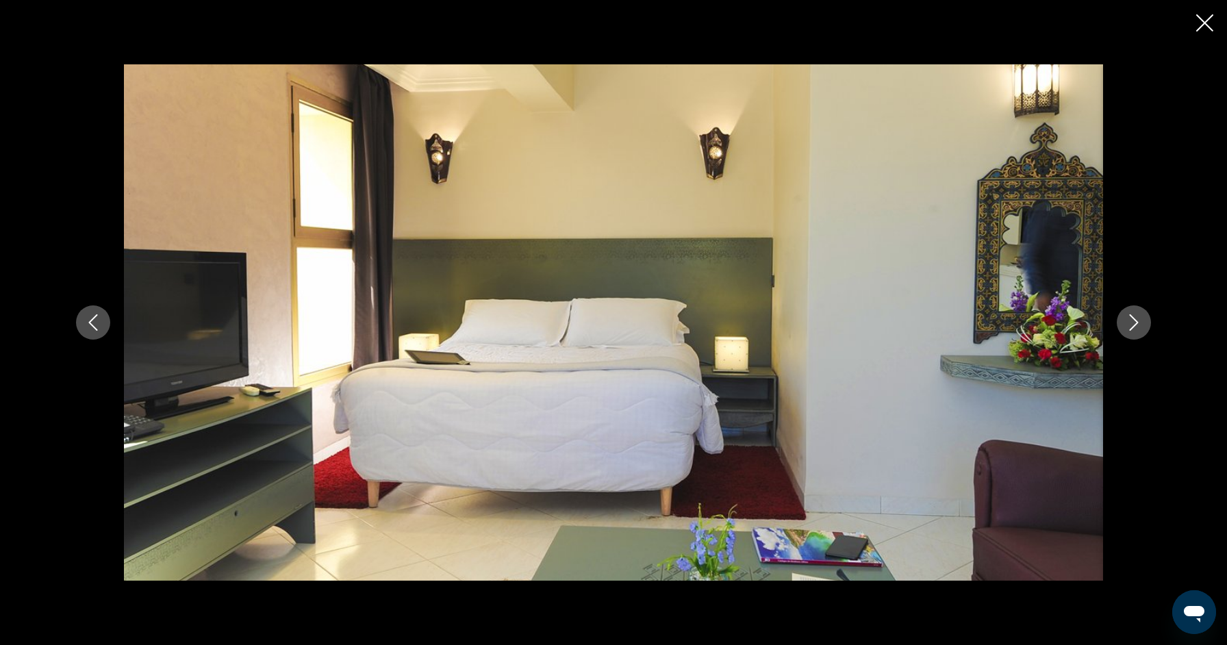
click at [1133, 320] on icon "Next image" at bounding box center [1134, 322] width 16 height 16
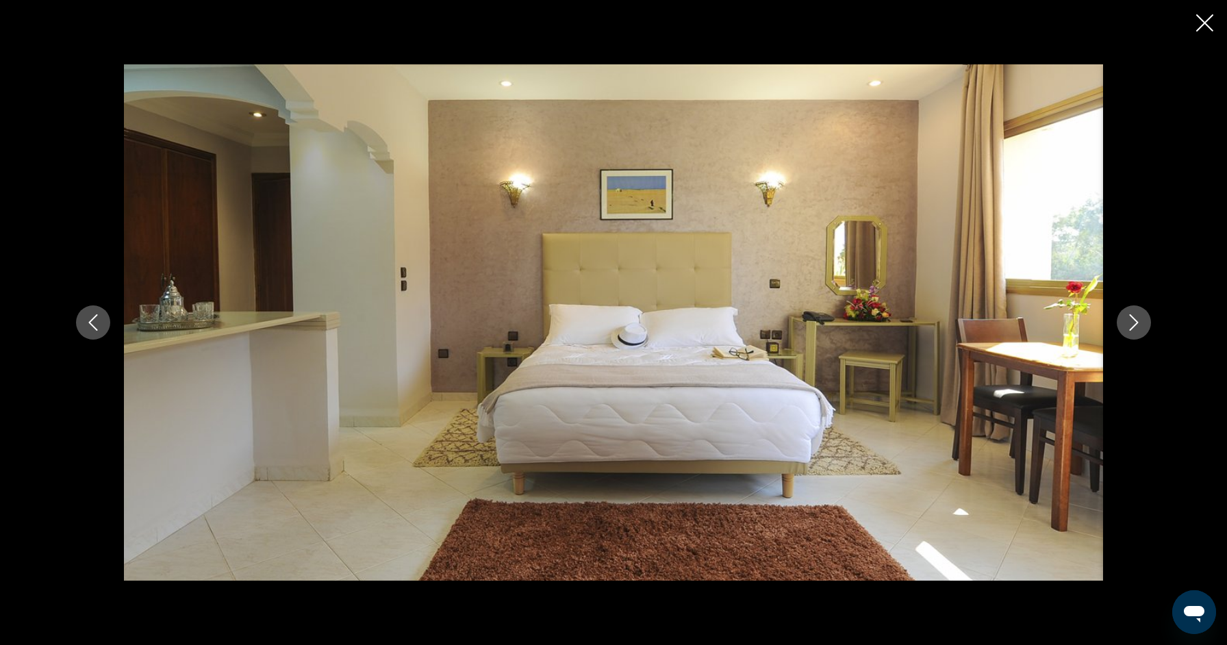
click at [1133, 320] on icon "Next image" at bounding box center [1134, 322] width 16 height 16
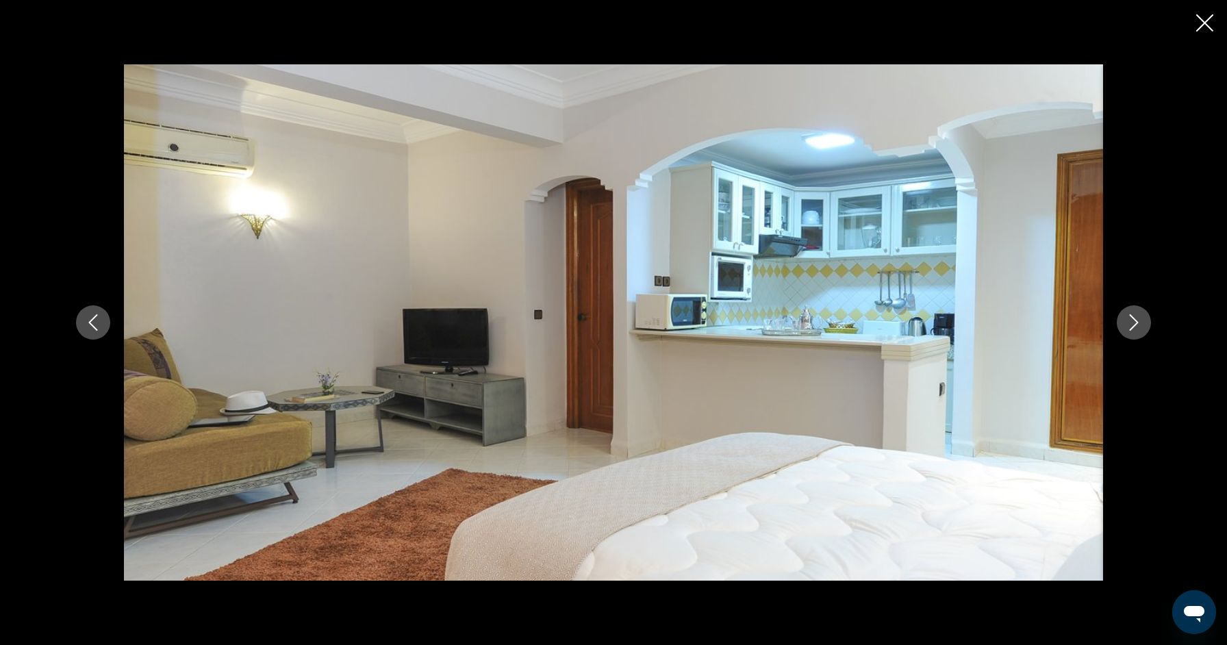
click at [1133, 320] on icon "Next image" at bounding box center [1134, 322] width 16 height 16
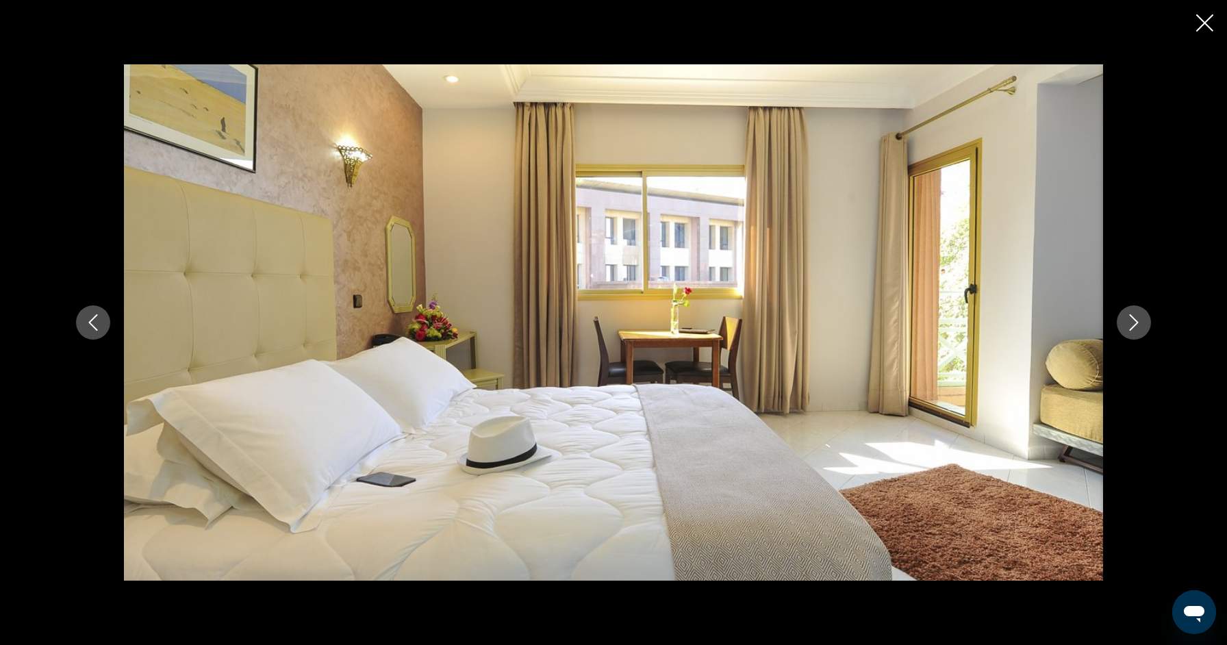
click at [1133, 320] on icon "Next image" at bounding box center [1134, 322] width 16 height 16
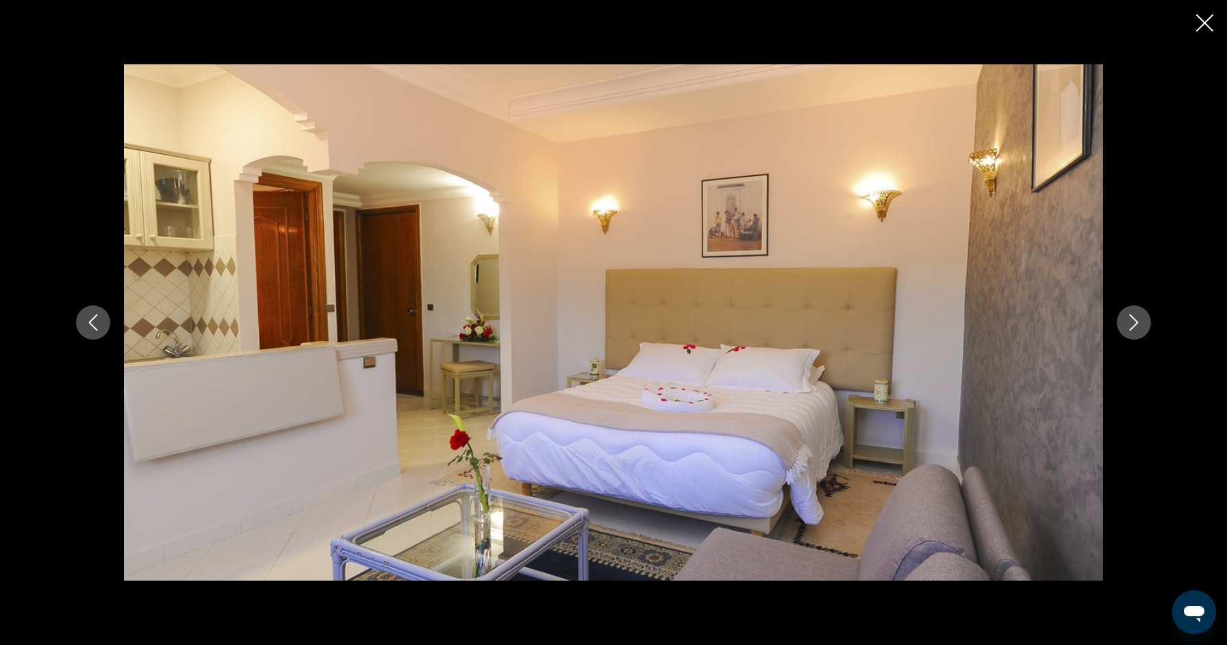
click at [1133, 320] on icon "Next image" at bounding box center [1134, 322] width 16 height 16
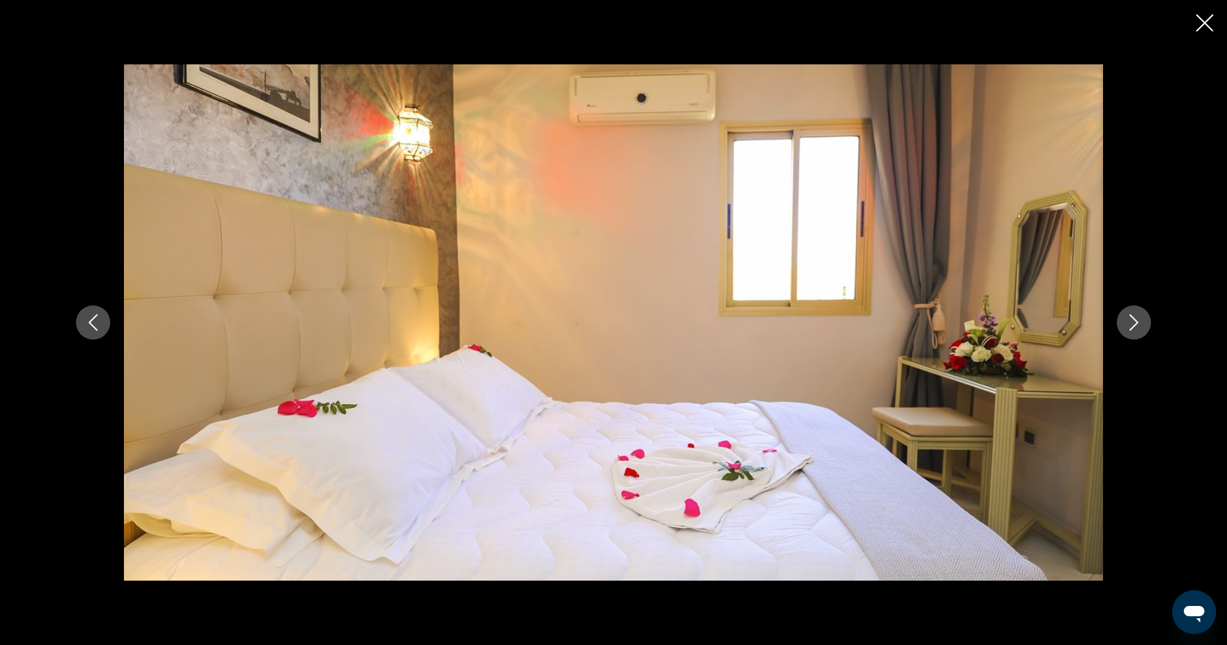
click at [1133, 320] on icon "Next image" at bounding box center [1134, 322] width 16 height 16
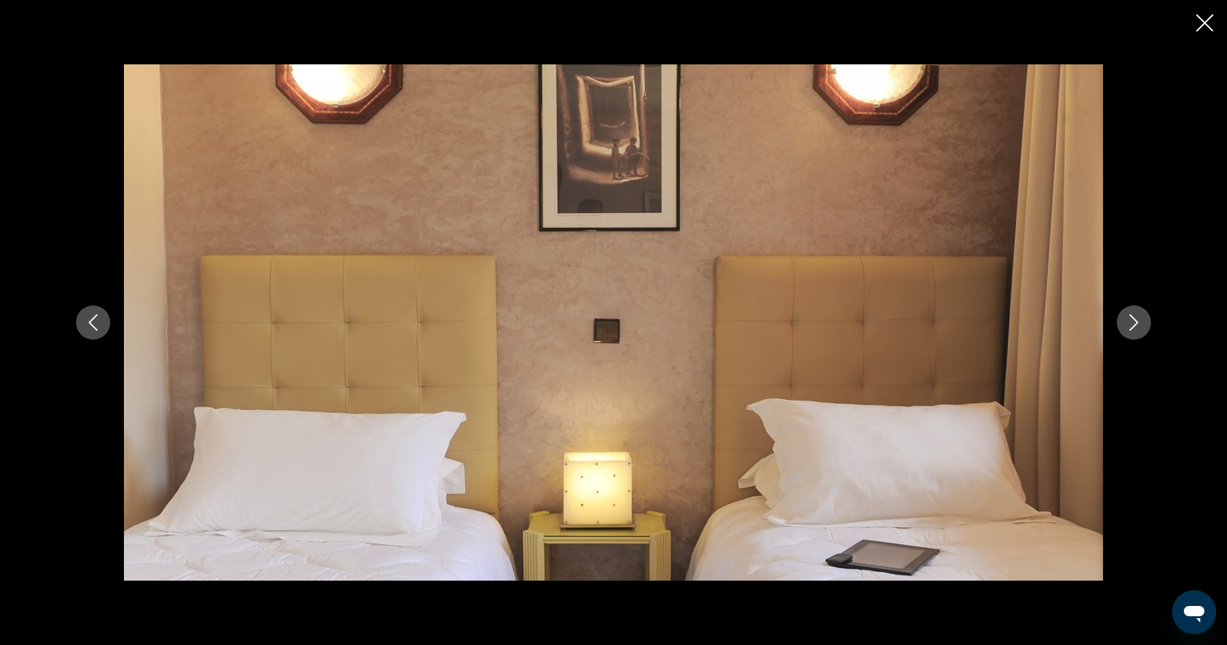
click at [1133, 320] on icon "Next image" at bounding box center [1134, 322] width 16 height 16
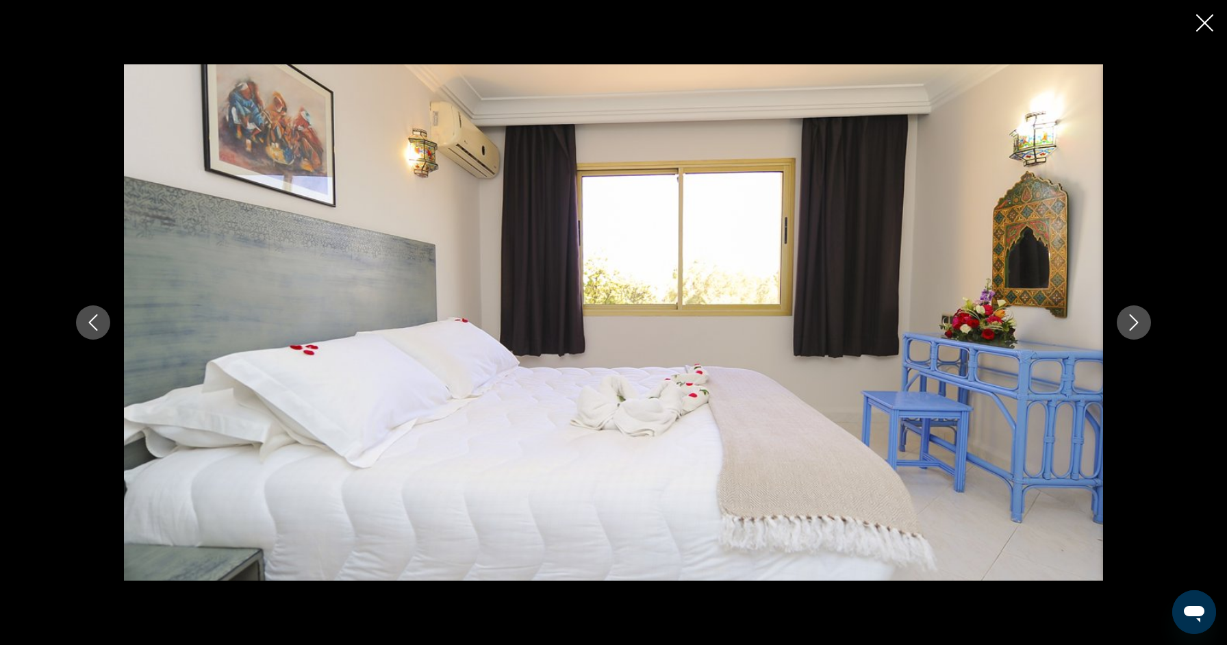
click at [1133, 320] on icon "Next image" at bounding box center [1134, 322] width 16 height 16
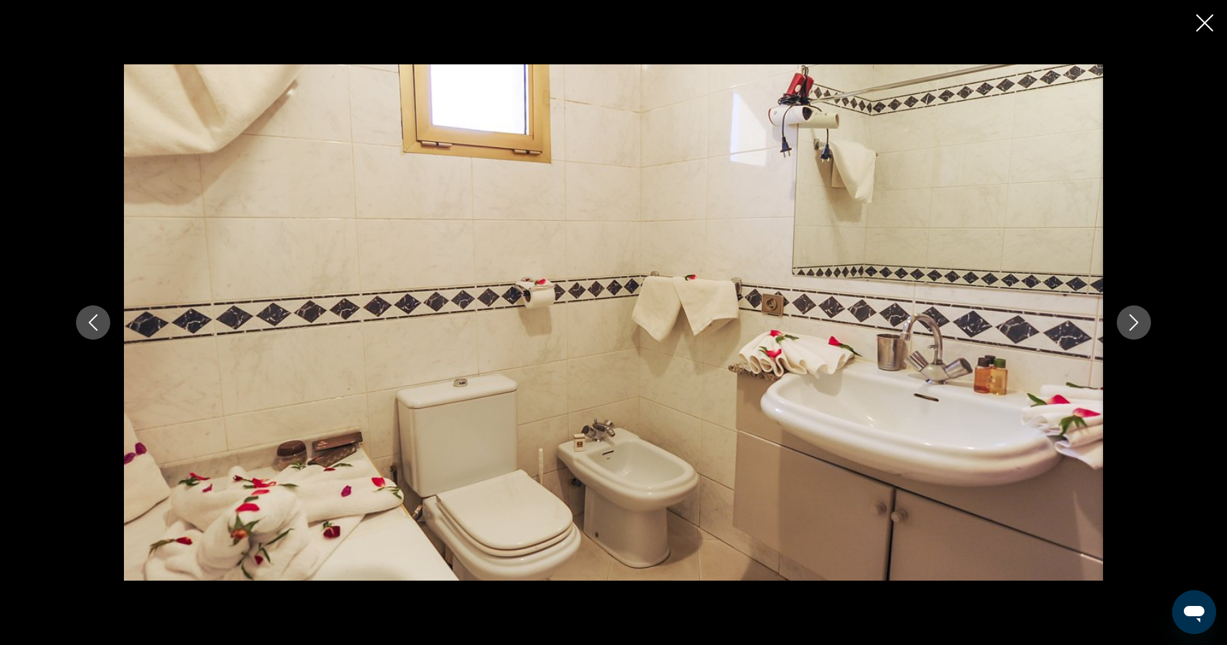
click at [1133, 320] on icon "Next image" at bounding box center [1134, 322] width 16 height 16
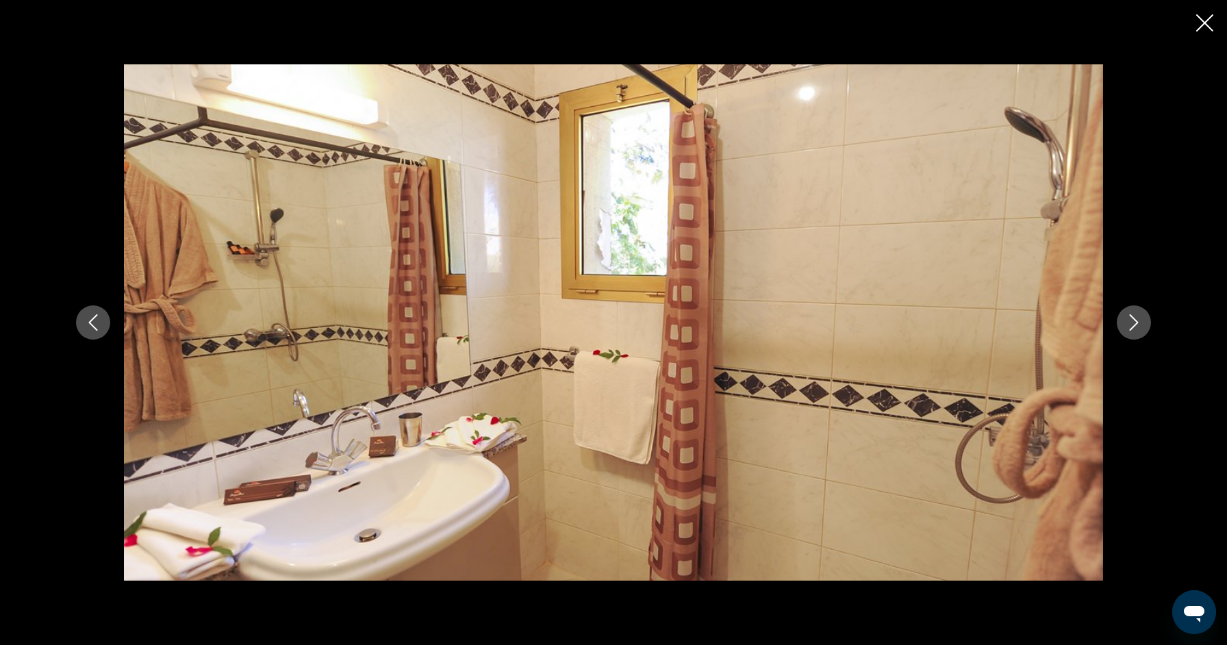
click at [1133, 320] on icon "Next image" at bounding box center [1134, 322] width 16 height 16
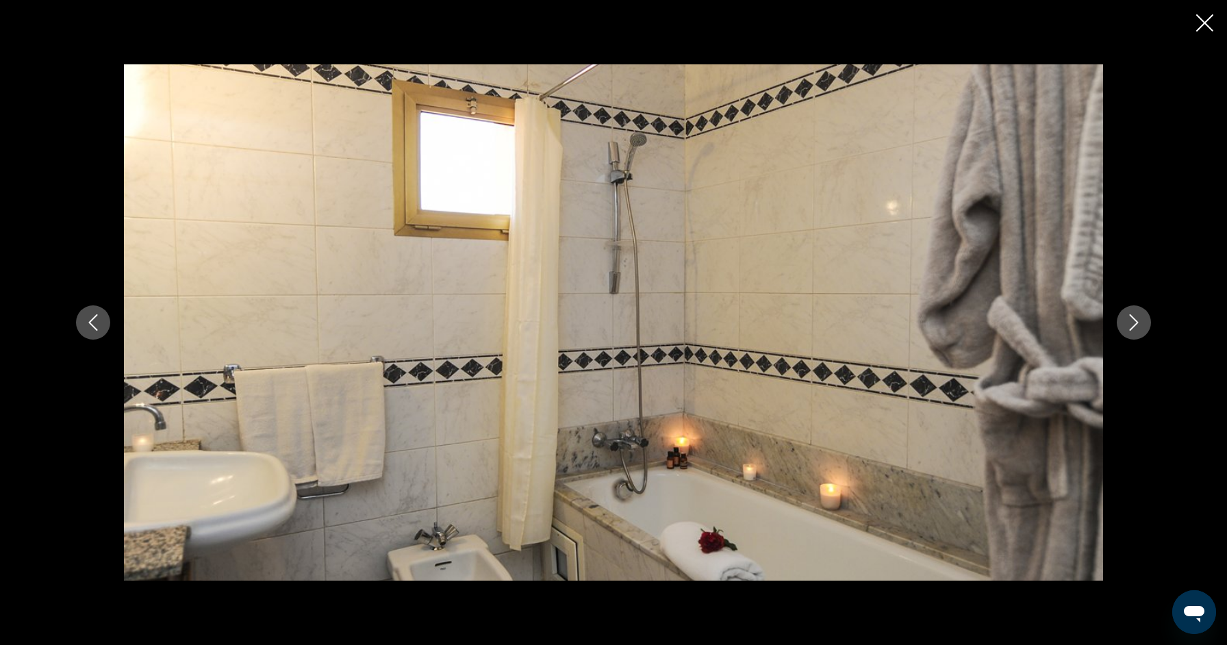
click at [1133, 321] on icon "Next image" at bounding box center [1134, 322] width 16 height 16
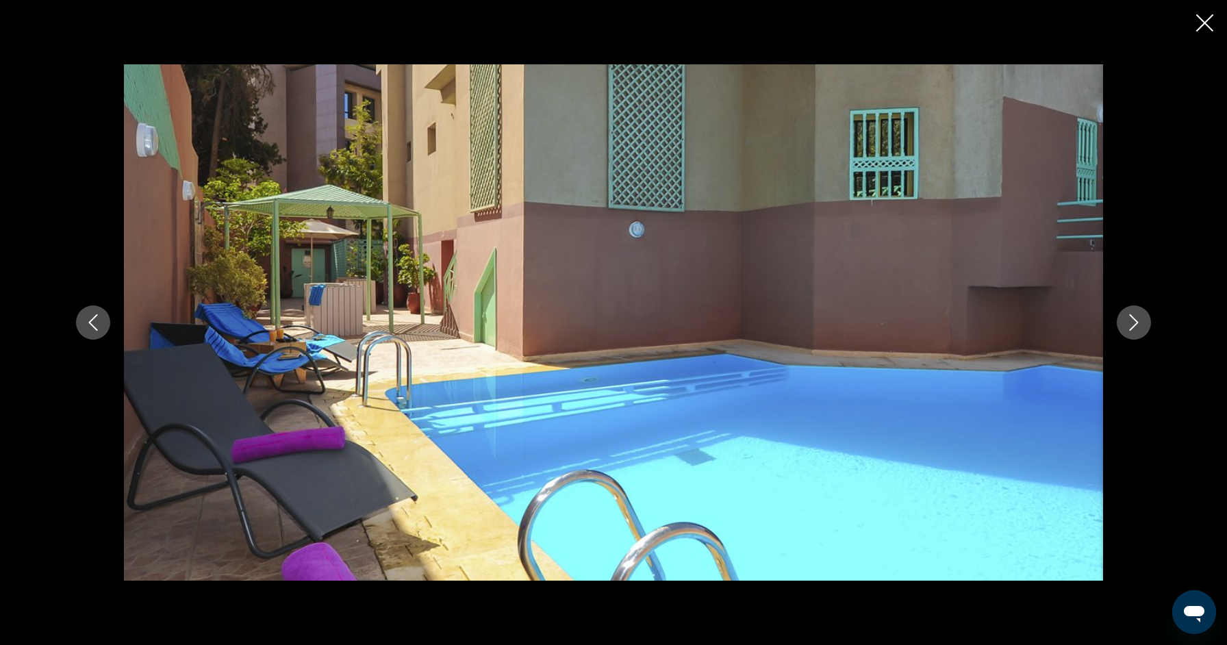
click at [1207, 21] on icon "Close slideshow" at bounding box center [1204, 22] width 17 height 17
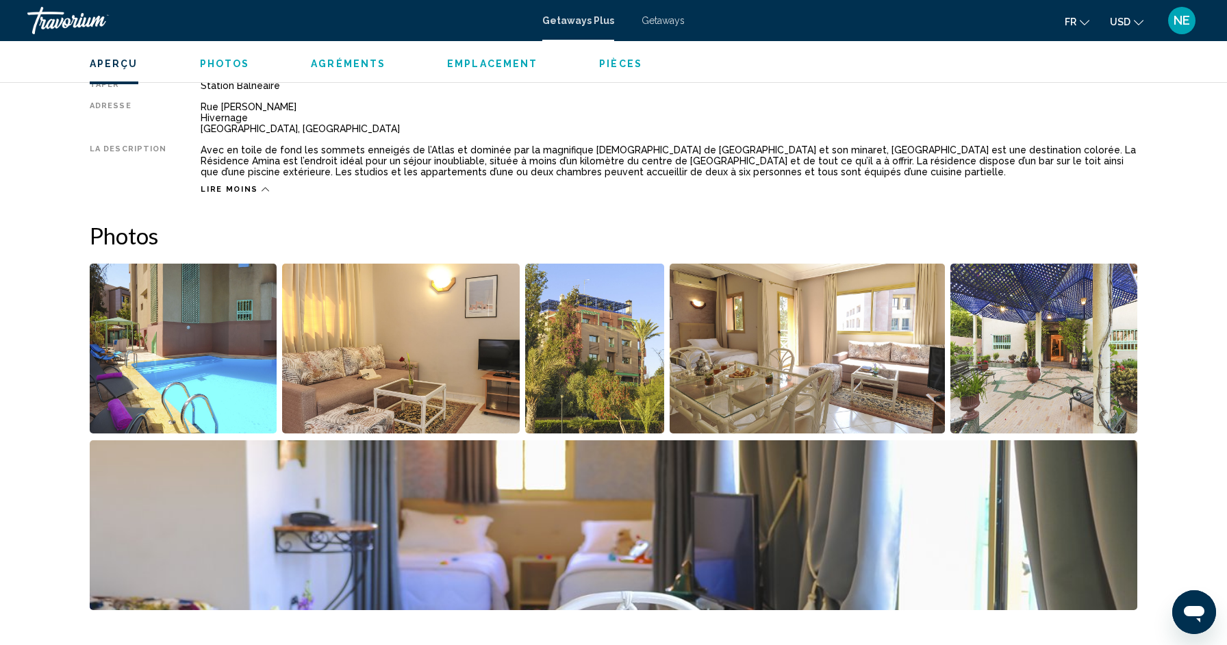
click at [357, 64] on span "Agréments" at bounding box center [348, 63] width 75 height 11
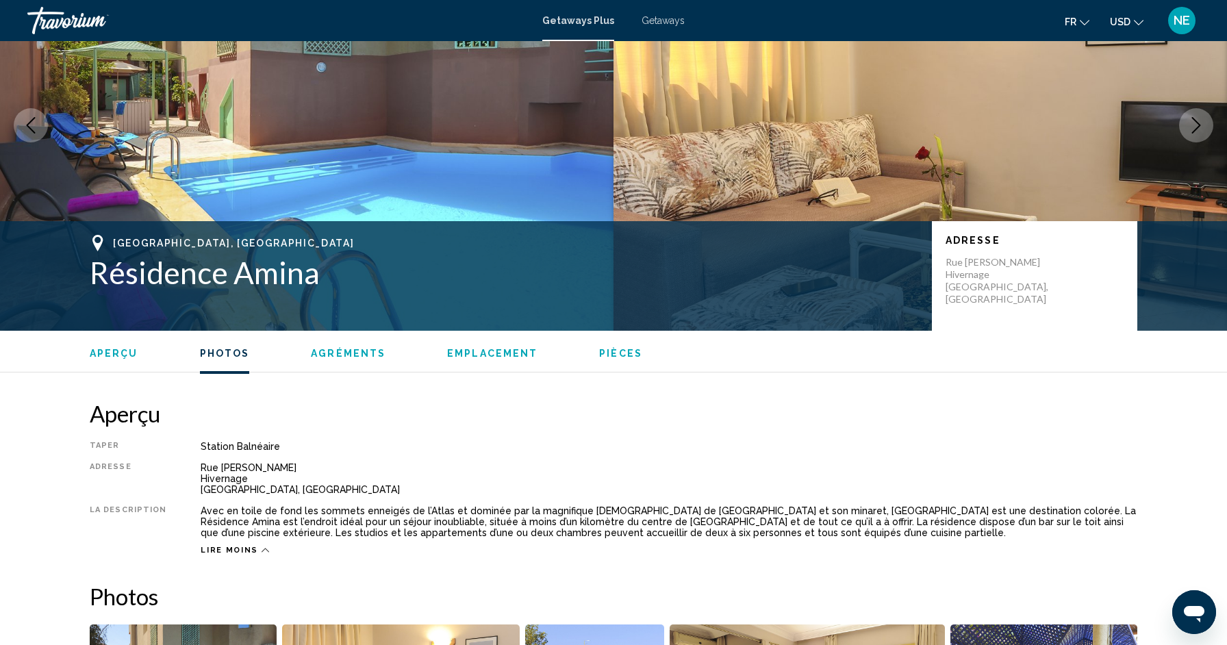
scroll to position [0, 0]
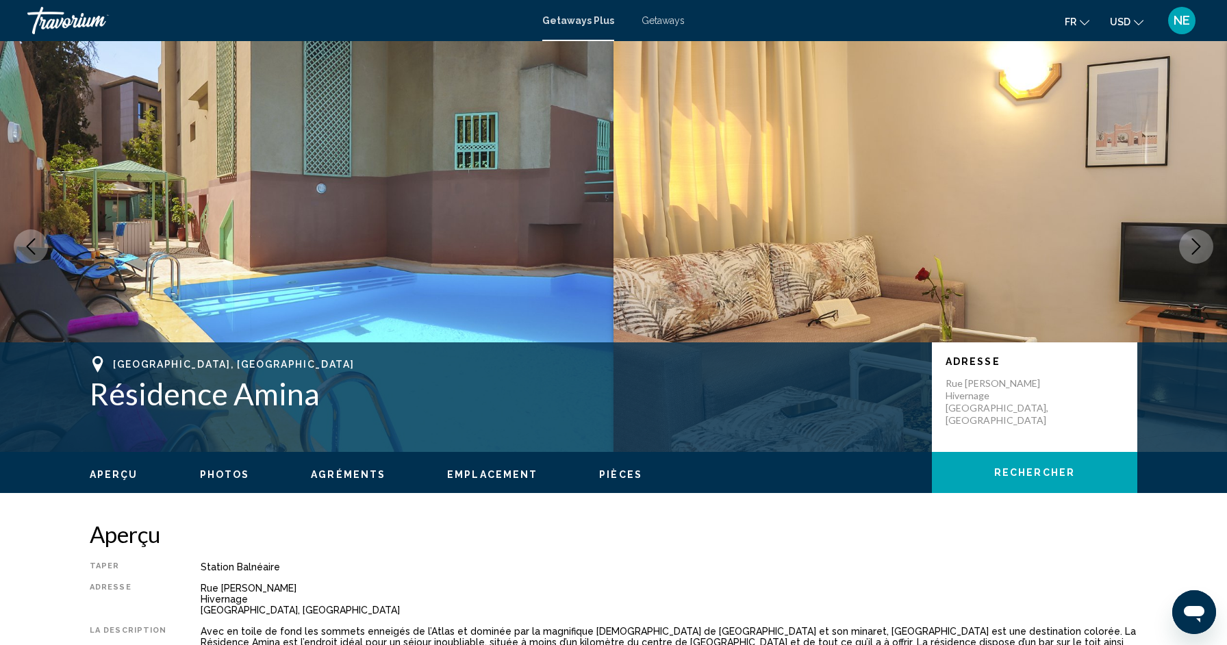
click at [666, 23] on span "Getaways" at bounding box center [663, 20] width 43 height 11
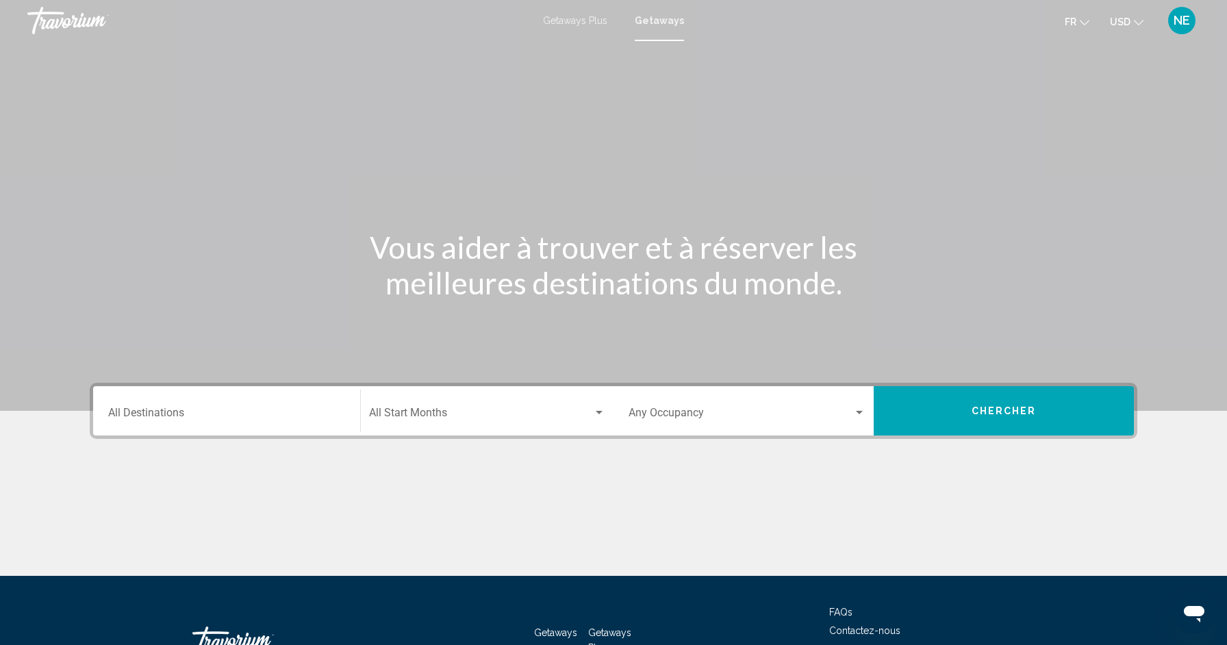
click at [305, 414] on input "Destination All Destinations" at bounding box center [226, 416] width 237 height 12
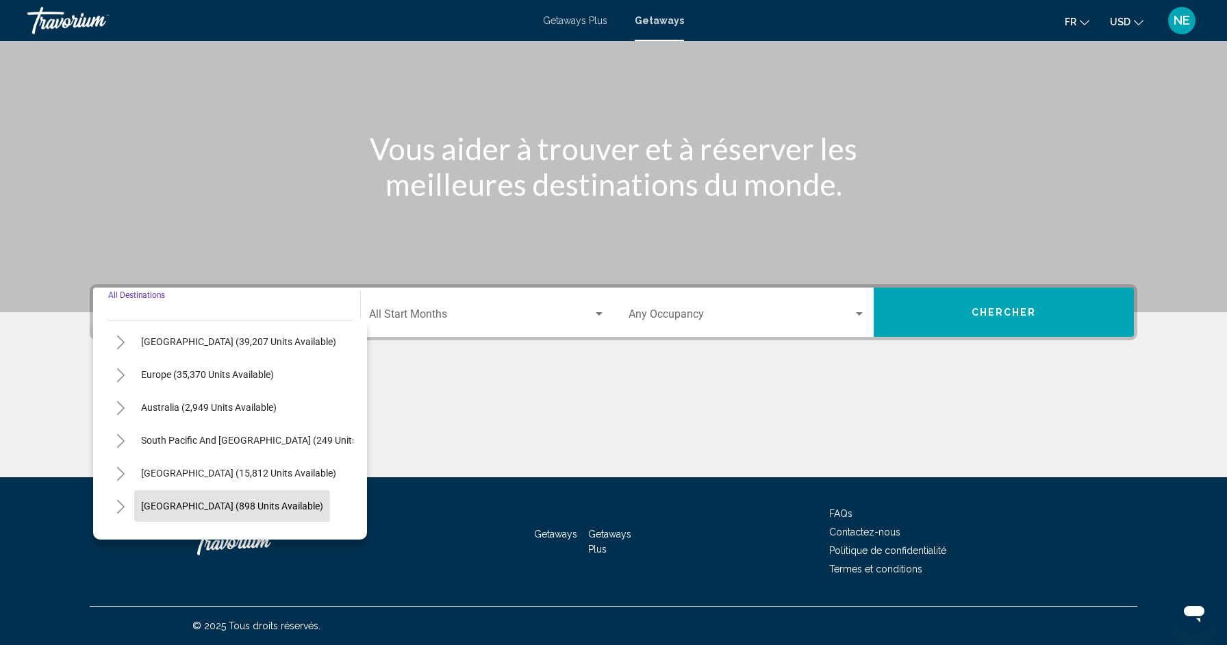
scroll to position [222, 0]
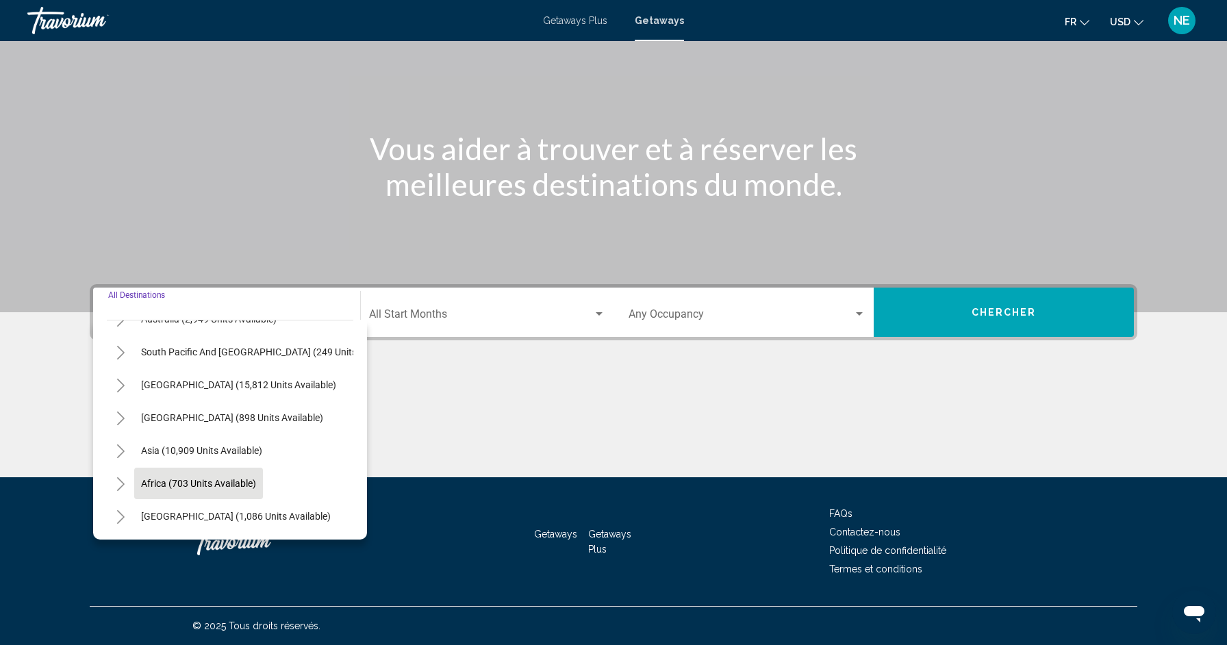
click at [258, 483] on button "Africa (703 units available)" at bounding box center [198, 484] width 129 height 32
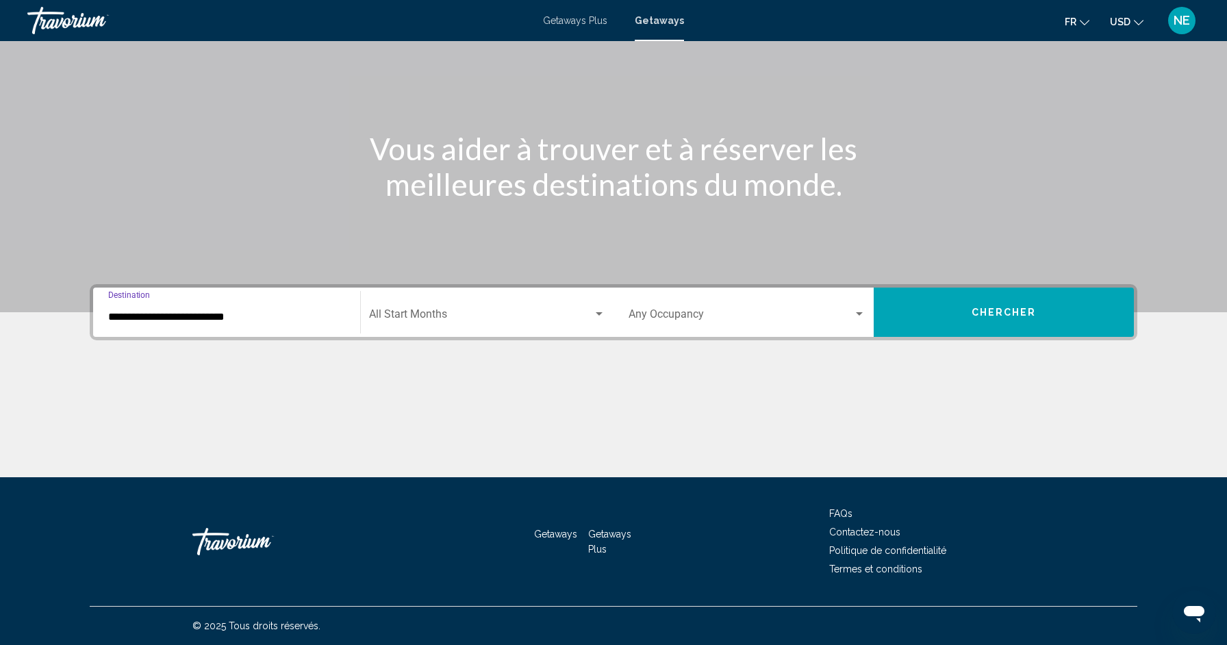
click at [272, 323] on div "**********" at bounding box center [226, 312] width 237 height 43
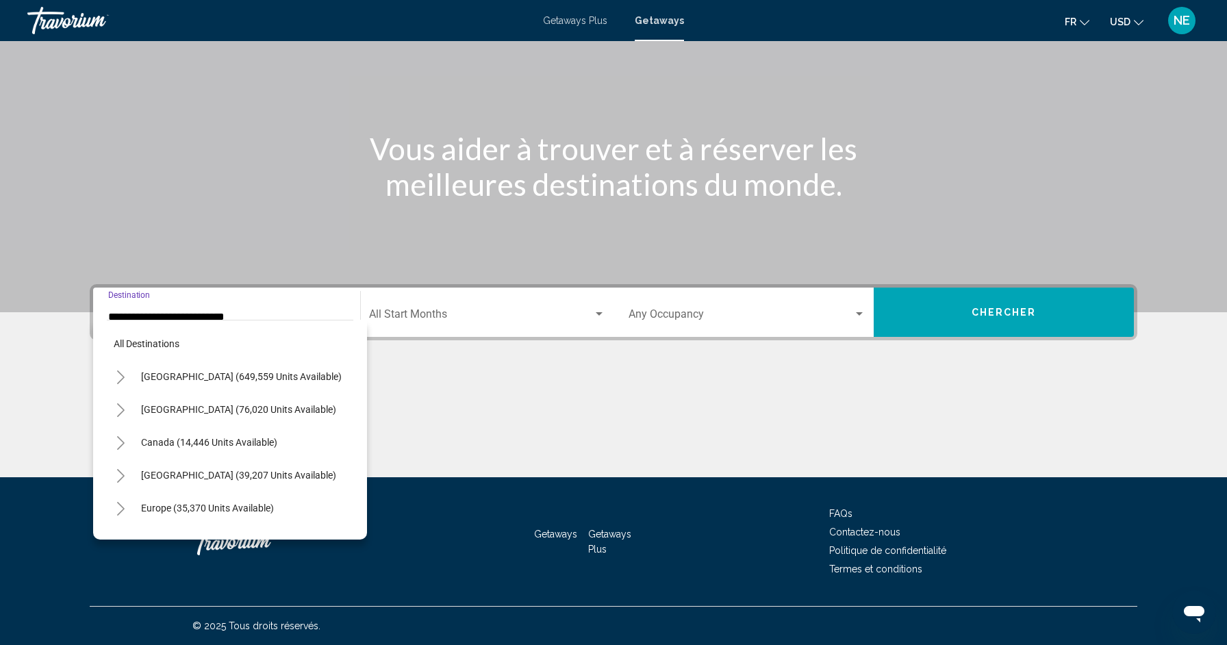
scroll to position [279, 0]
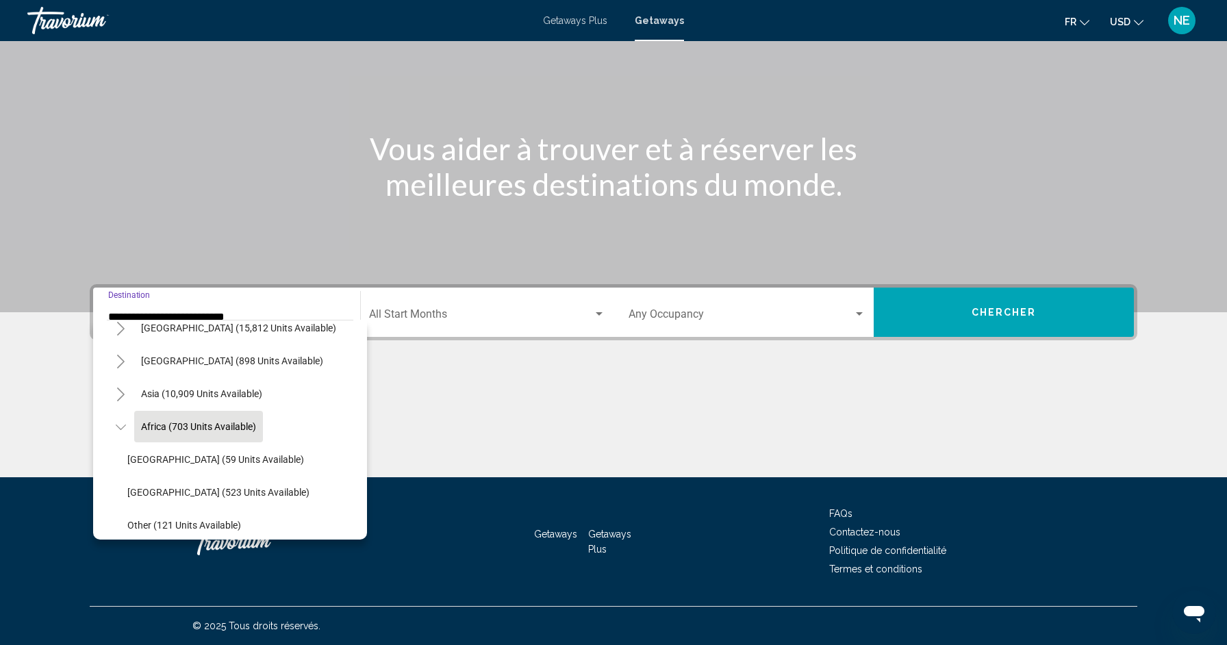
click at [125, 423] on icon "Toggle Africa (703 units available)" at bounding box center [121, 427] width 10 height 14
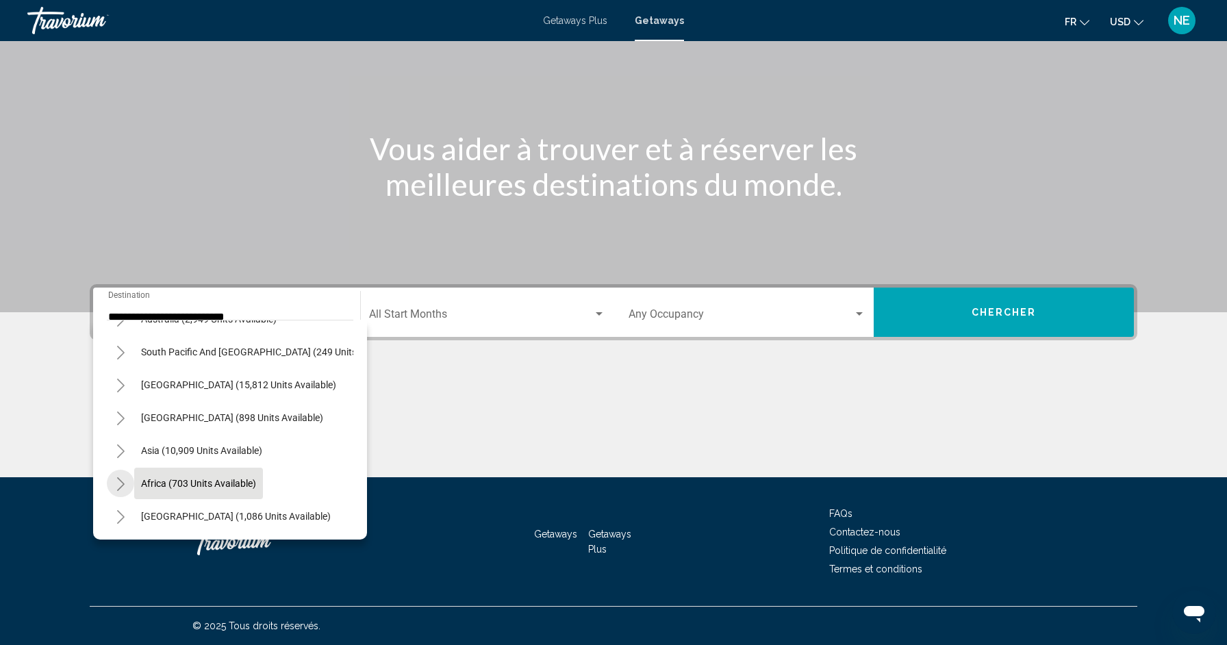
click at [123, 484] on icon "Toggle Africa (703 units available)" at bounding box center [121, 484] width 10 height 14
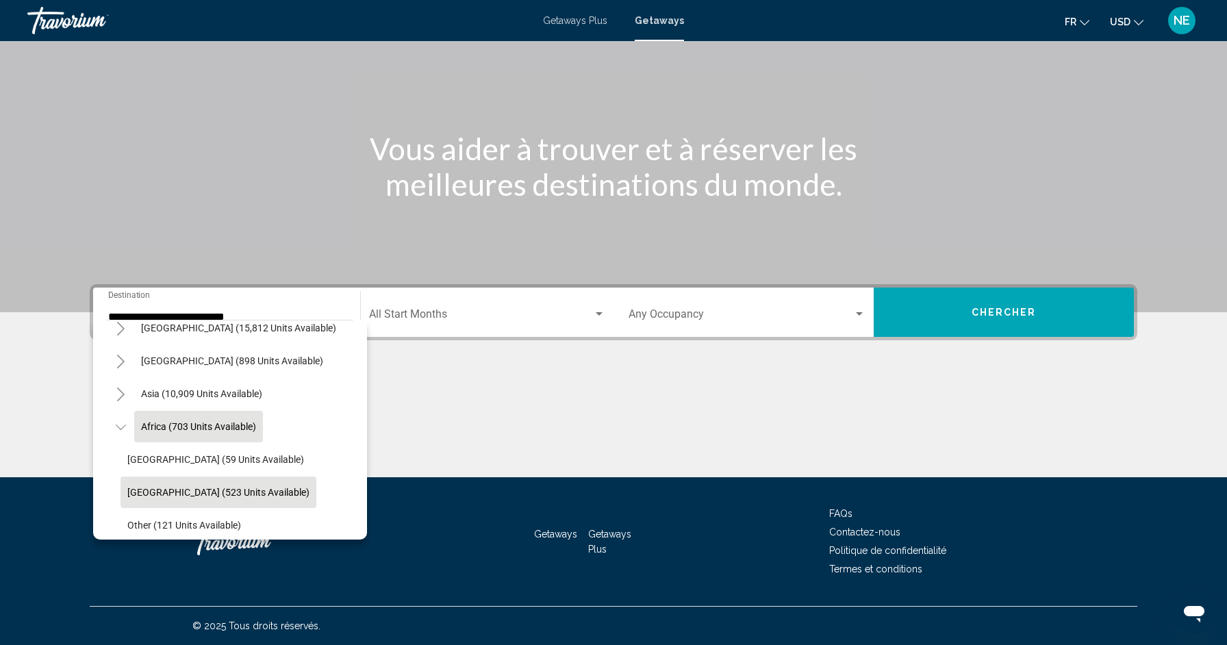
scroll to position [284, 0]
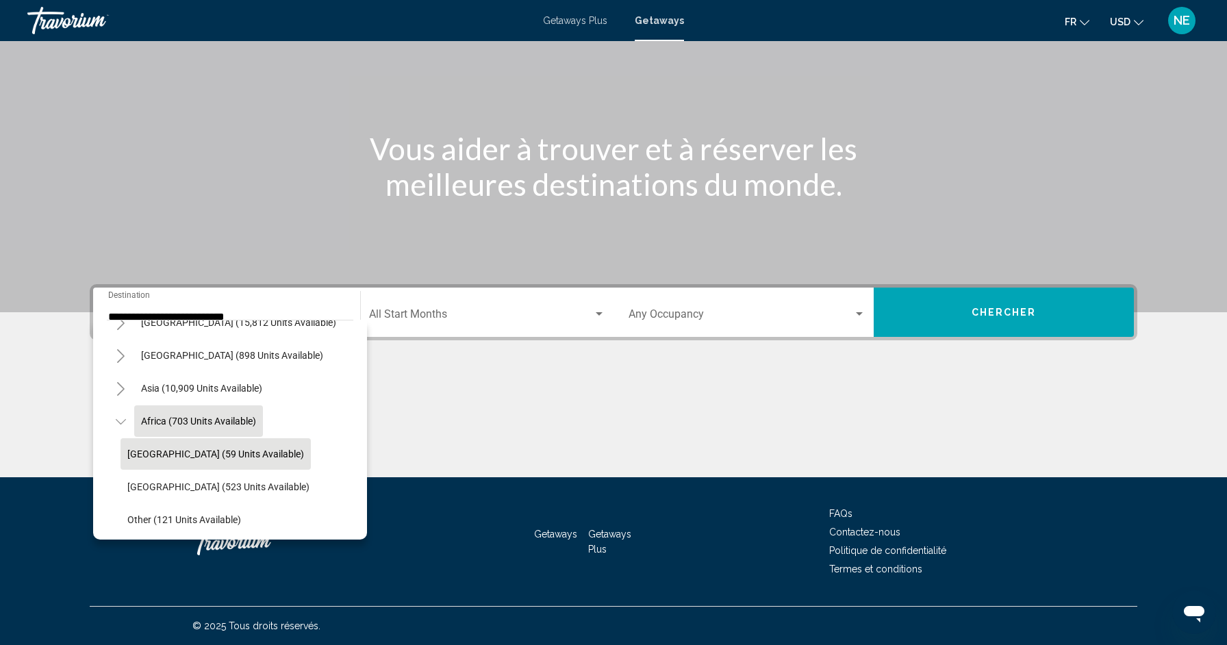
click at [169, 455] on span "Morocco (59 units available)" at bounding box center [215, 454] width 177 height 11
type input "**********"
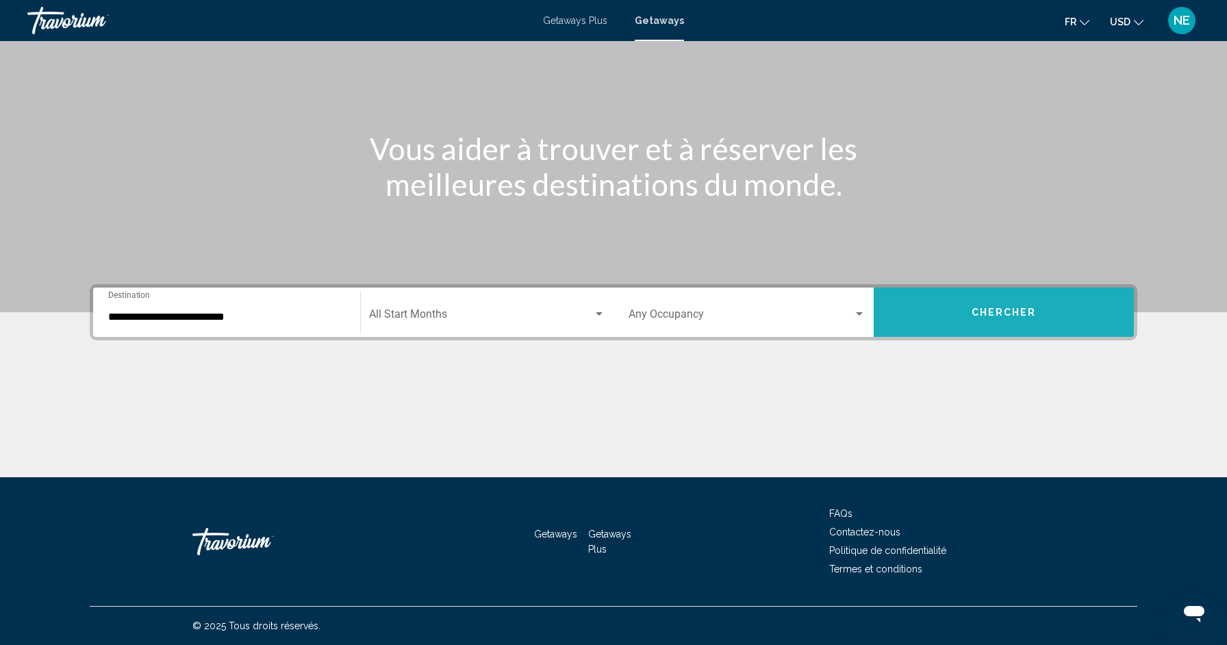
click at [997, 306] on span "Chercher" at bounding box center [1004, 311] width 65 height 11
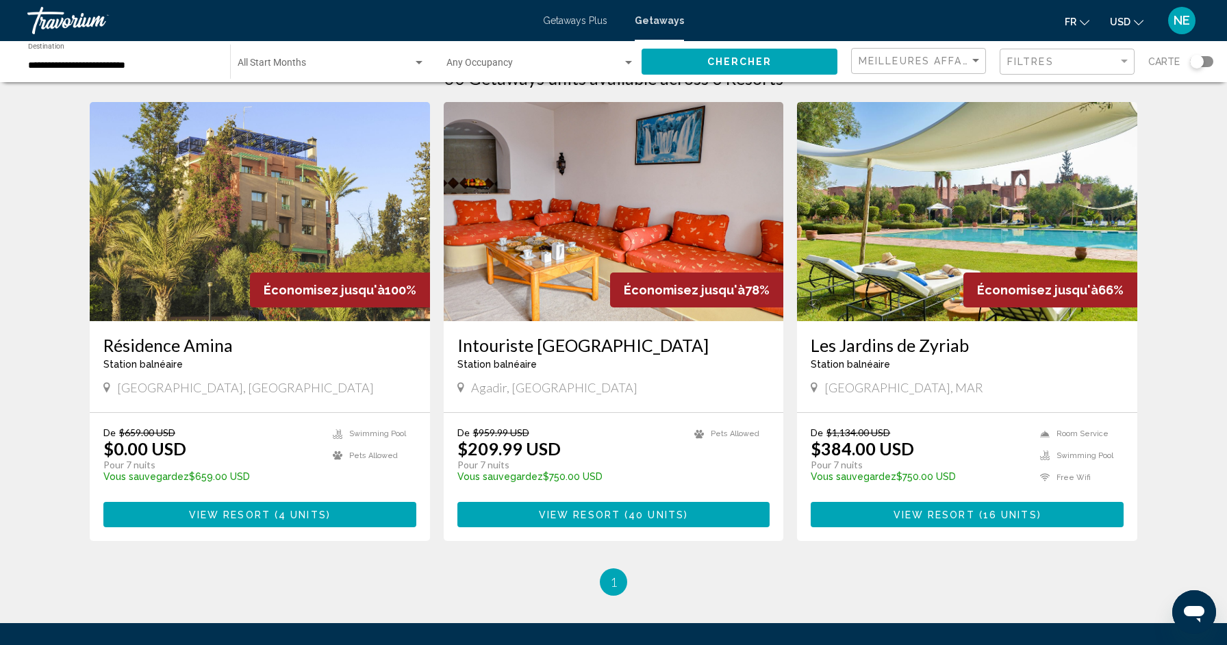
scroll to position [7, 0]
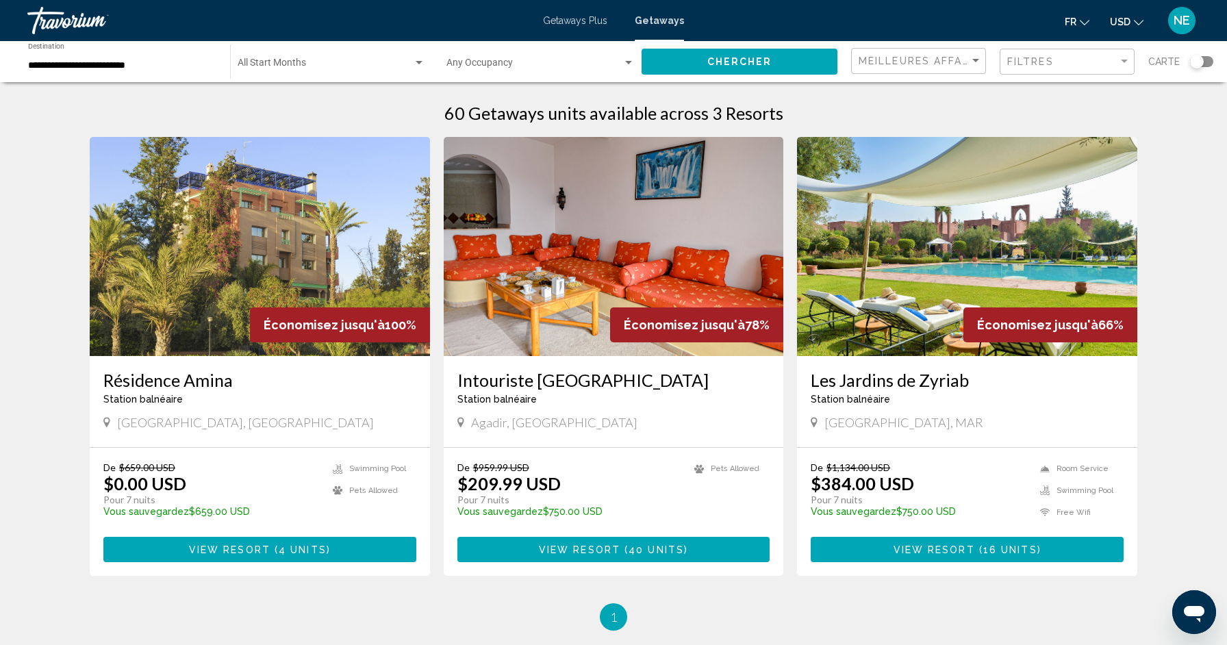
click at [1039, 325] on span "Économisez jusqu'à" at bounding box center [1037, 325] width 121 height 14
click at [932, 549] on span "View Resort" at bounding box center [934, 549] width 81 height 11
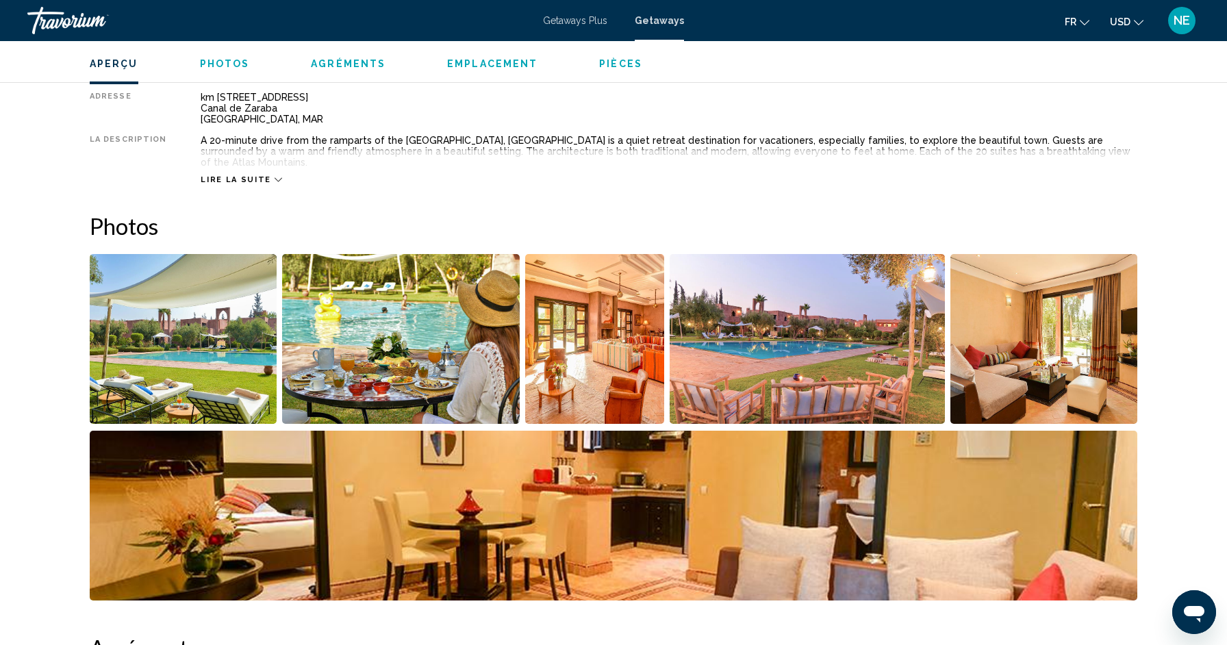
scroll to position [510, 0]
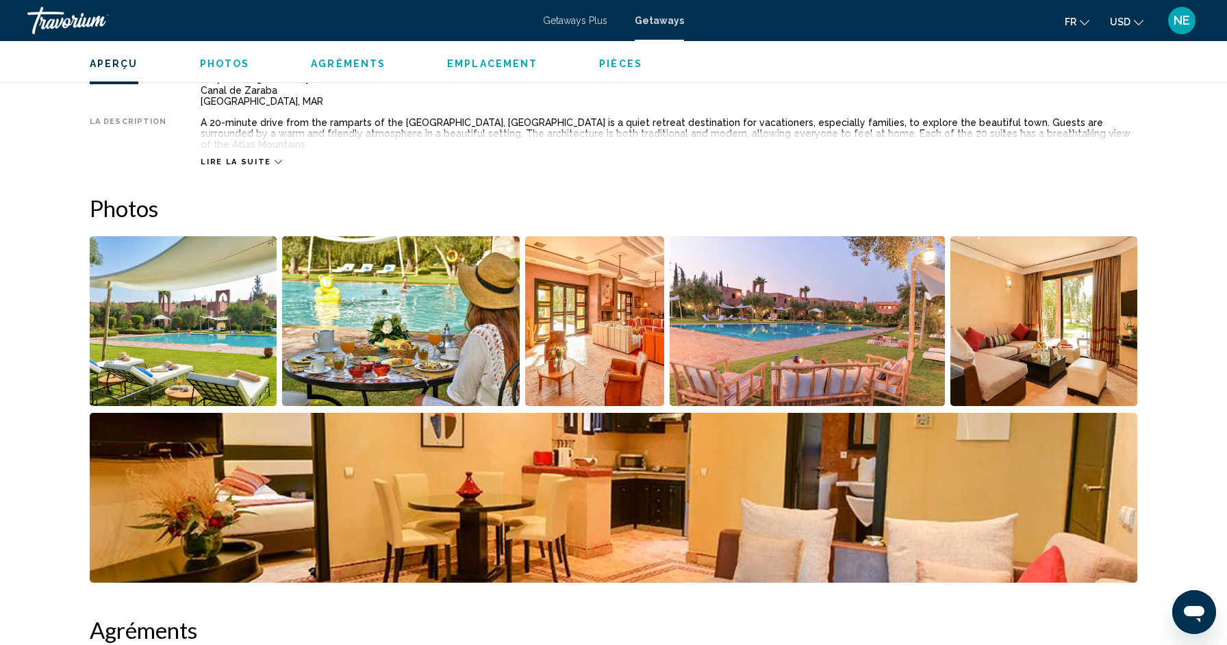
click at [180, 311] on img "Open full-screen image slider" at bounding box center [183, 321] width 187 height 170
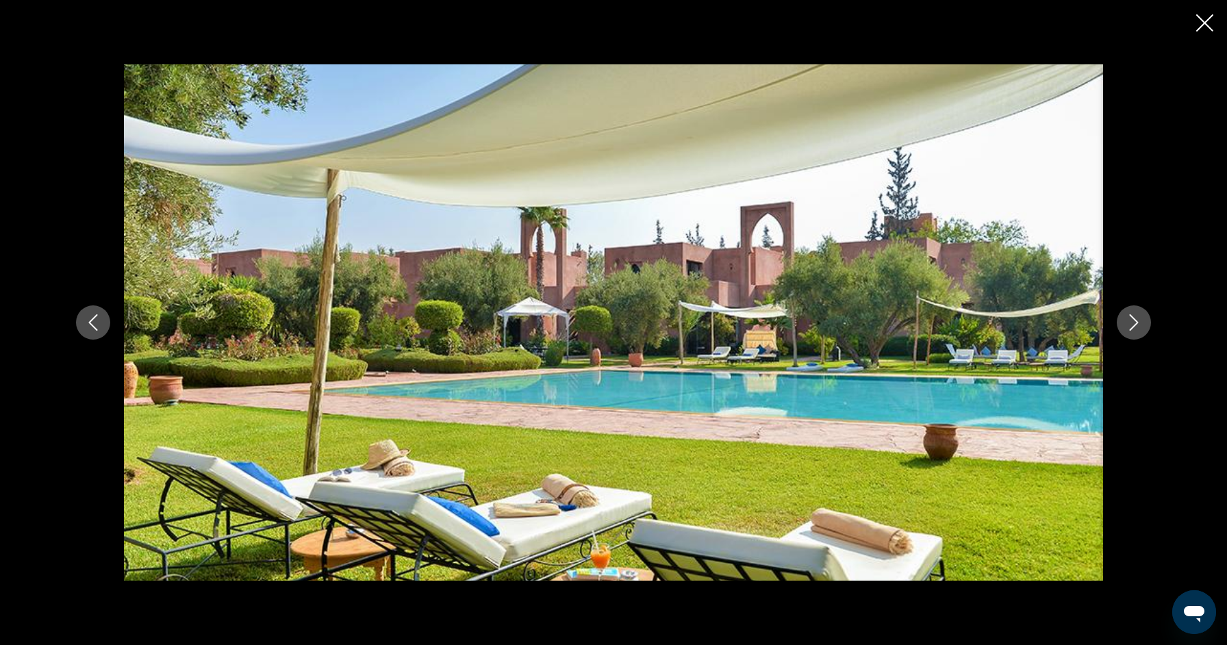
click at [1140, 325] on icon "Next image" at bounding box center [1134, 322] width 16 height 16
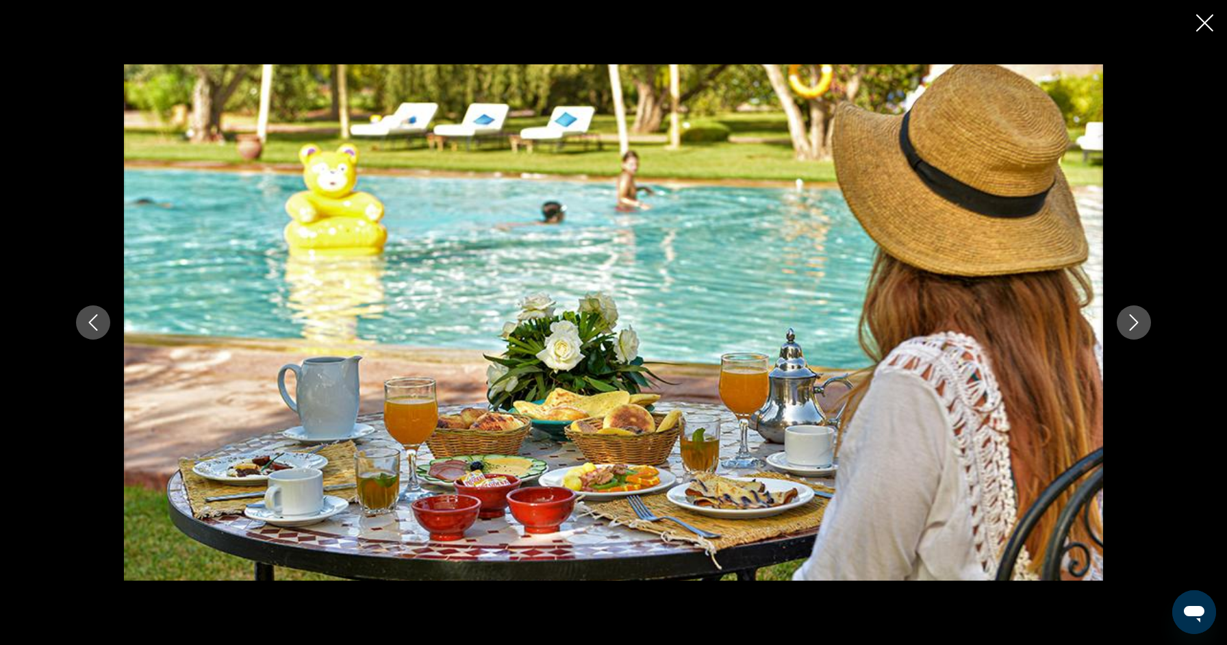
click at [1140, 325] on icon "Next image" at bounding box center [1134, 322] width 16 height 16
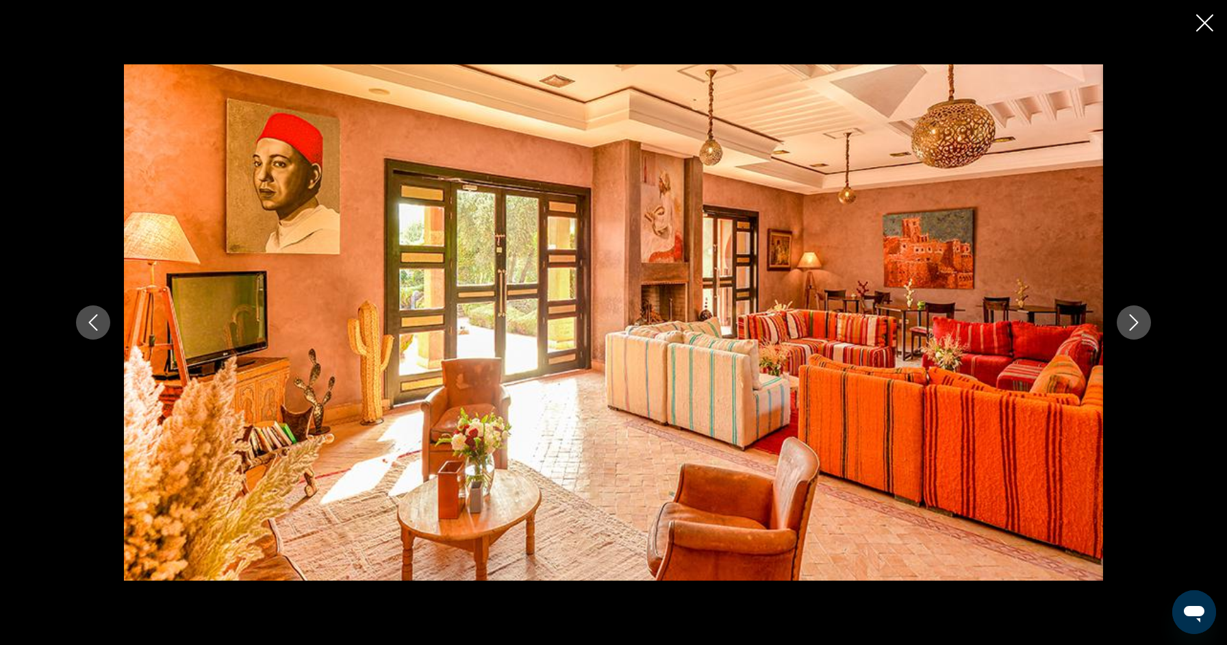
click at [1140, 325] on icon "Next image" at bounding box center [1134, 322] width 16 height 16
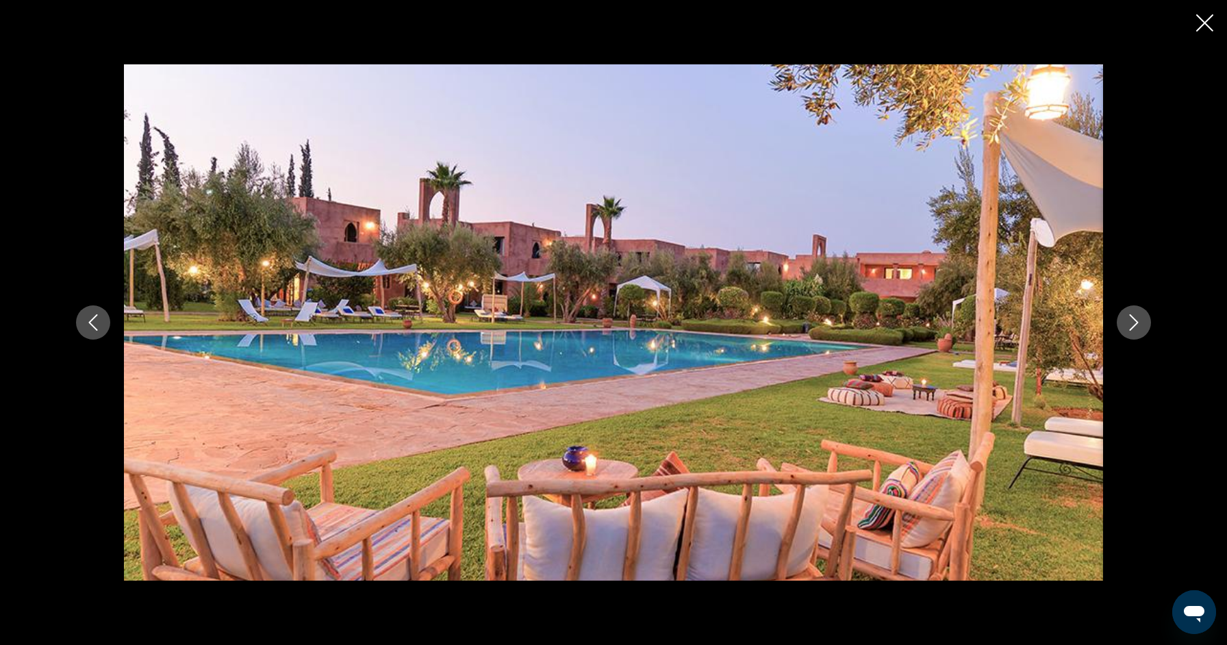
click at [1140, 325] on icon "Next image" at bounding box center [1134, 322] width 16 height 16
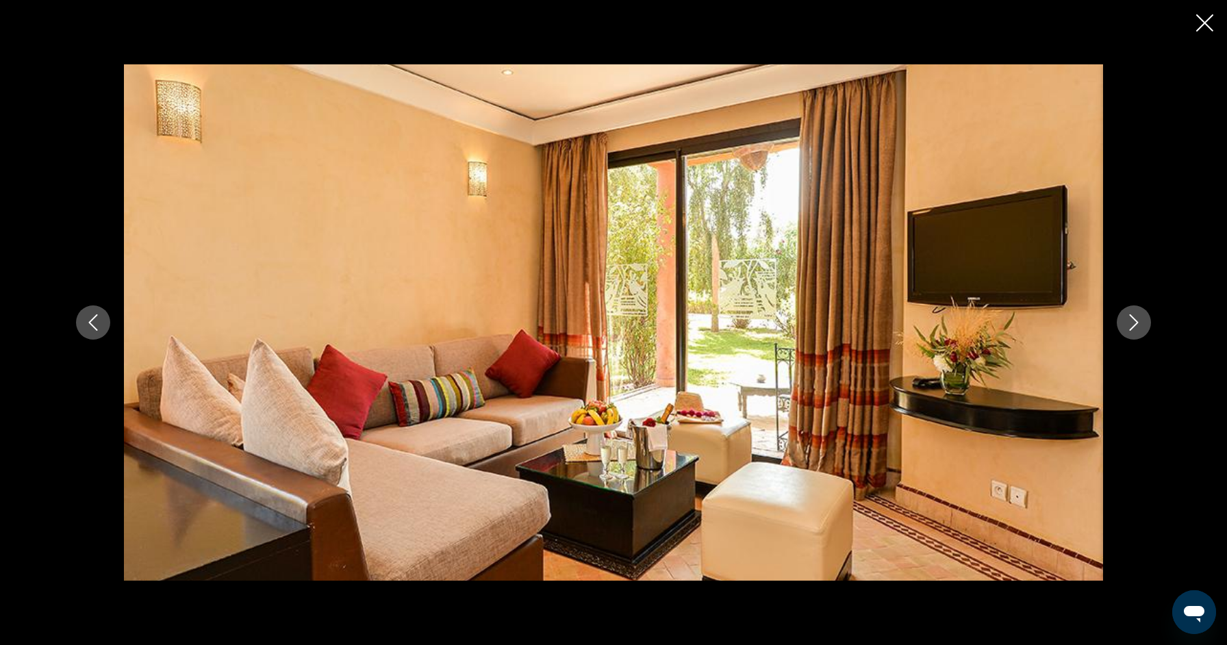
click at [1140, 325] on icon "Next image" at bounding box center [1134, 322] width 16 height 16
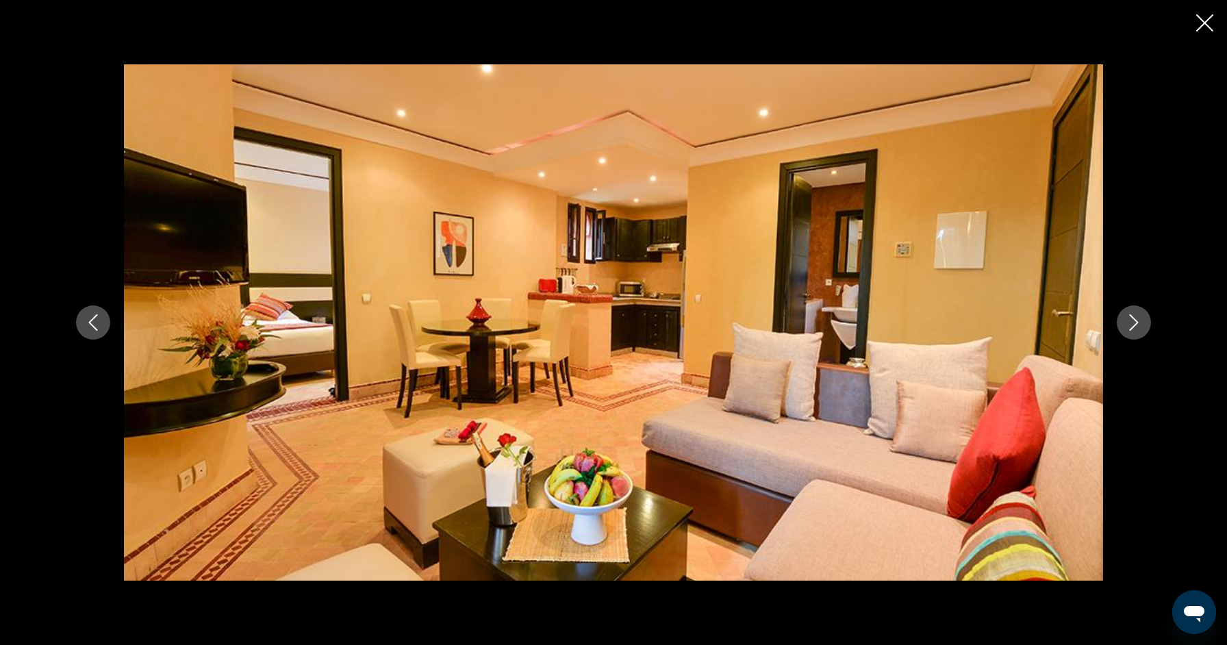
click at [1140, 325] on icon "Next image" at bounding box center [1134, 322] width 16 height 16
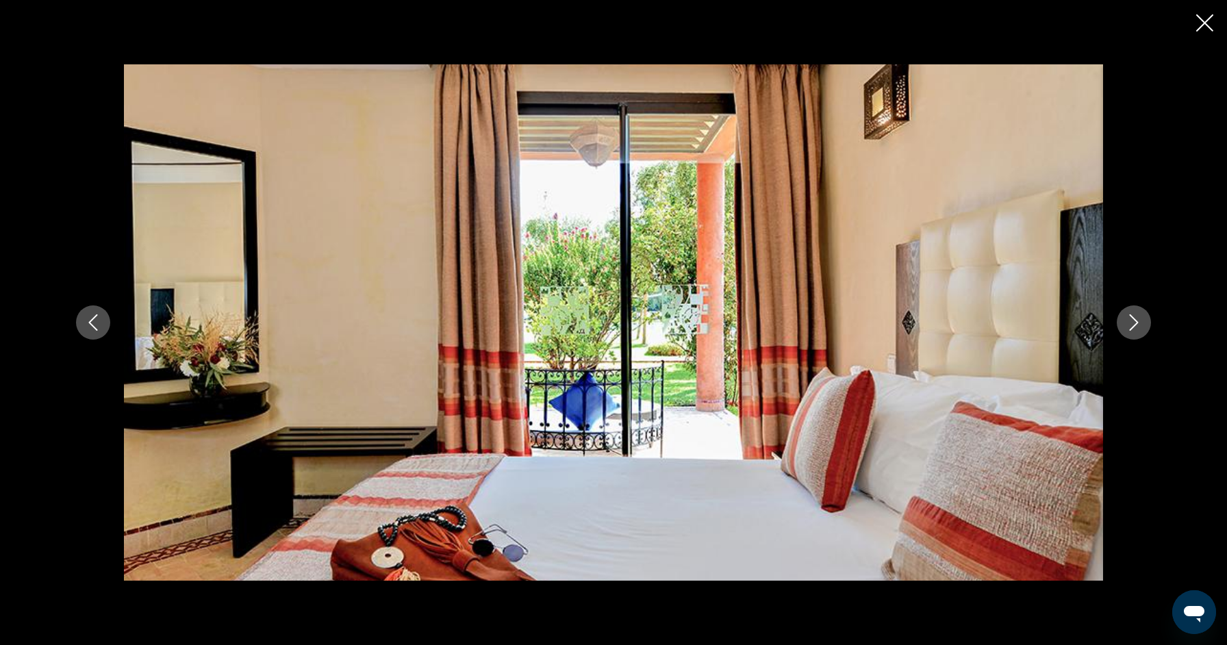
click at [1140, 325] on icon "Next image" at bounding box center [1134, 322] width 16 height 16
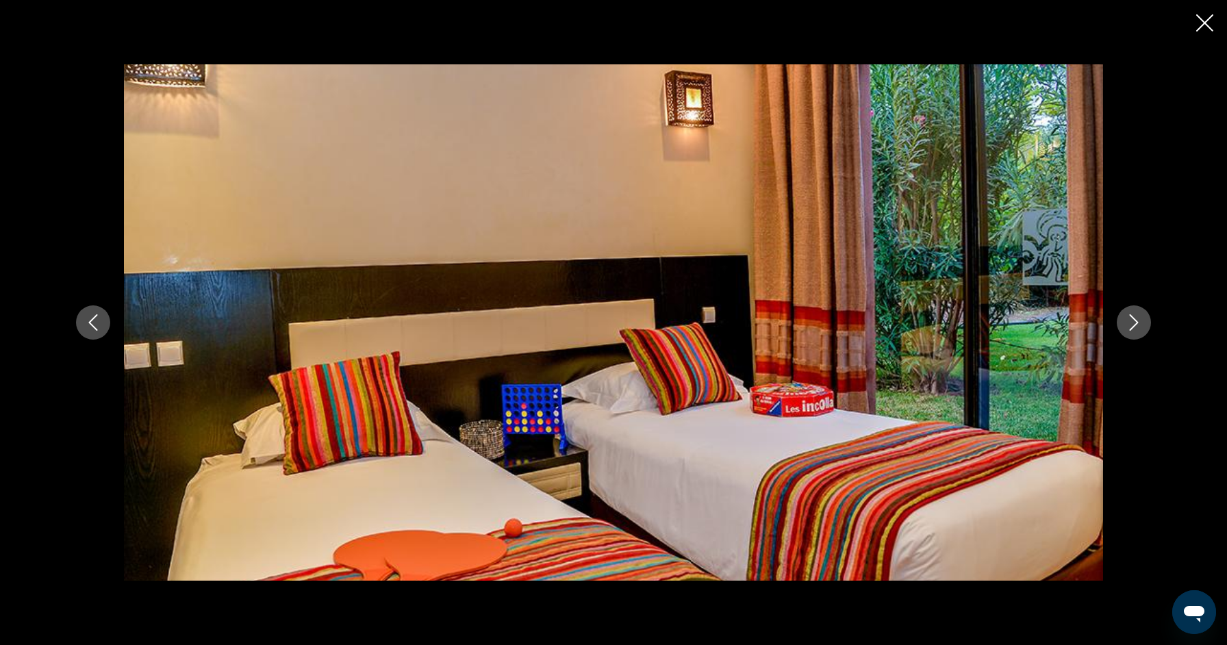
click at [1140, 325] on icon "Next image" at bounding box center [1134, 322] width 16 height 16
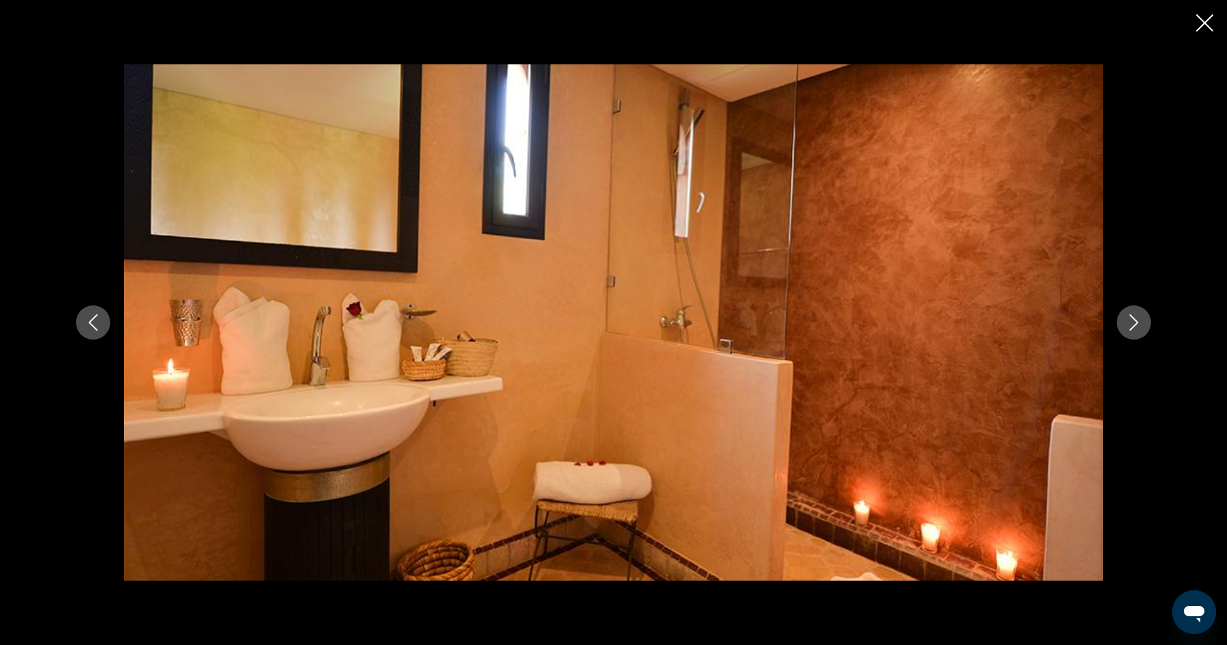
click at [1140, 325] on icon "Next image" at bounding box center [1134, 322] width 16 height 16
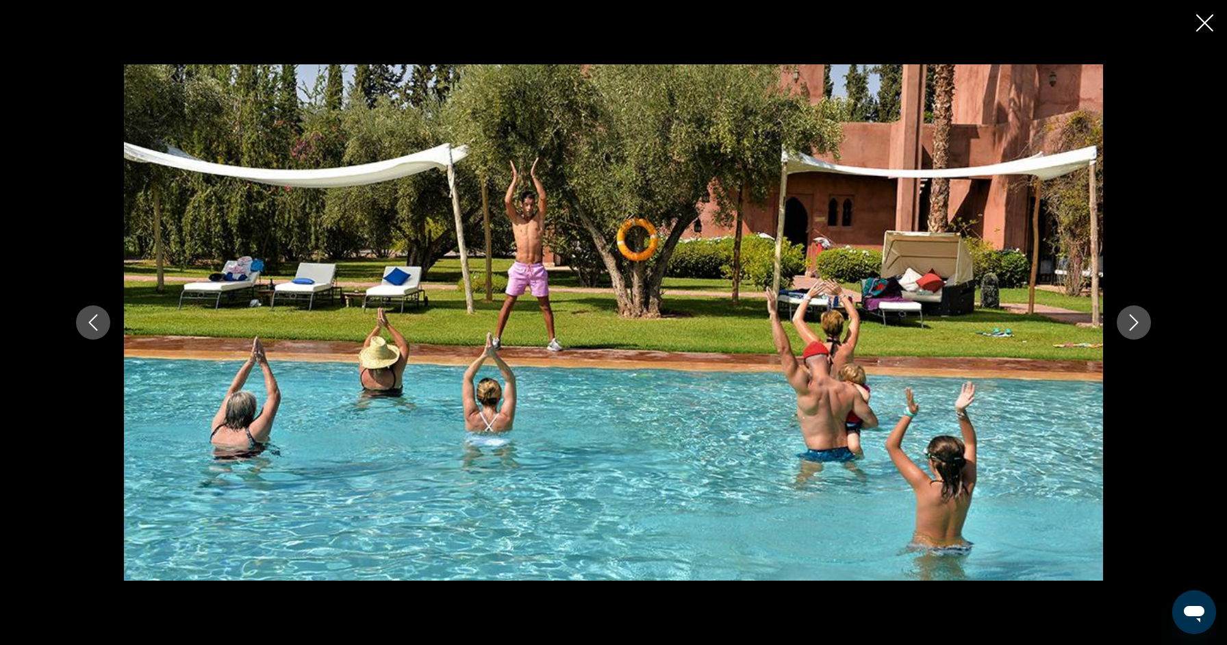
click at [1140, 325] on icon "Next image" at bounding box center [1134, 322] width 16 height 16
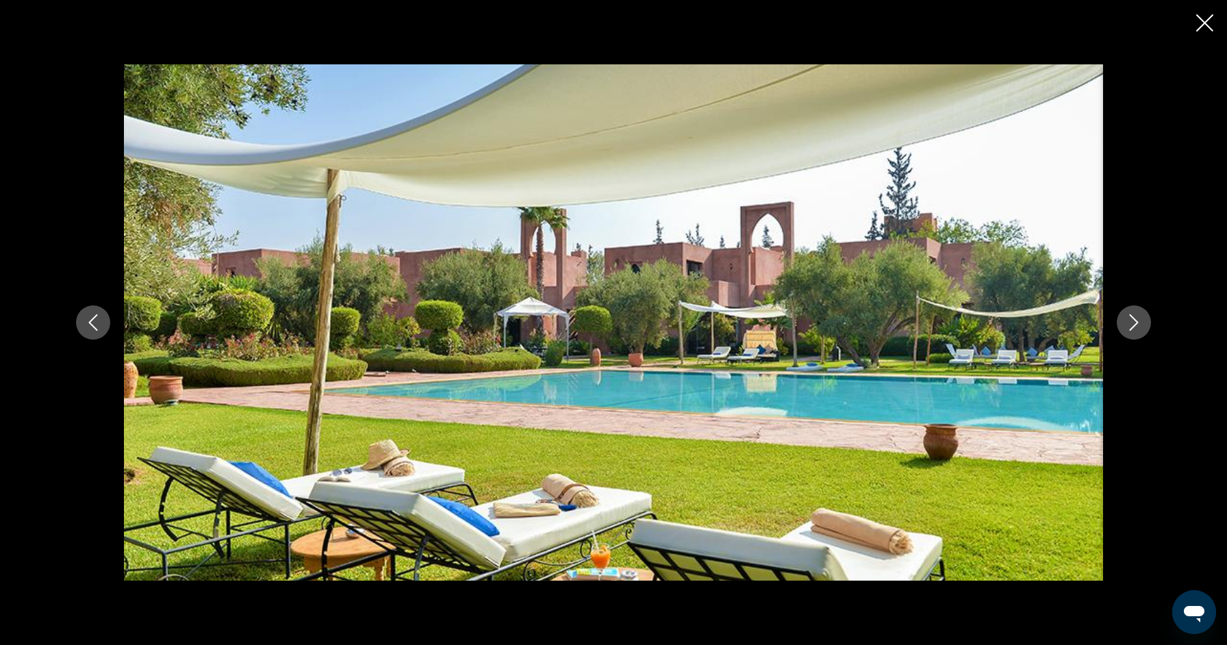
click at [1140, 325] on icon "Next image" at bounding box center [1134, 322] width 16 height 16
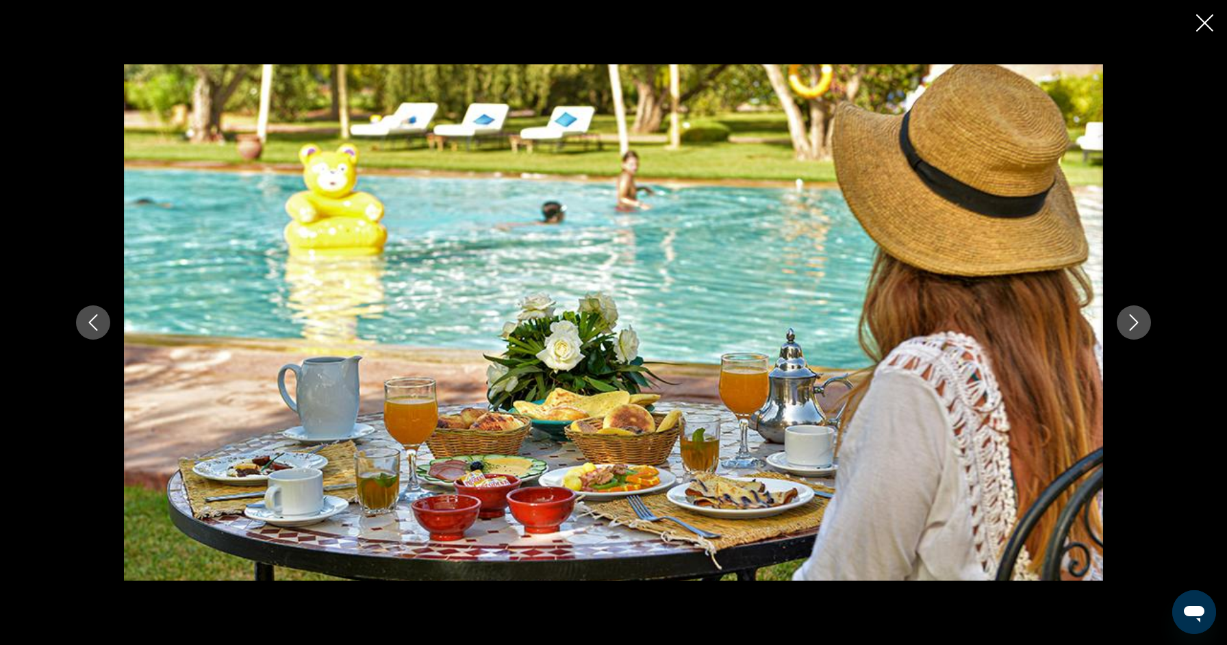
click at [1140, 325] on icon "Next image" at bounding box center [1134, 322] width 16 height 16
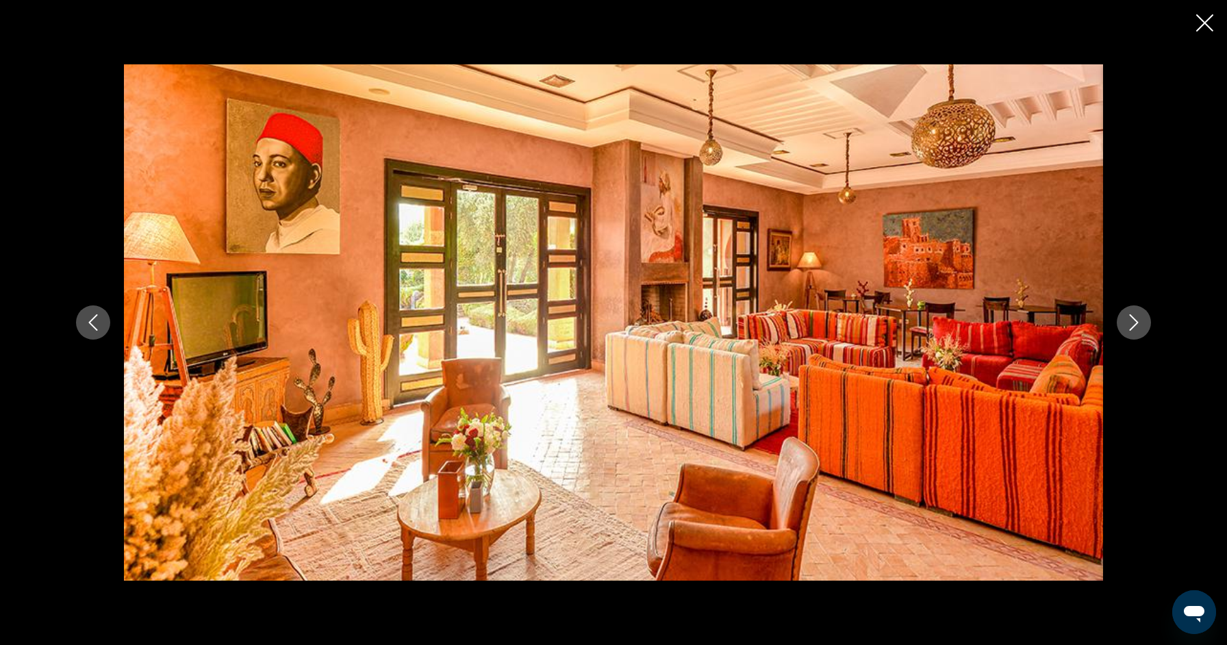
click at [1140, 325] on icon "Next image" at bounding box center [1134, 322] width 16 height 16
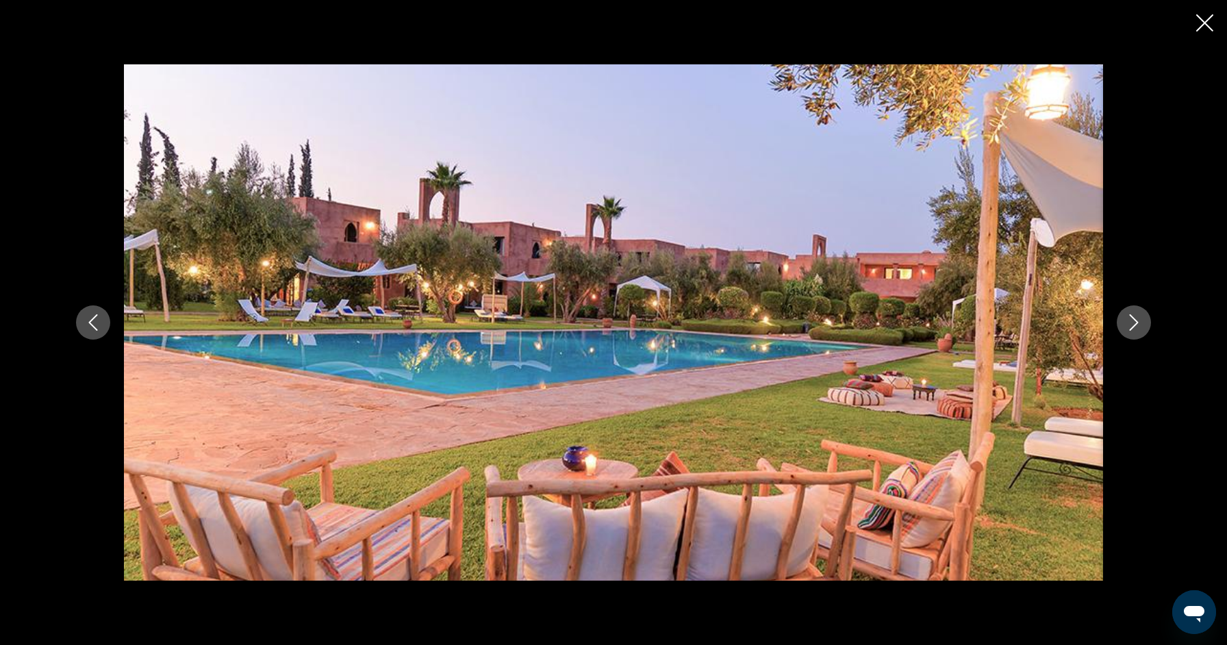
click at [1140, 325] on icon "Next image" at bounding box center [1134, 322] width 16 height 16
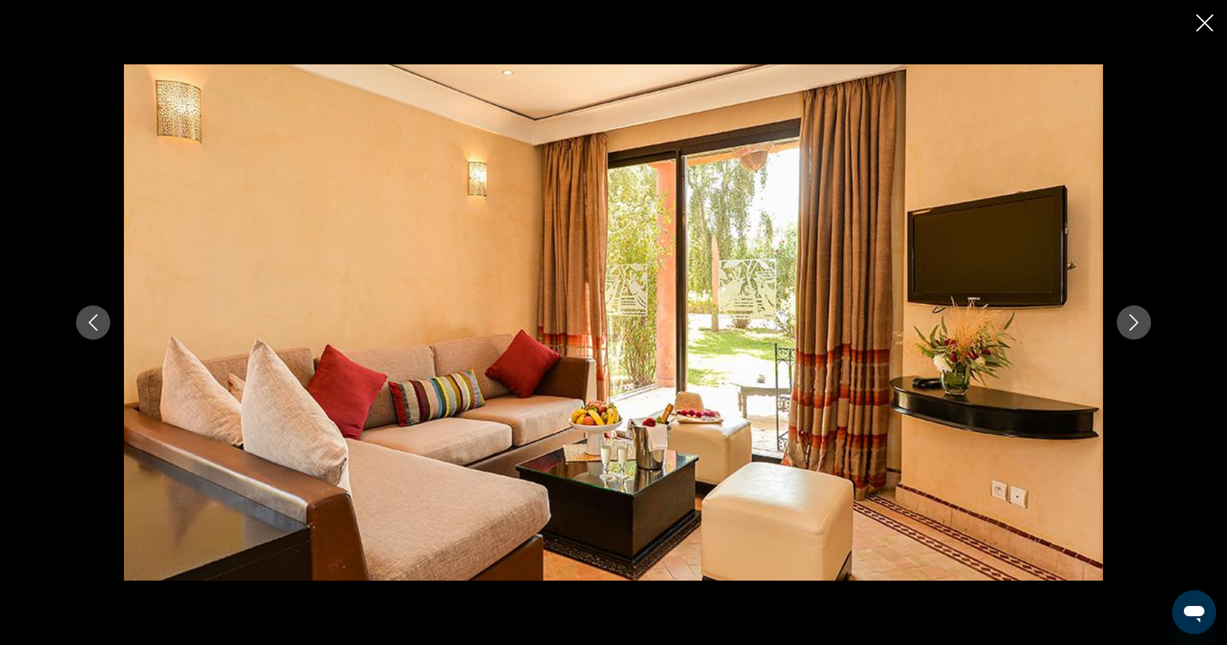
click at [1205, 19] on icon "Close slideshow" at bounding box center [1204, 22] width 17 height 17
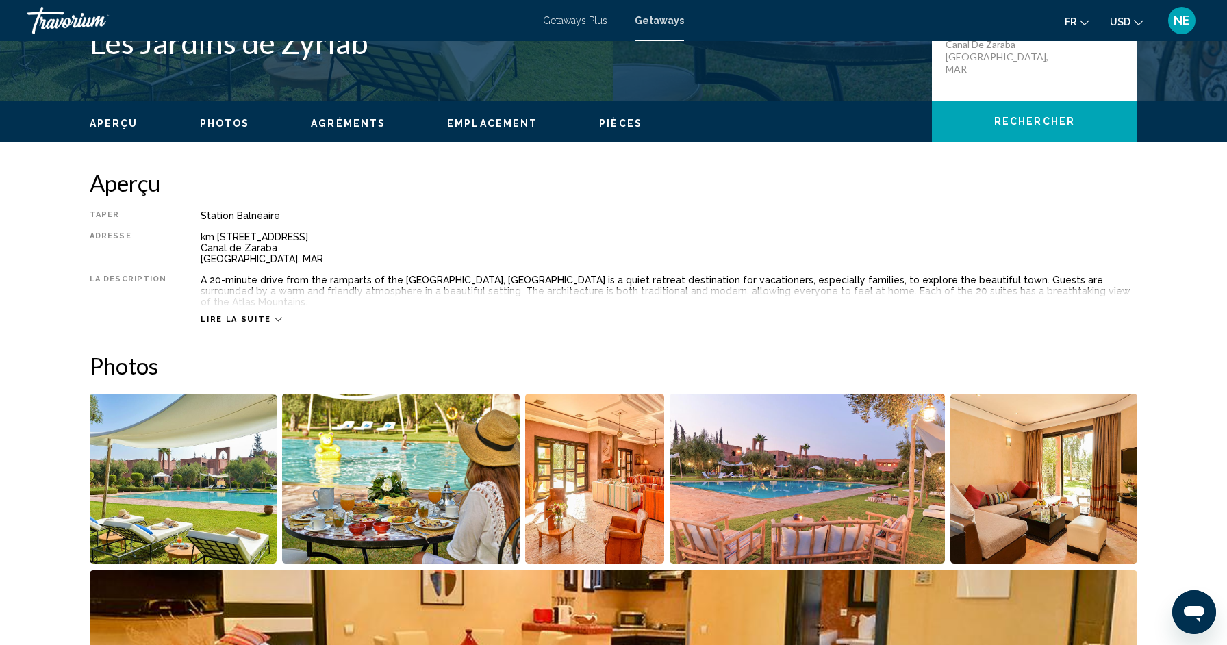
scroll to position [333, 0]
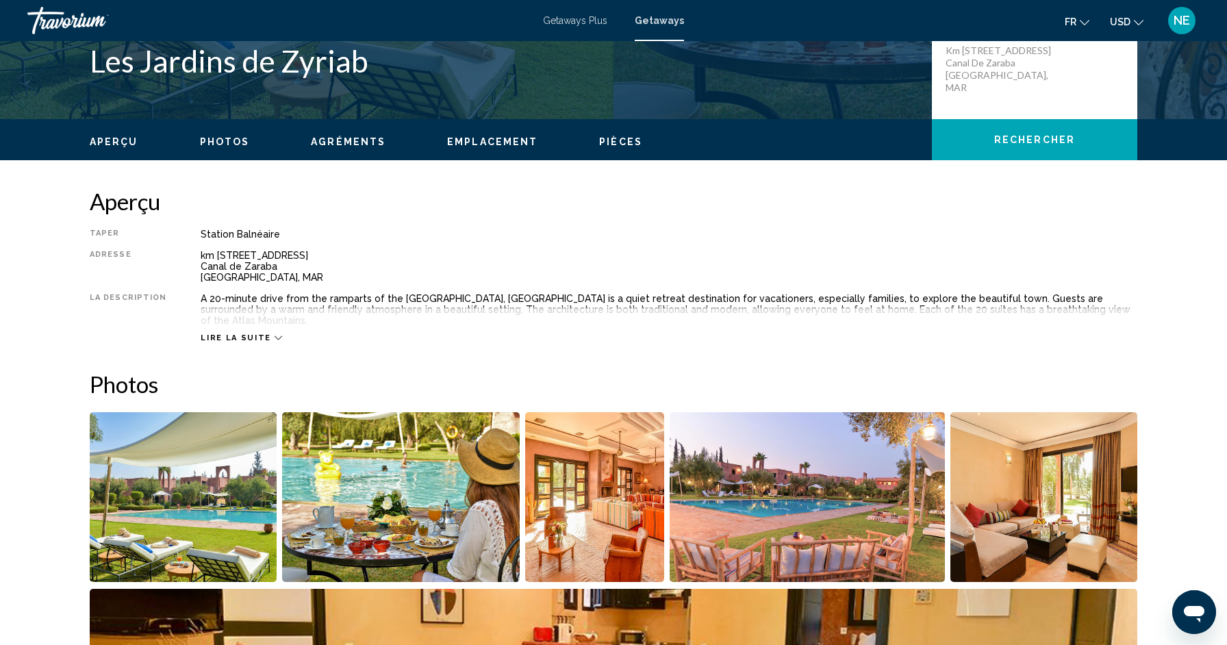
click at [610, 141] on span "Pièces" at bounding box center [620, 141] width 43 height 11
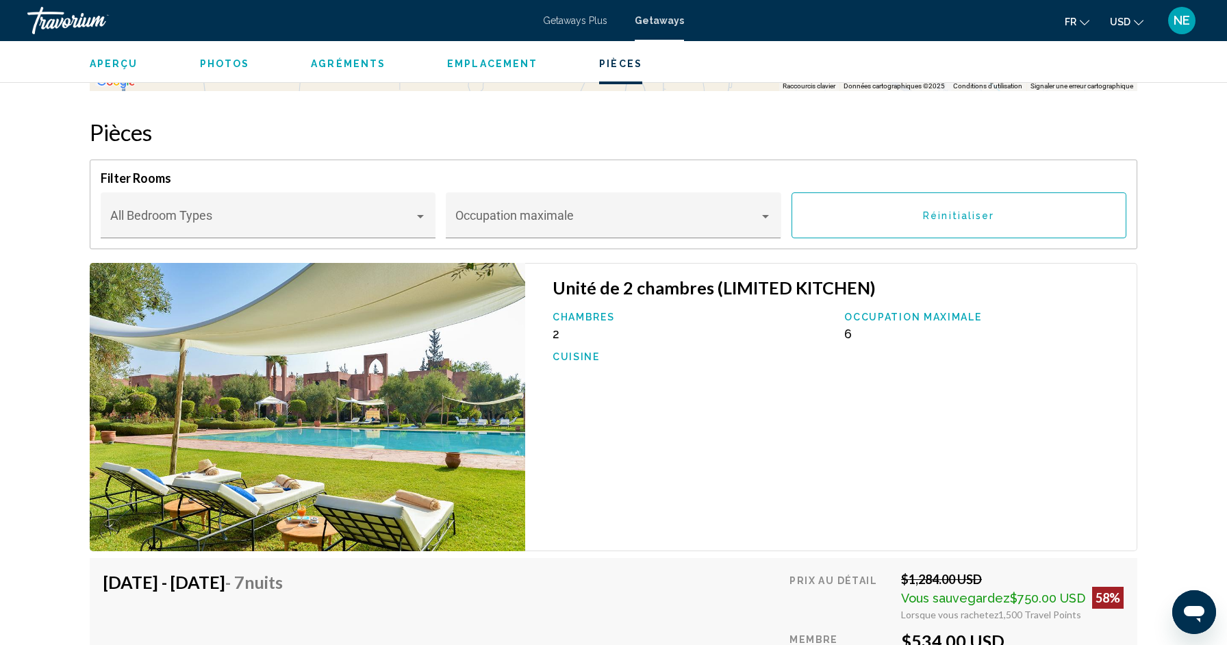
scroll to position [2056, 0]
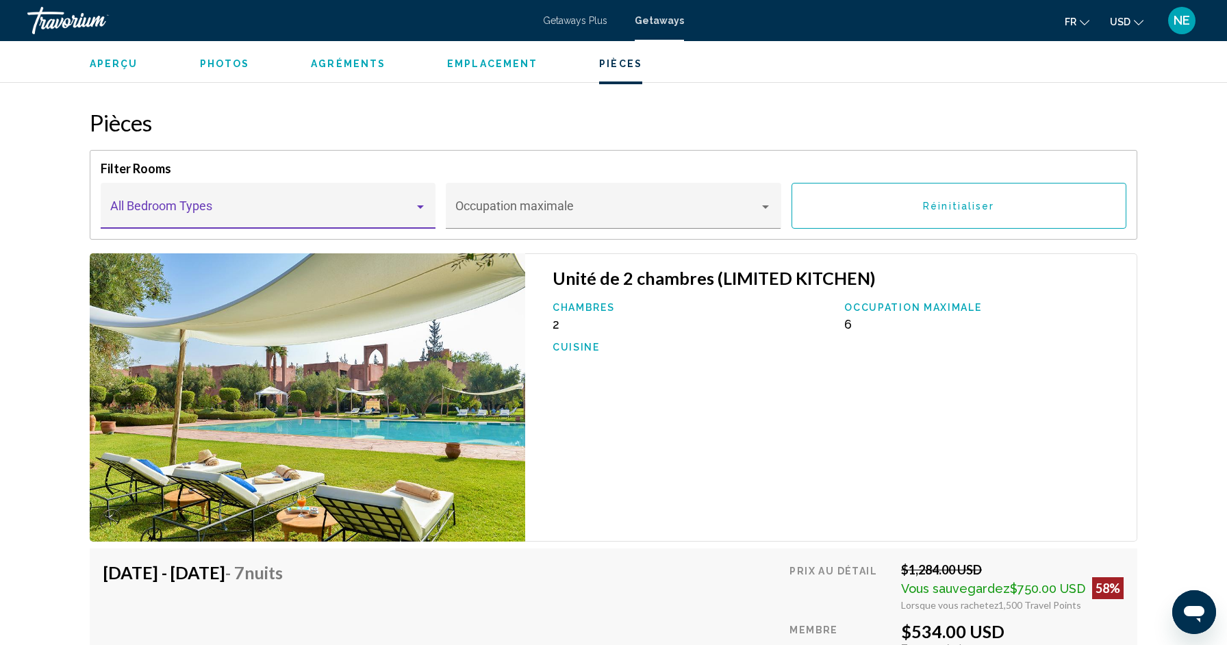
click at [372, 205] on span "Main content" at bounding box center [262, 212] width 304 height 14
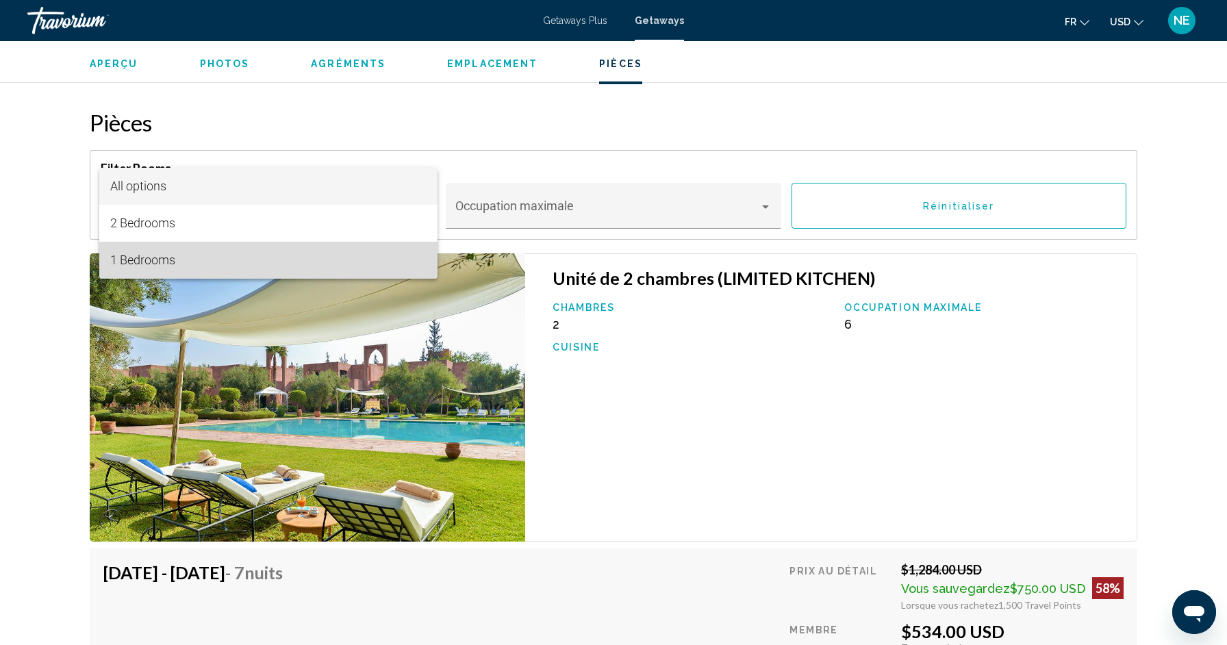
click at [346, 249] on span "1 Bedrooms" at bounding box center [268, 260] width 316 height 37
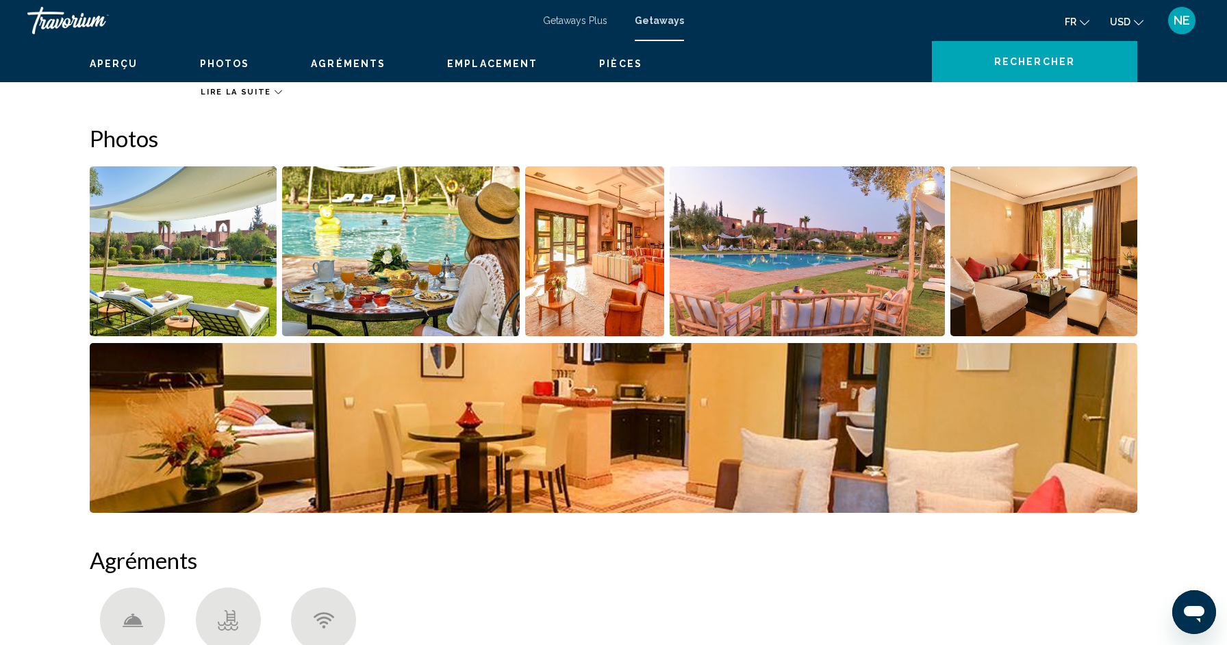
scroll to position [253, 0]
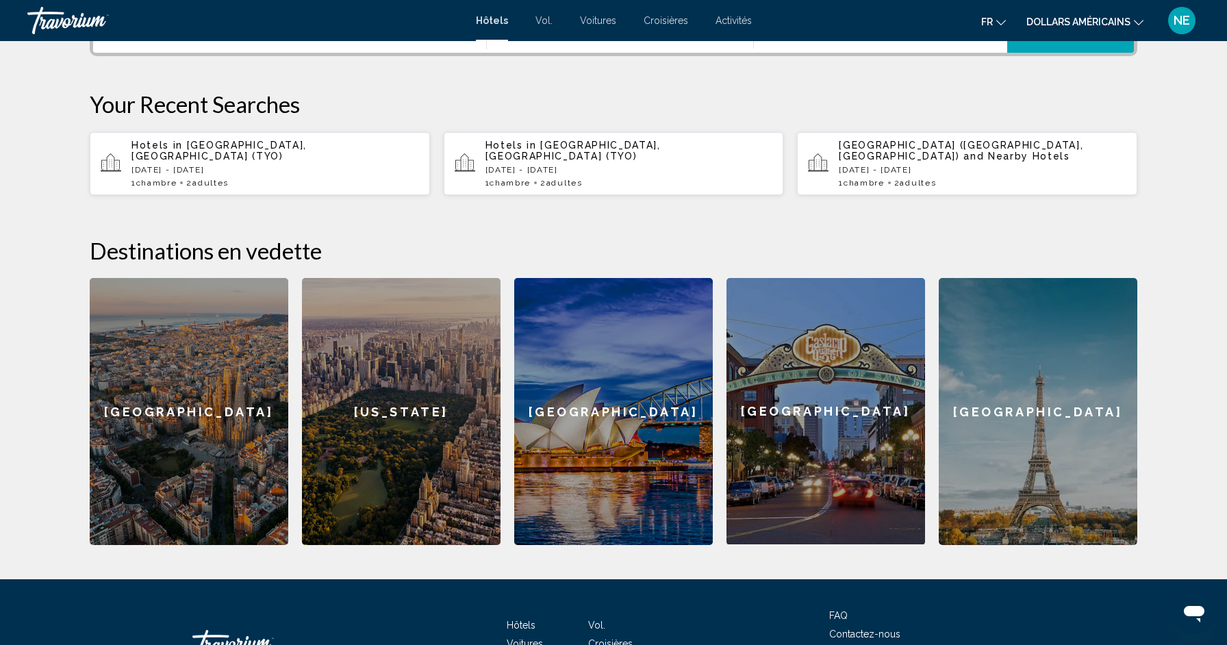
scroll to position [383, 0]
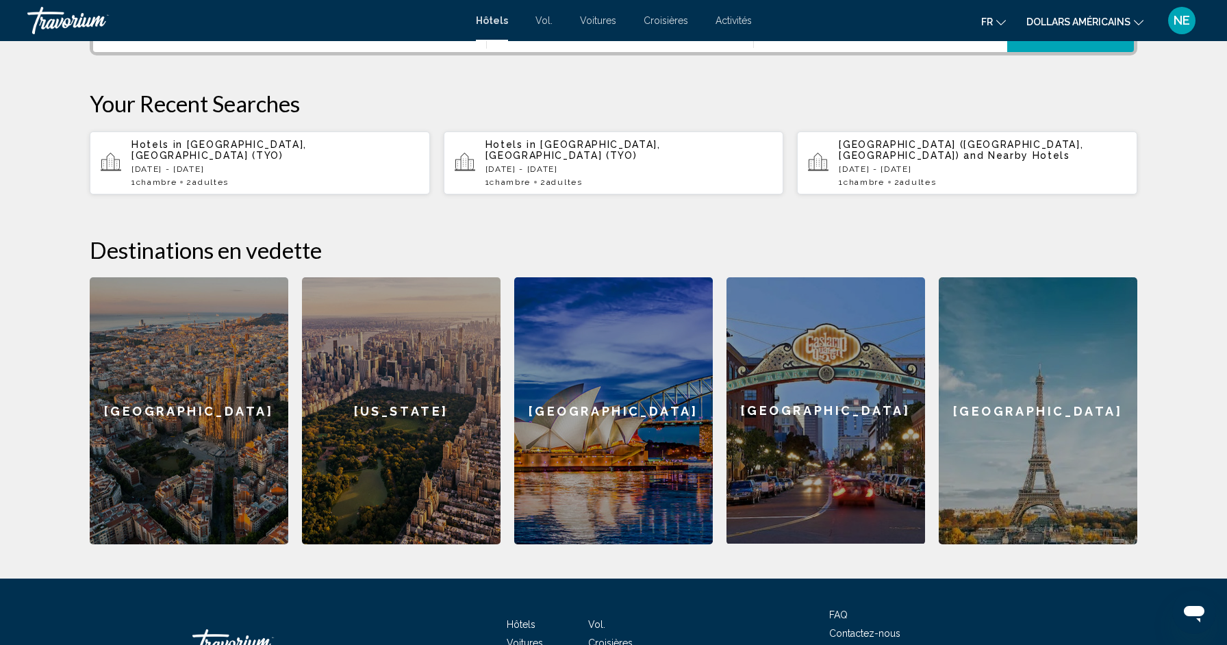
click at [431, 364] on div "[US_STATE]" at bounding box center [401, 410] width 199 height 267
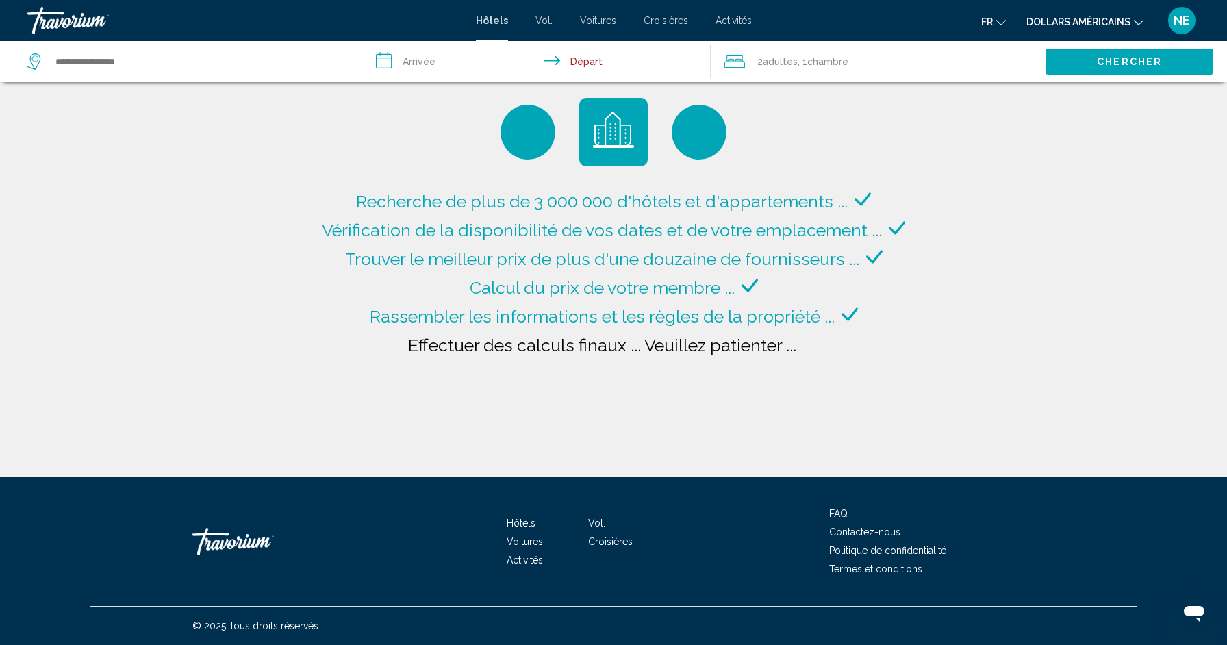
type input "**********"
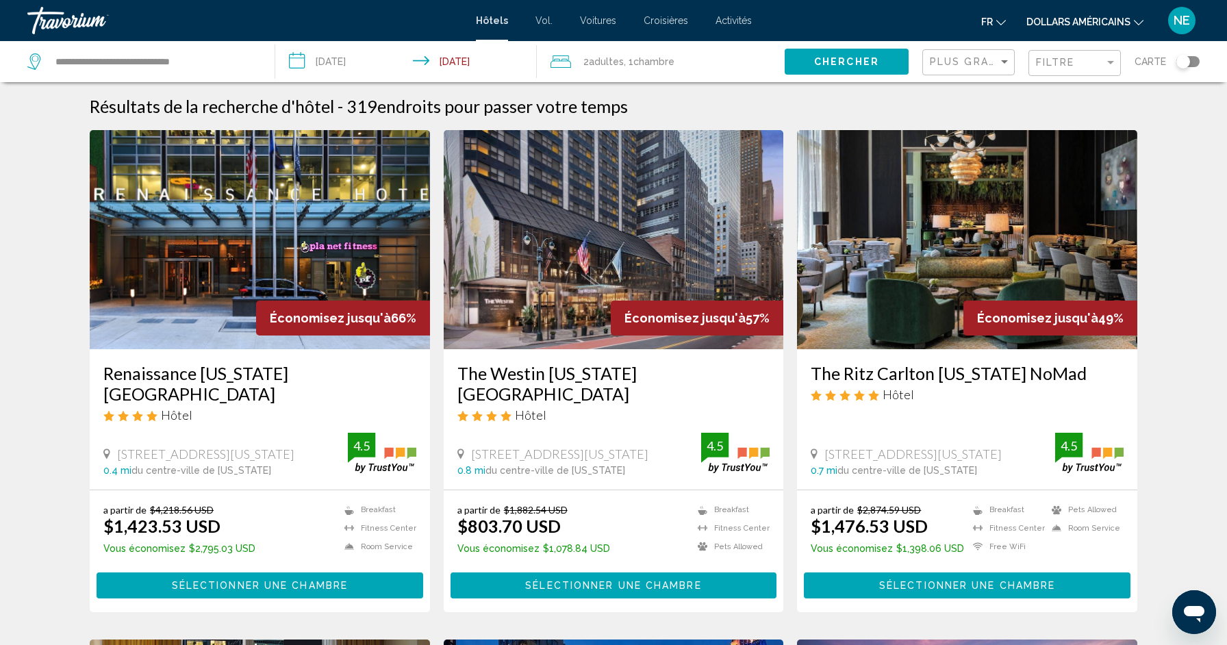
click at [377, 63] on input "**********" at bounding box center [408, 63] width 267 height 45
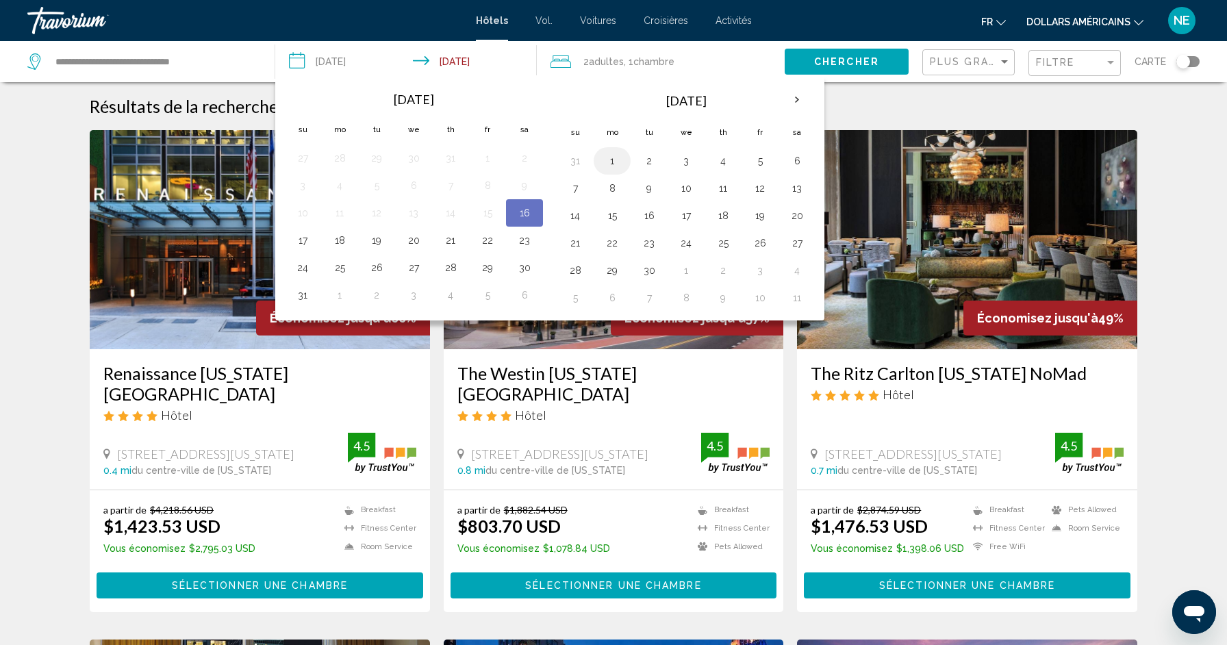
click at [612, 162] on button "1" at bounding box center [612, 160] width 22 height 19
click at [800, 171] on td "6" at bounding box center [797, 160] width 37 height 27
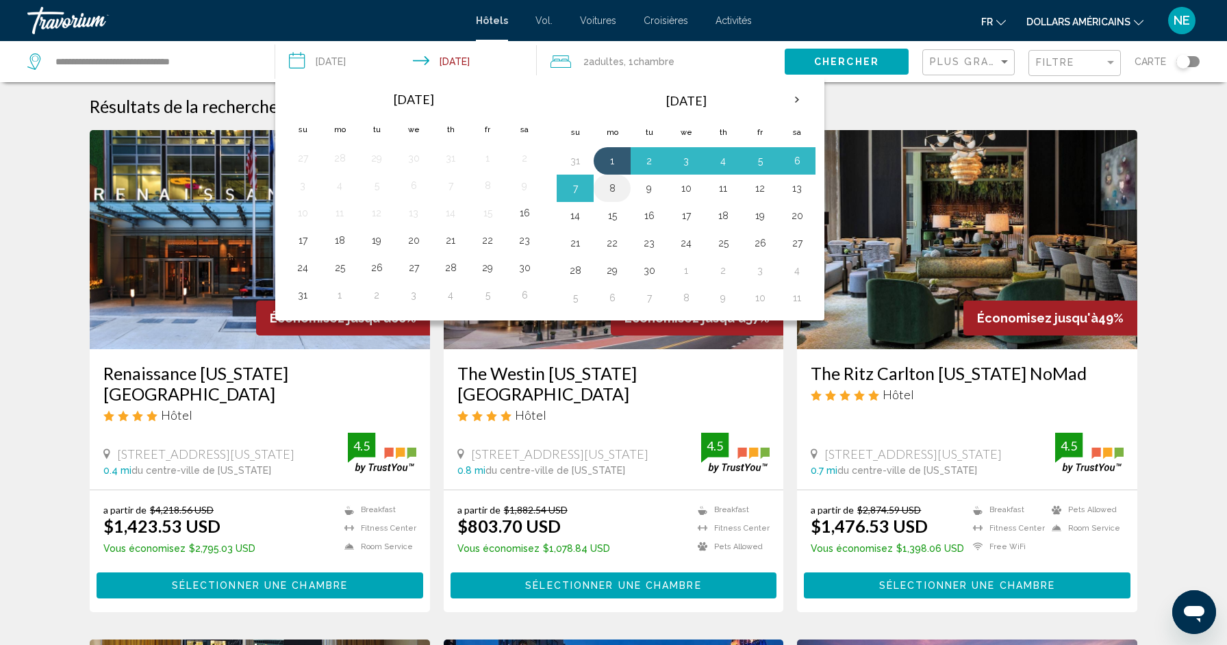
click at [615, 189] on button "8" at bounding box center [612, 188] width 22 height 19
type input "**********"
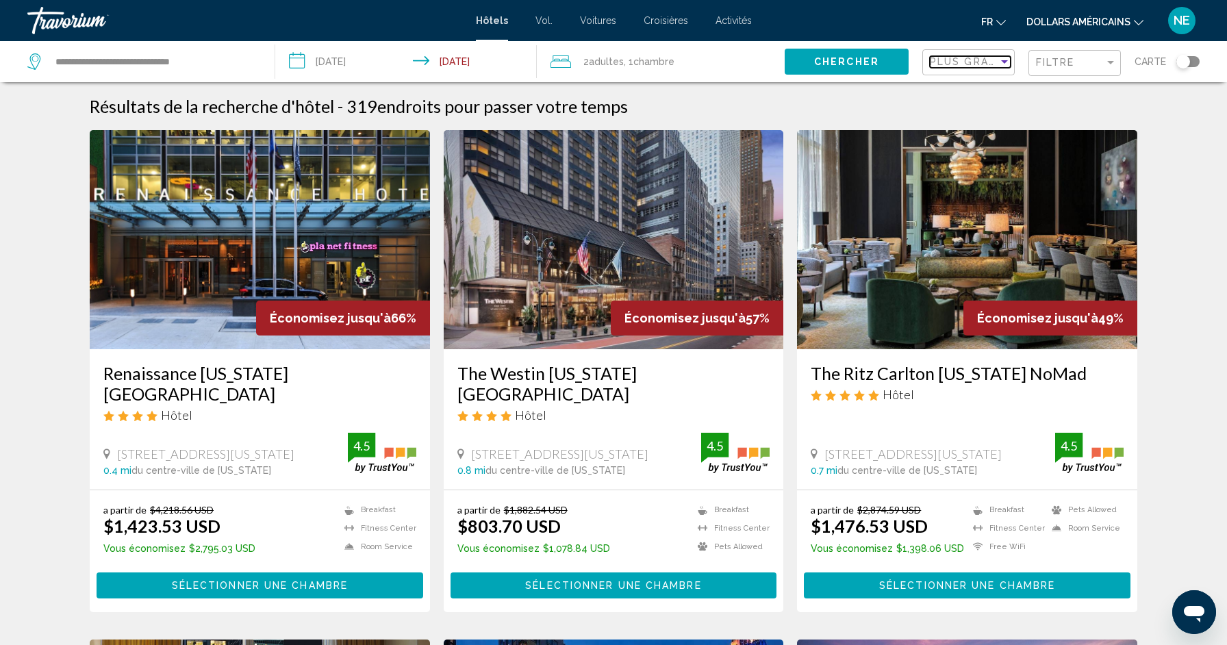
click at [968, 65] on span "Plus grandes économies" at bounding box center [1011, 61] width 163 height 11
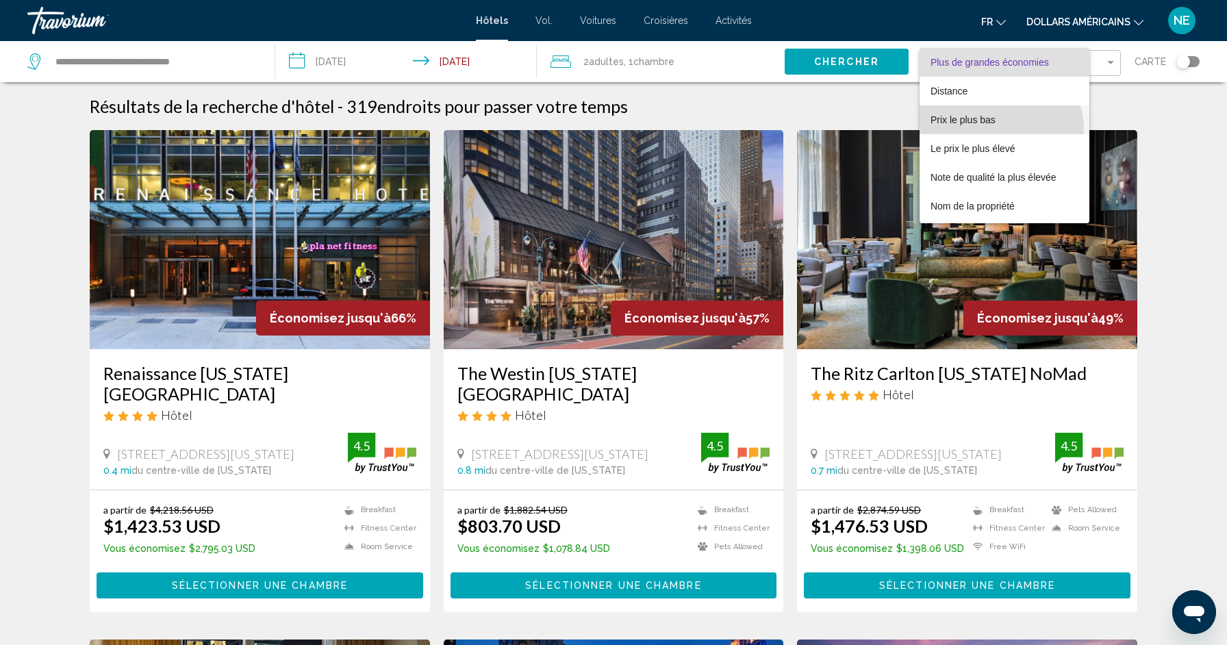
click at [999, 129] on span "Prix le plus bas" at bounding box center [1005, 119] width 148 height 29
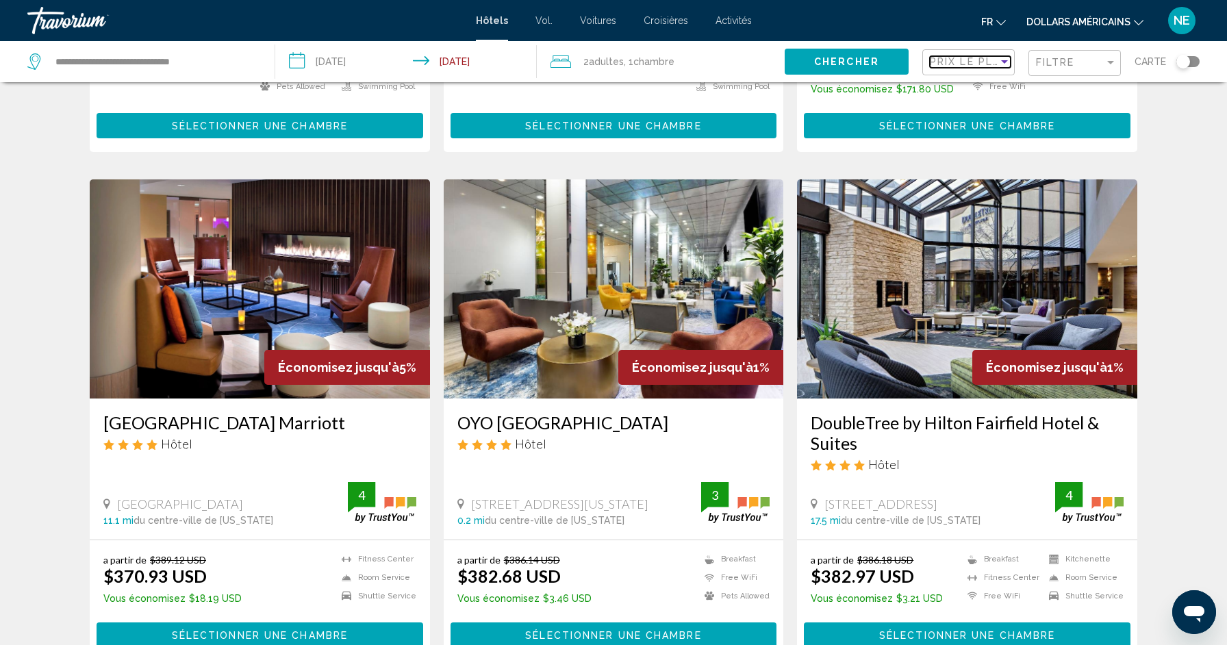
scroll to position [975, 0]
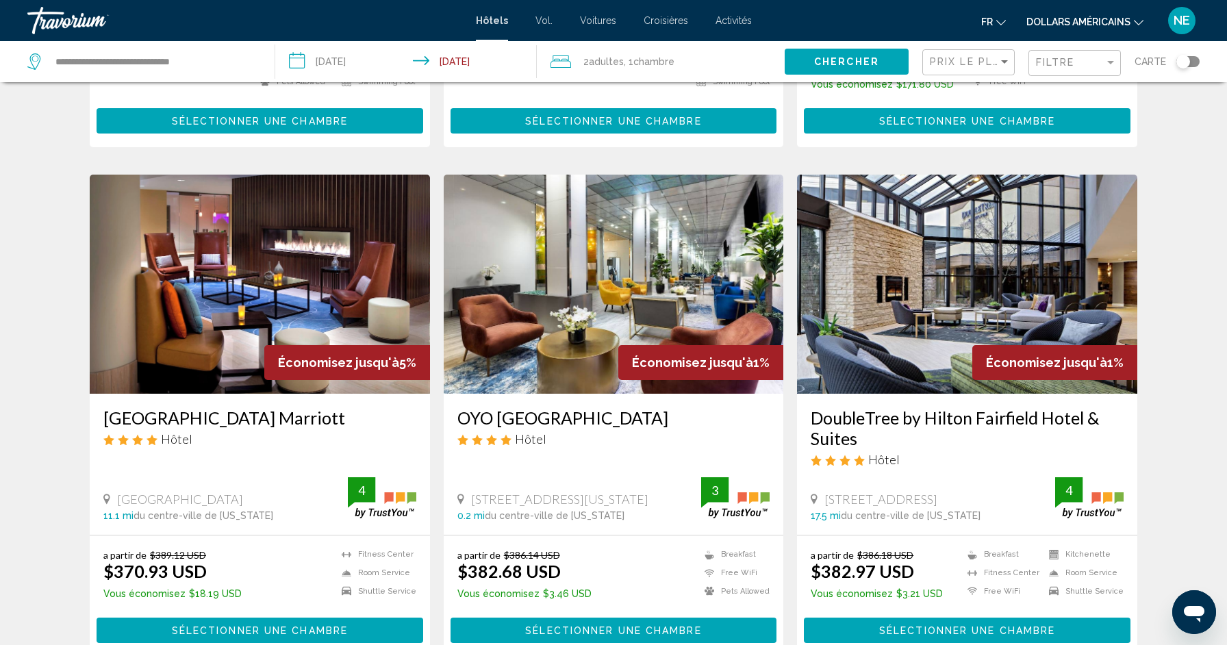
click at [914, 332] on img "Contenu principal" at bounding box center [967, 284] width 340 height 219
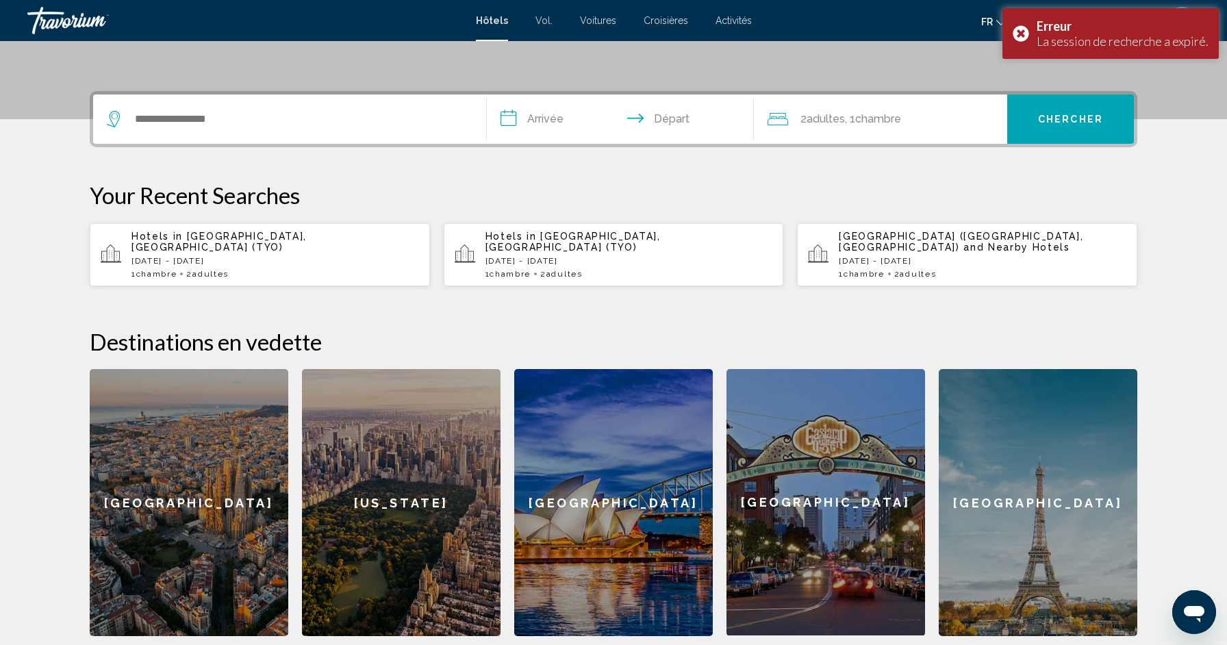
scroll to position [485, 0]
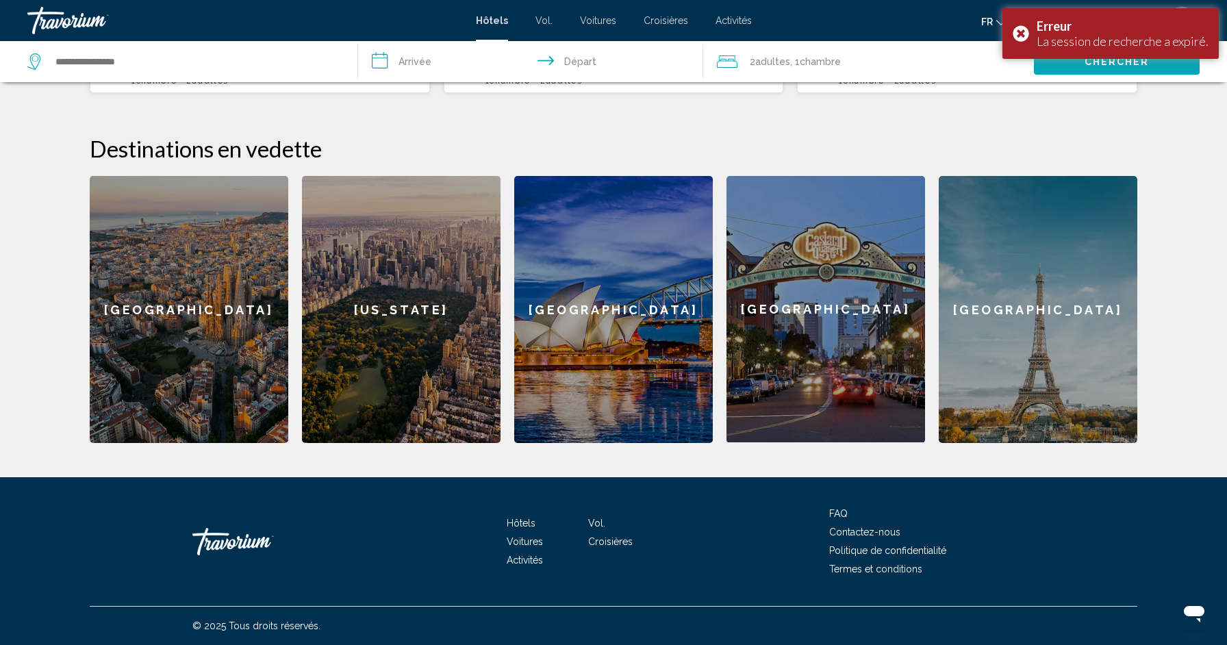
click at [415, 320] on div "[US_STATE]" at bounding box center [401, 309] width 199 height 267
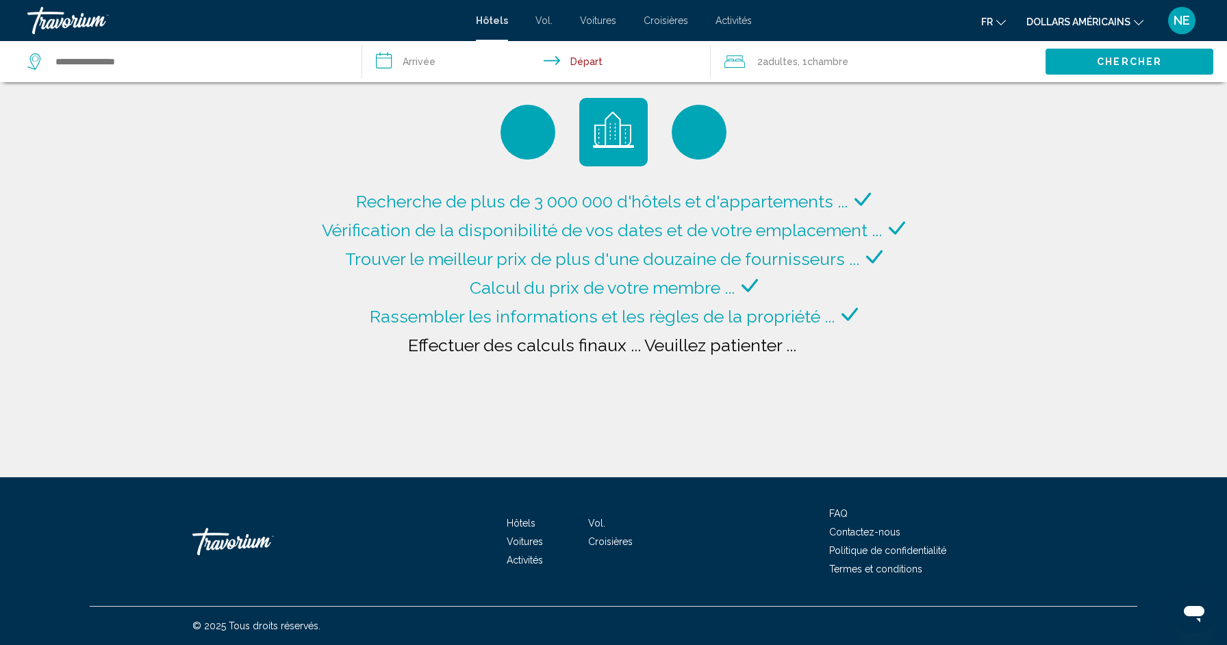
type input "**********"
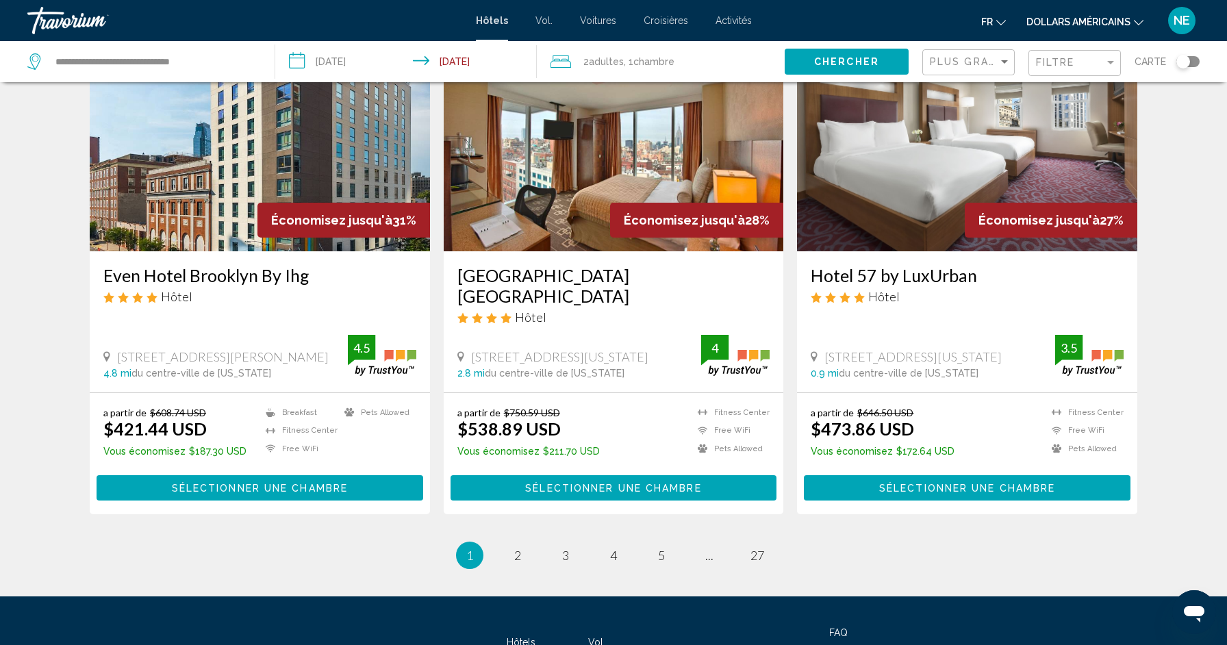
scroll to position [1577, 0]
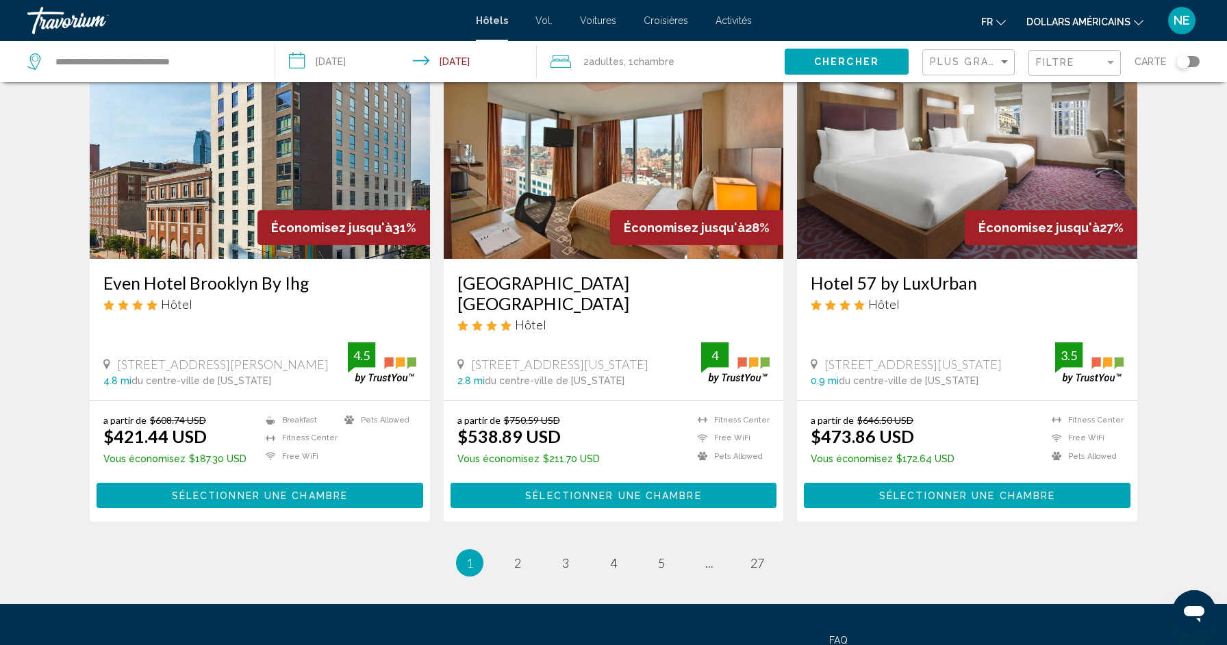
click at [342, 225] on span "Économisez jusqu'à" at bounding box center [331, 228] width 121 height 14
click at [285, 184] on img "Contenu principal" at bounding box center [260, 149] width 340 height 219
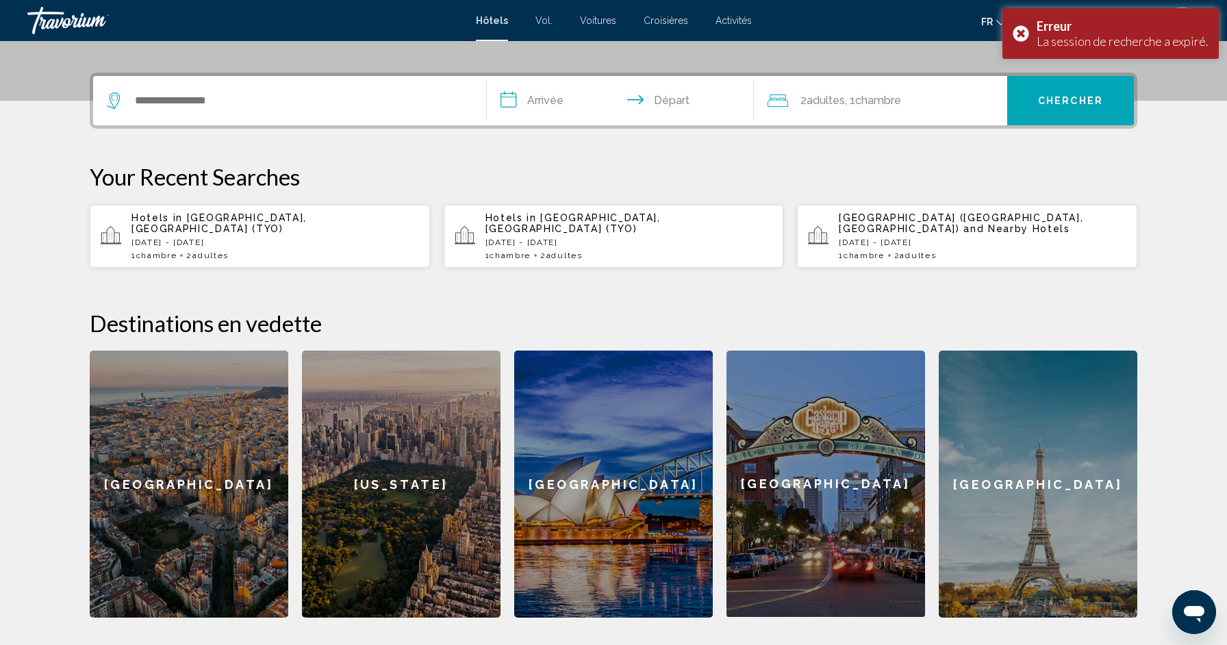
scroll to position [323, 0]
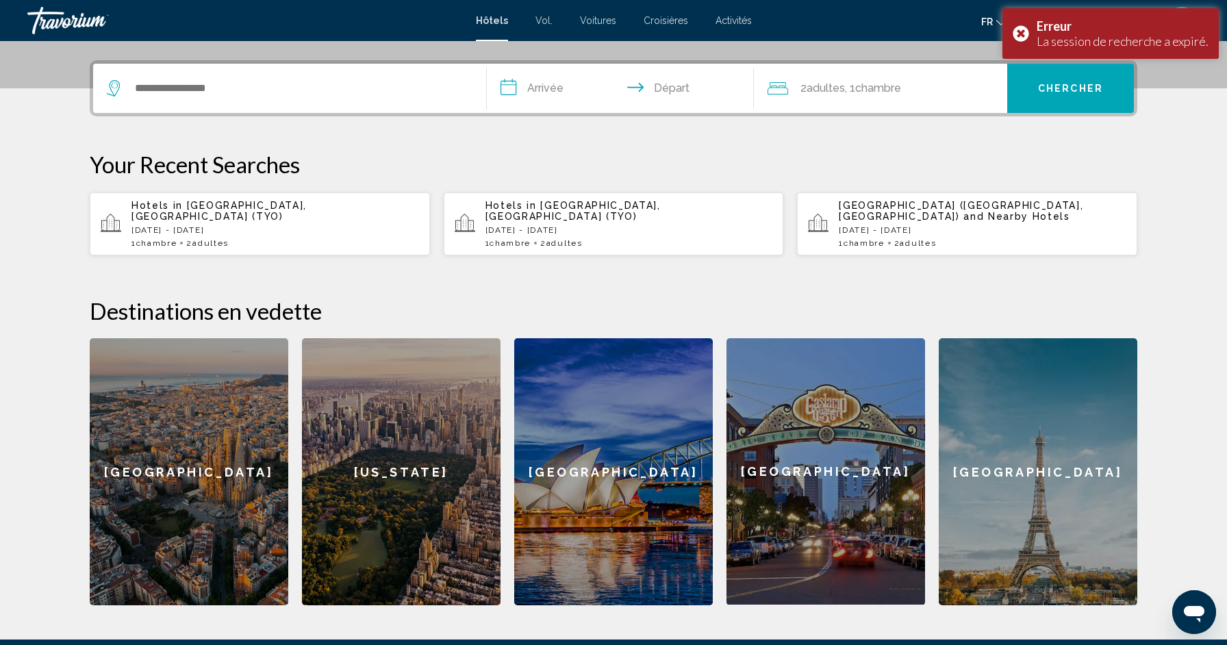
click at [995, 164] on p "Your Recent Searches" at bounding box center [614, 164] width 1048 height 27
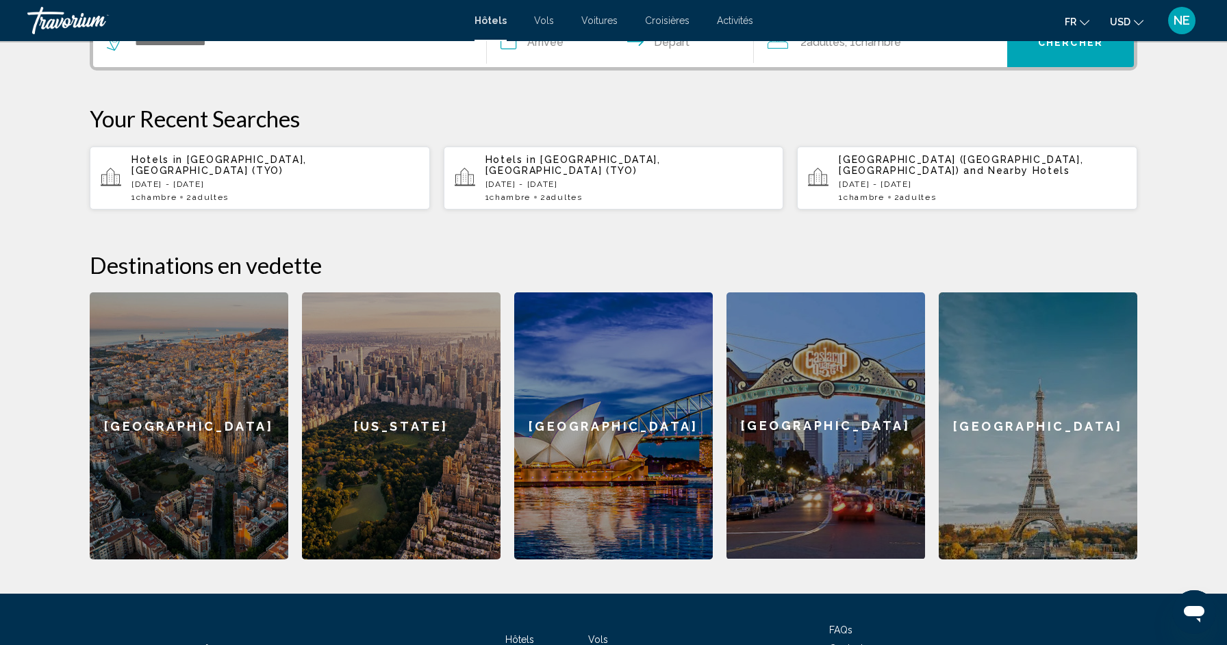
scroll to position [386, 0]
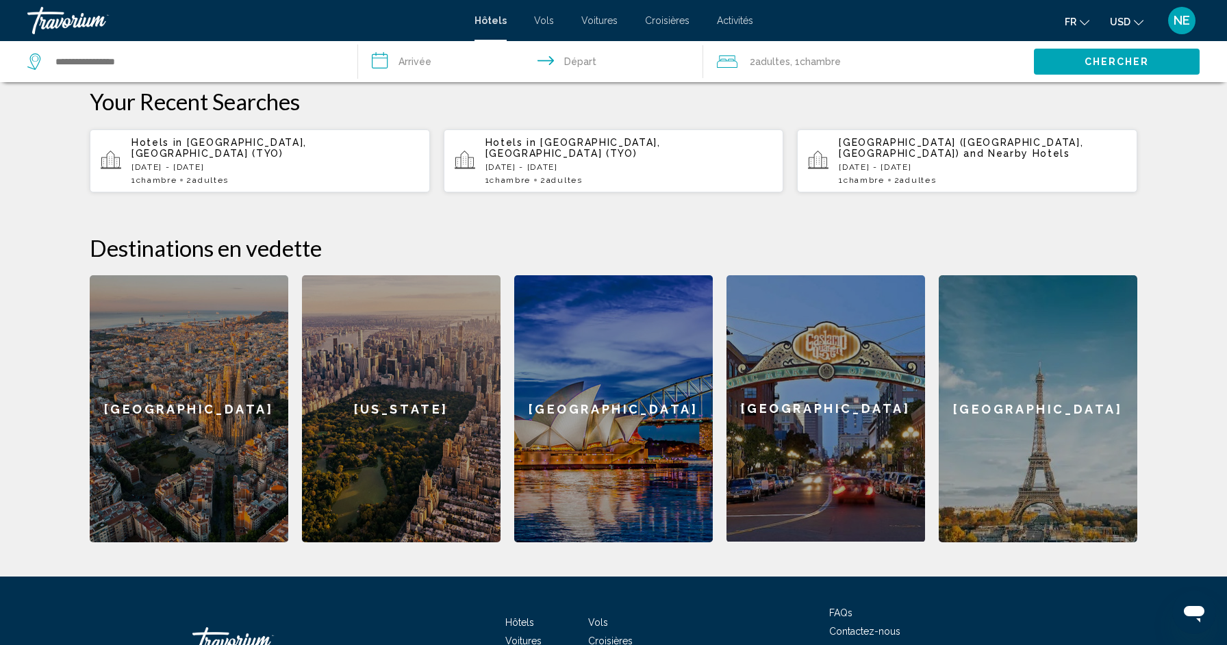
click at [368, 424] on div "New York" at bounding box center [401, 408] width 199 height 267
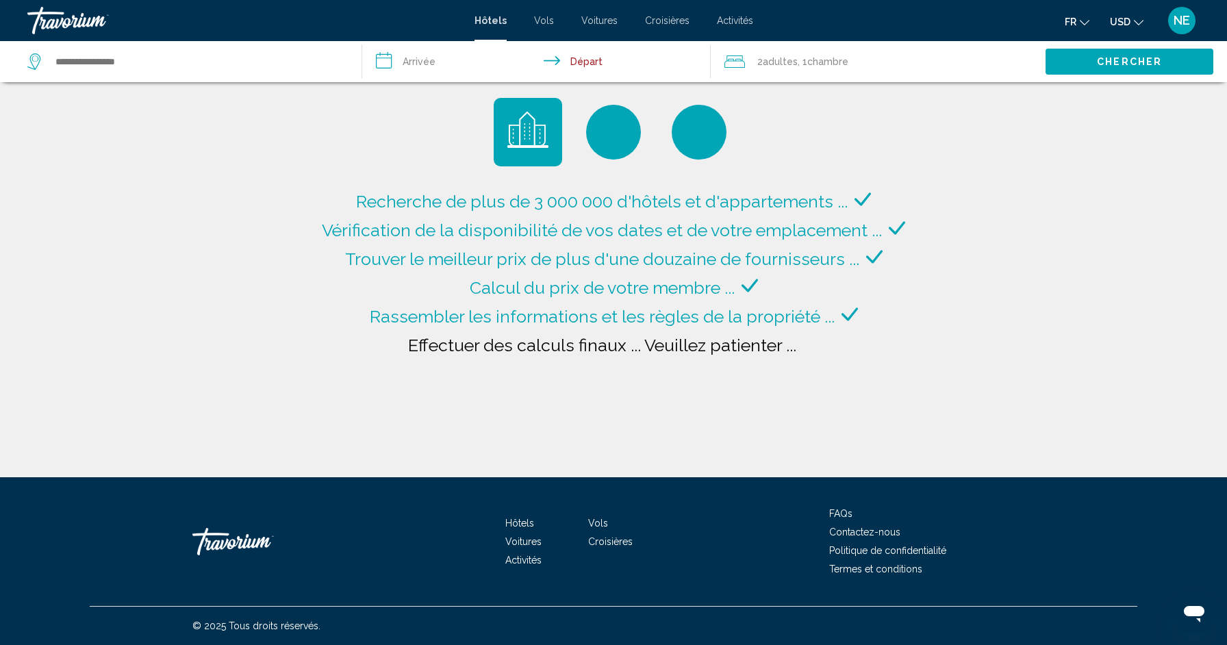
type input "**********"
